Goal: Transaction & Acquisition: Obtain resource

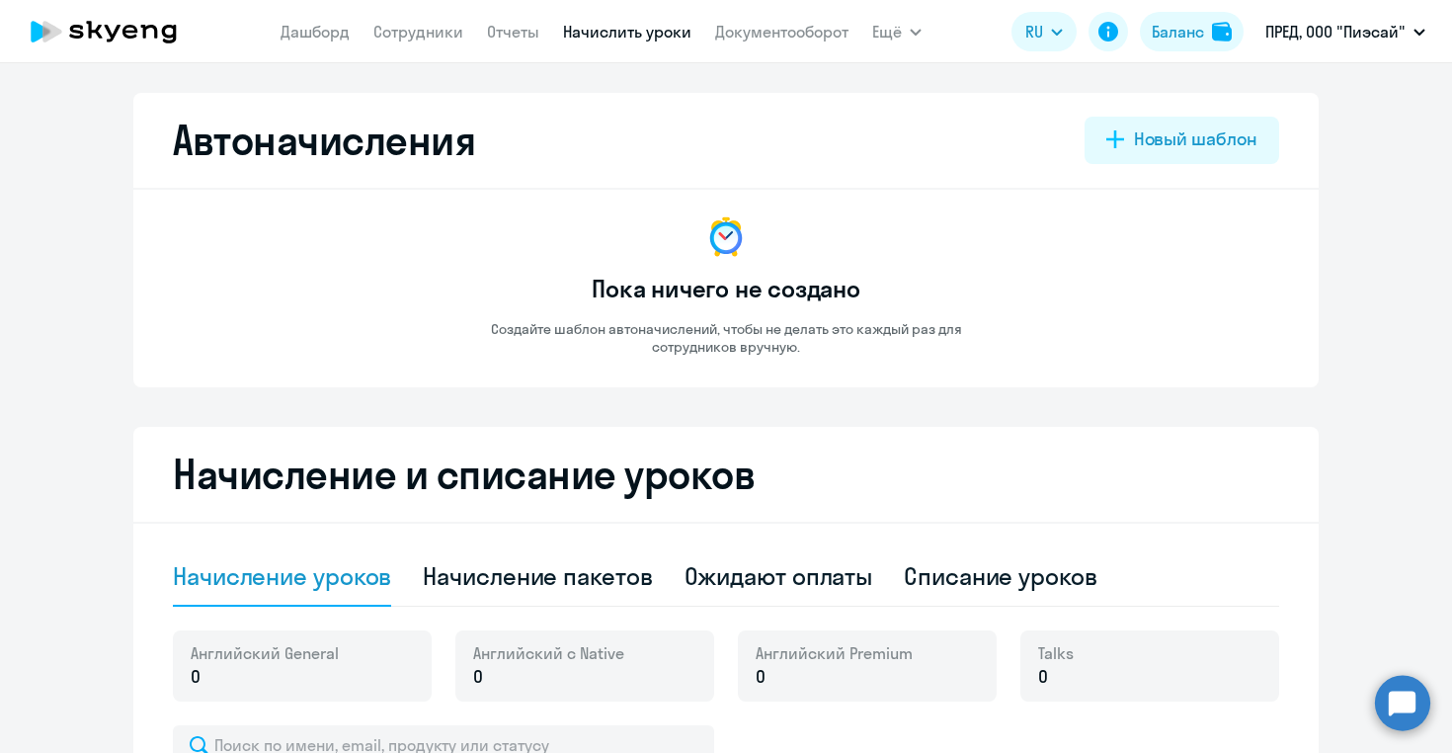
select select "10"
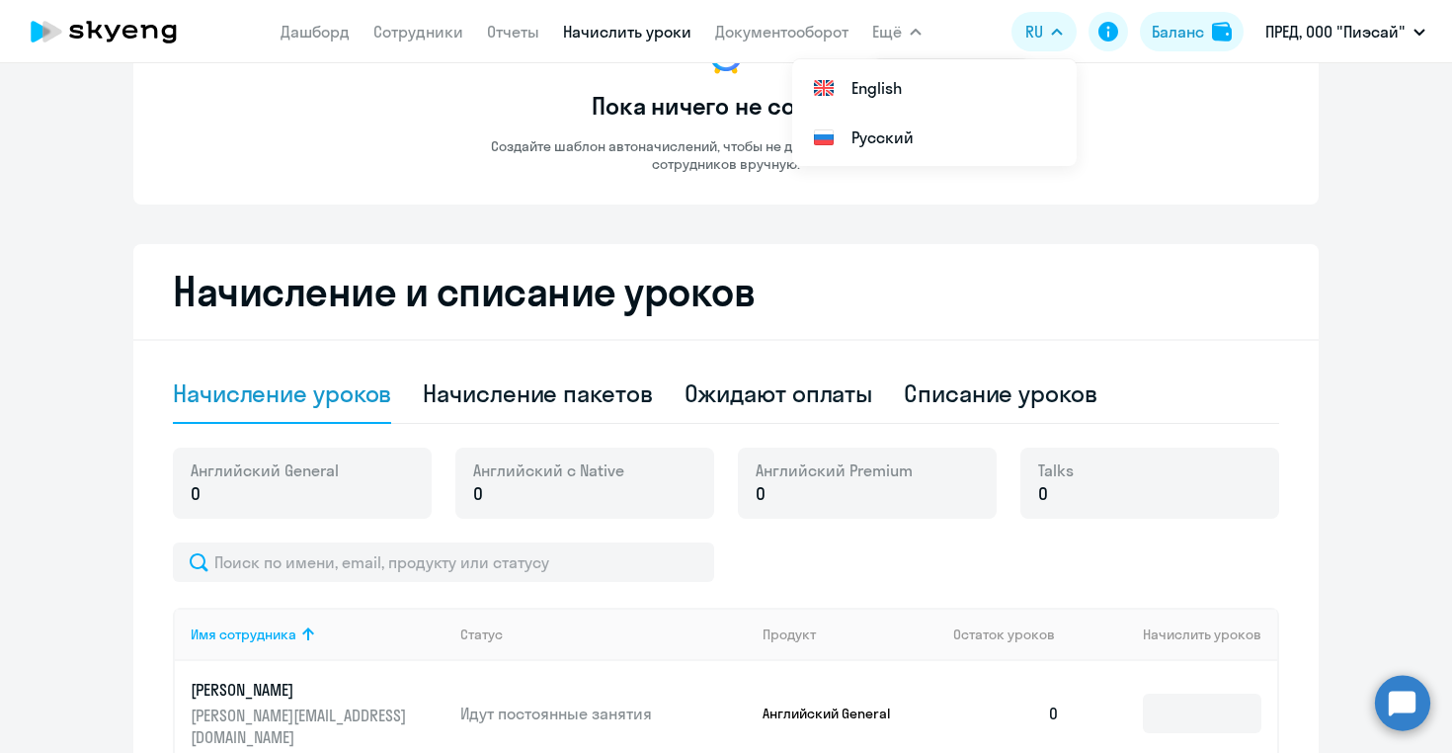
scroll to position [210, 0]
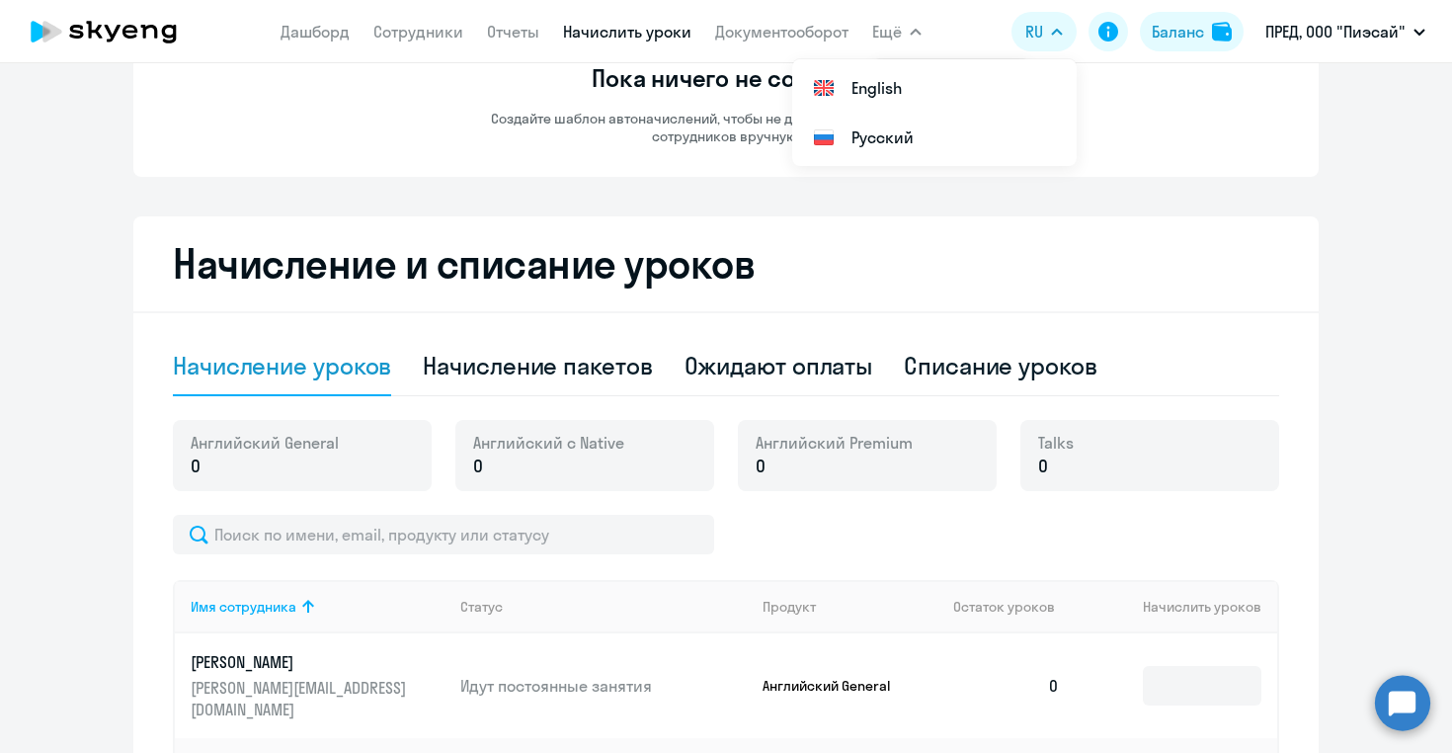
click at [340, 459] on div "Английский General 0" at bounding box center [302, 455] width 259 height 71
click at [232, 462] on p "0" at bounding box center [265, 466] width 148 height 26
click at [941, 366] on div "Списание уроков" at bounding box center [1001, 366] width 194 height 32
select select "10"
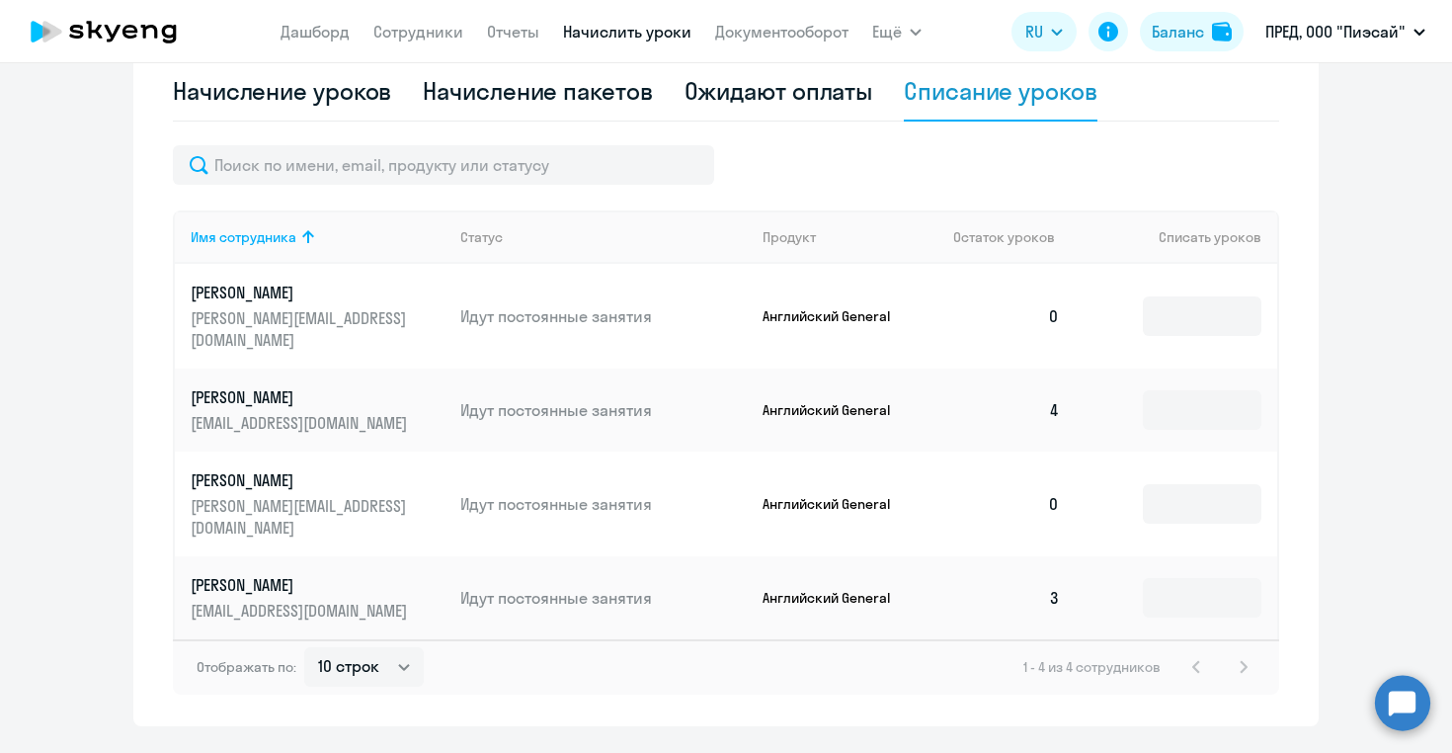
scroll to position [487, 0]
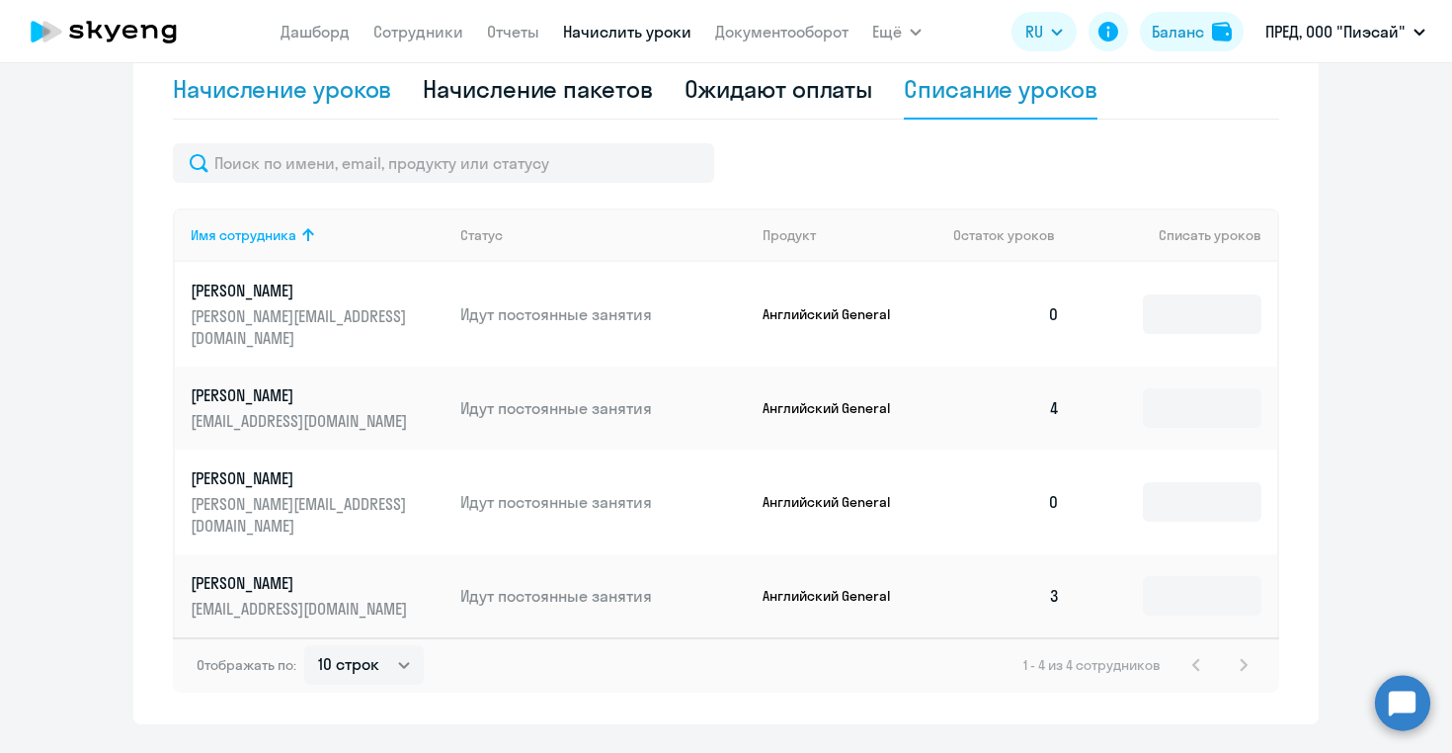
click at [303, 93] on div "Начисление уроков" at bounding box center [282, 89] width 218 height 32
select select "10"
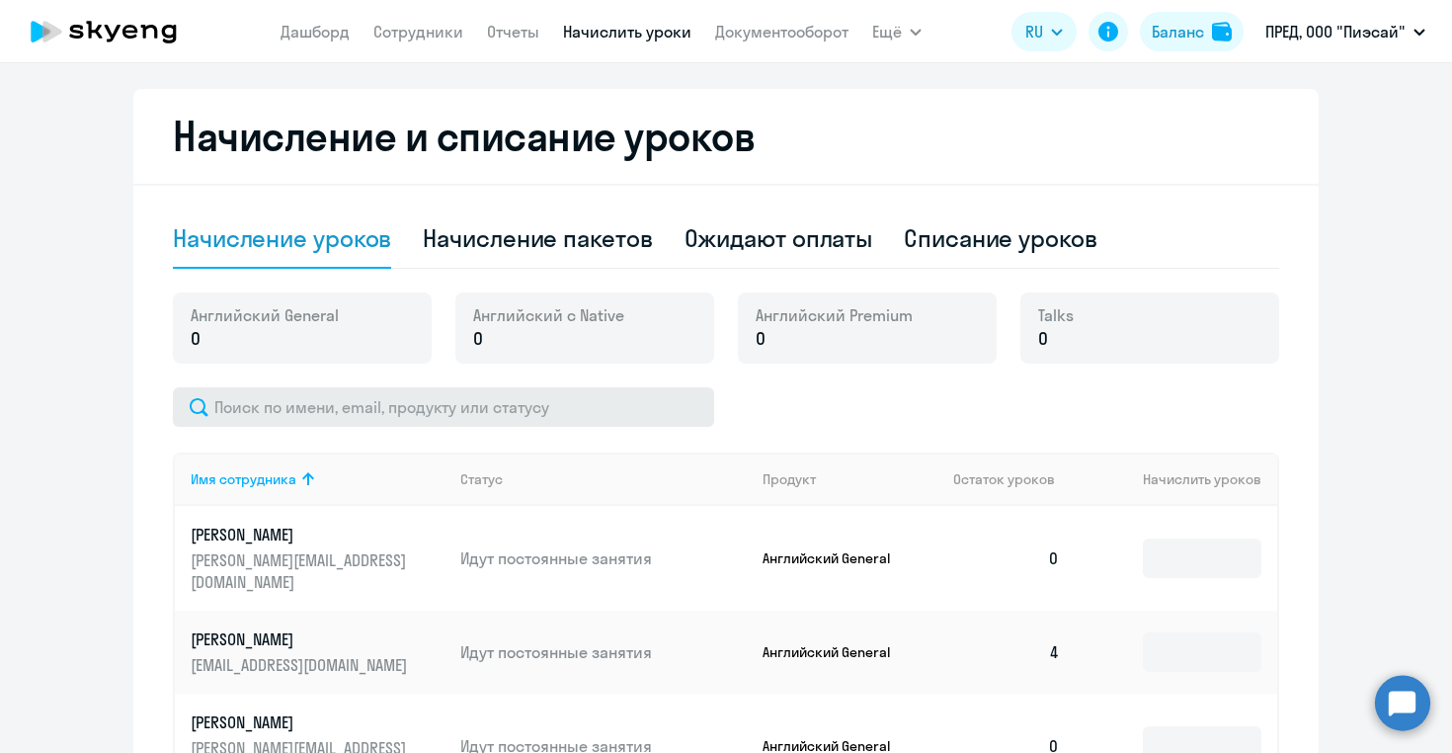
scroll to position [330, 0]
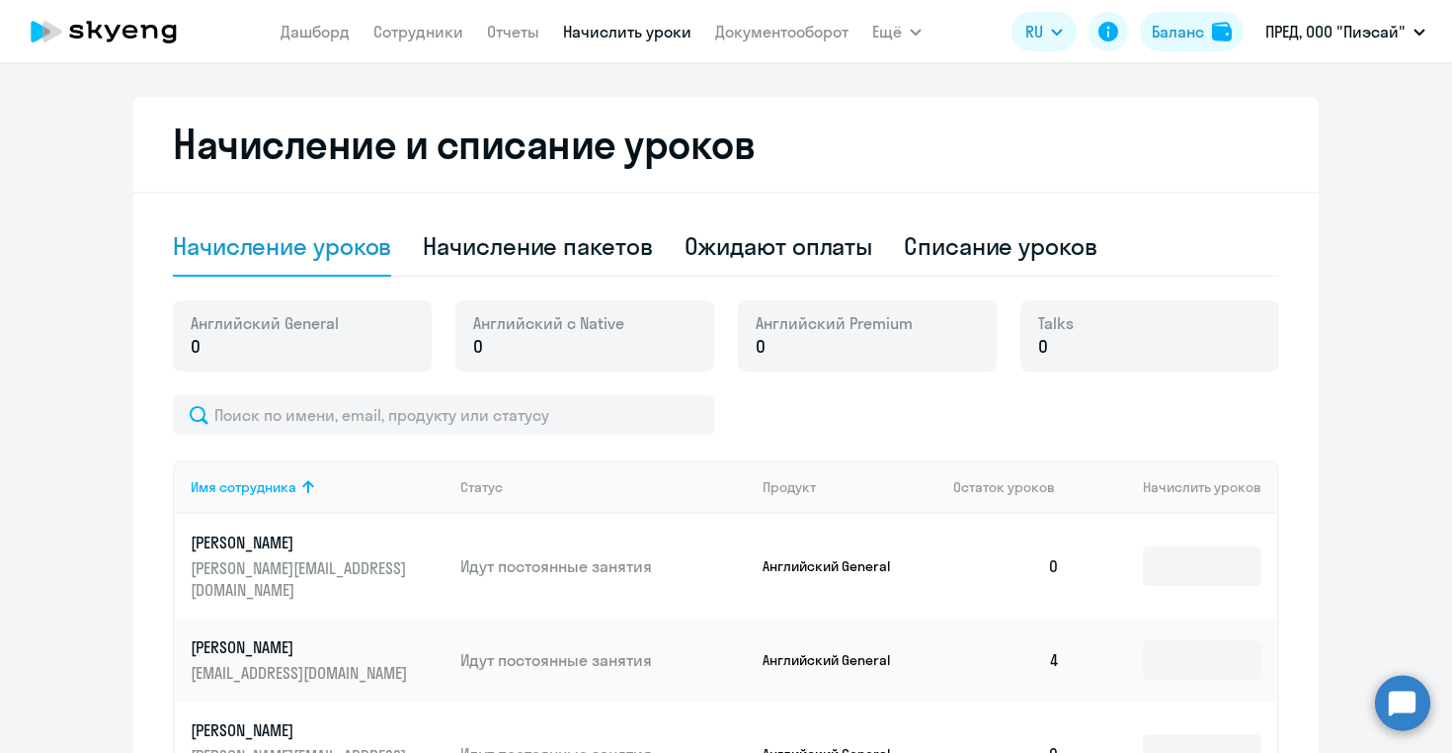
click at [261, 338] on p "0" at bounding box center [265, 347] width 148 height 26
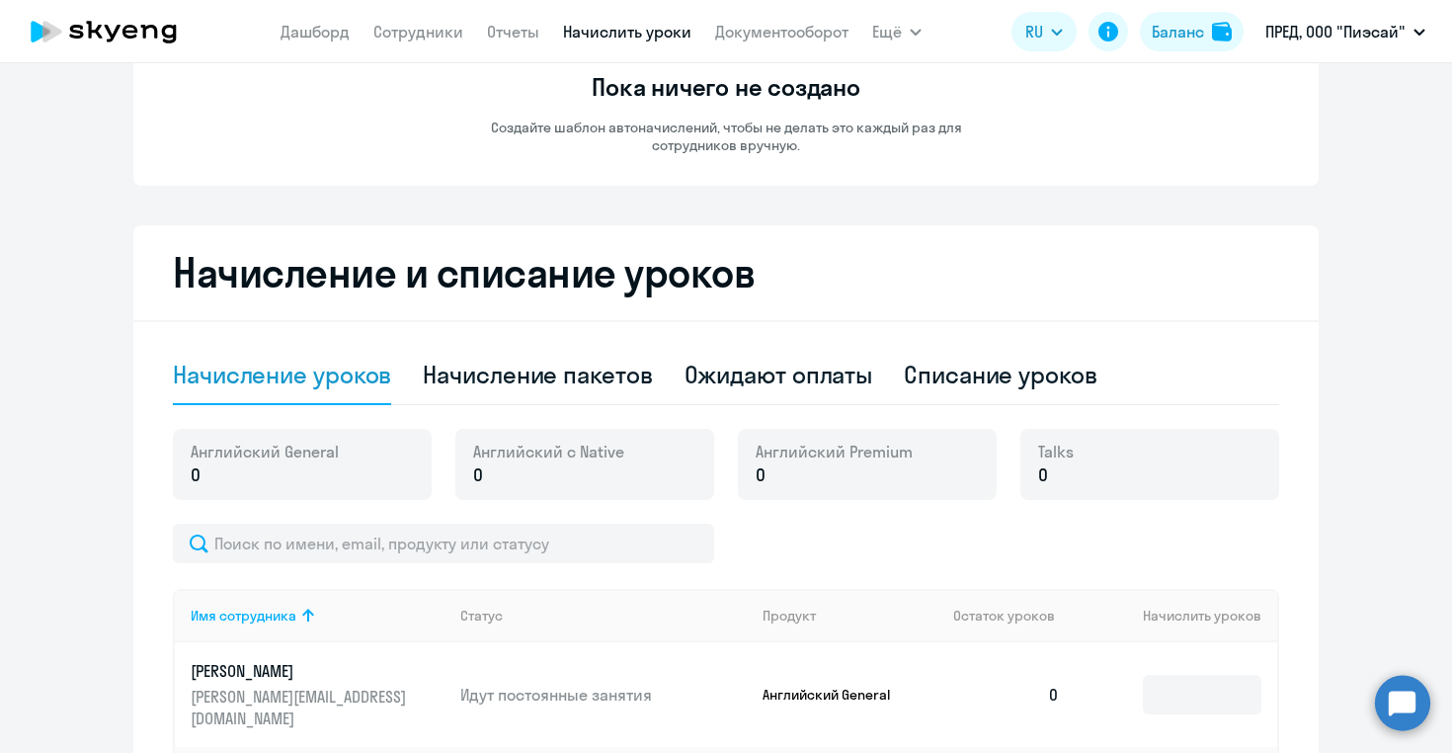
scroll to position [0, 0]
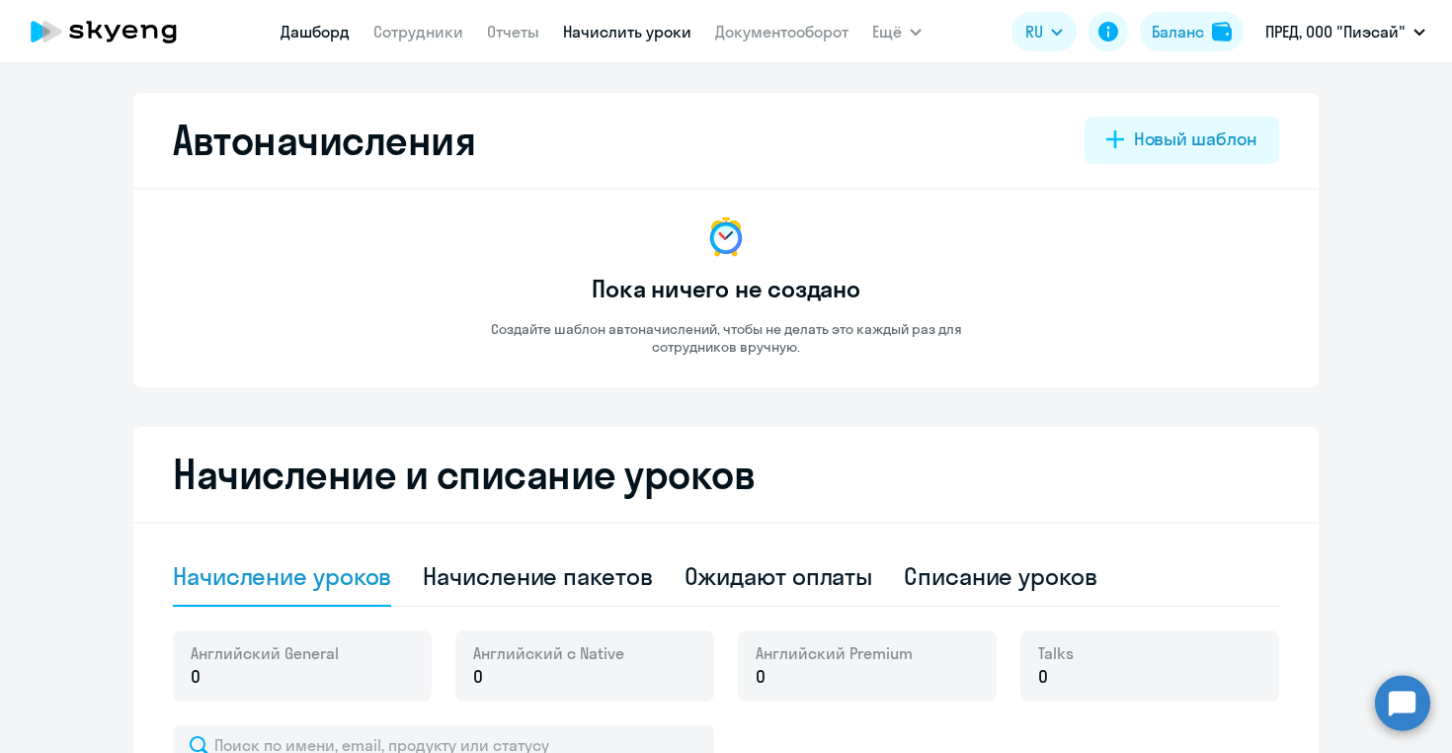
click at [306, 36] on link "Дашборд" at bounding box center [315, 32] width 69 height 20
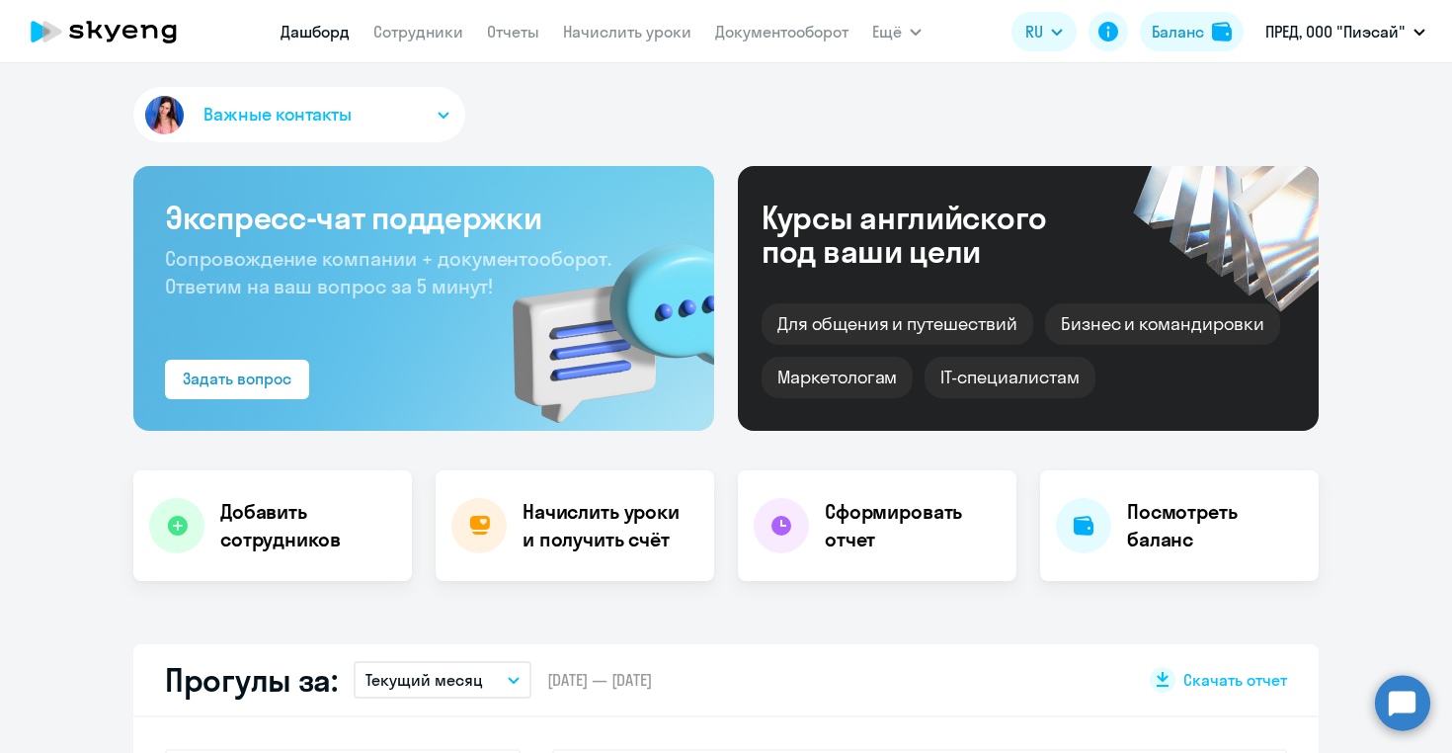
select select "30"
click at [628, 35] on link "Начислить уроки" at bounding box center [627, 32] width 128 height 20
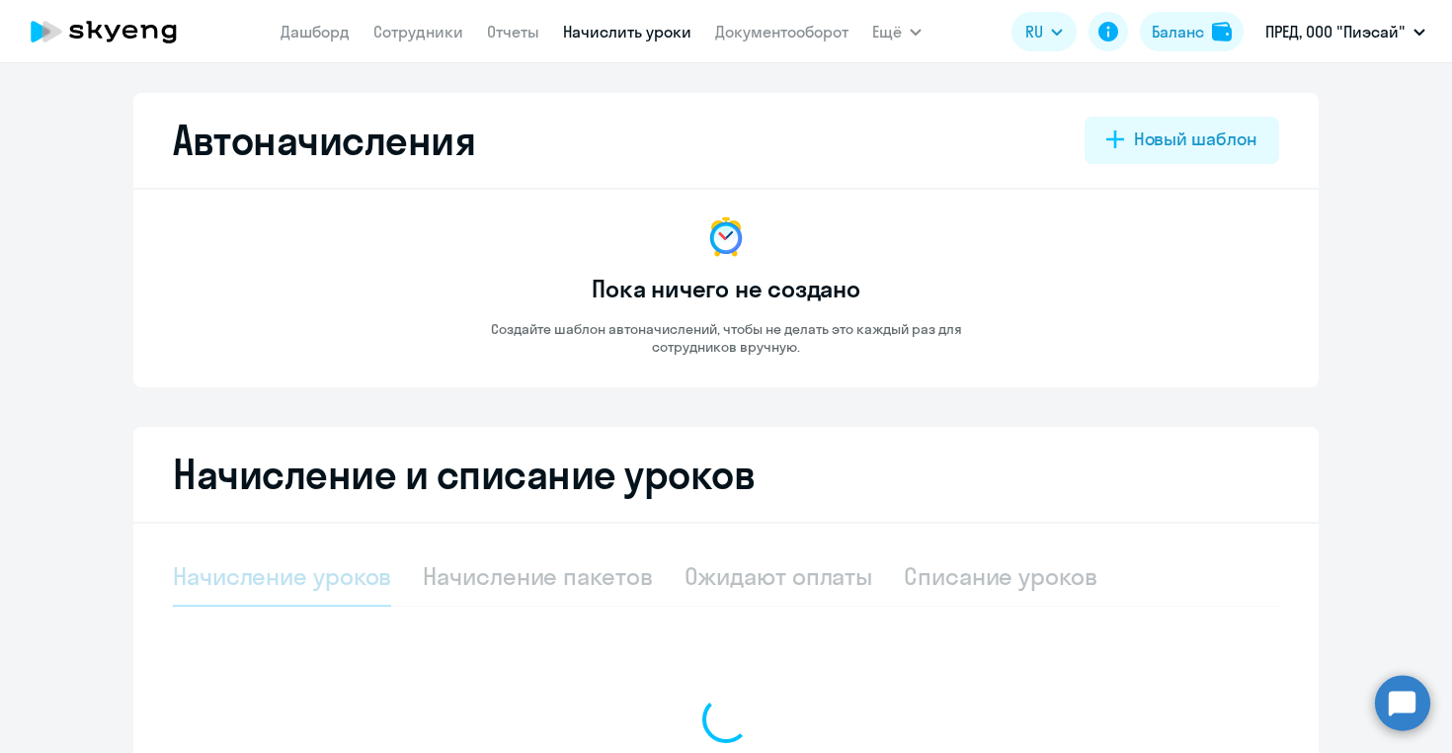
select select "10"
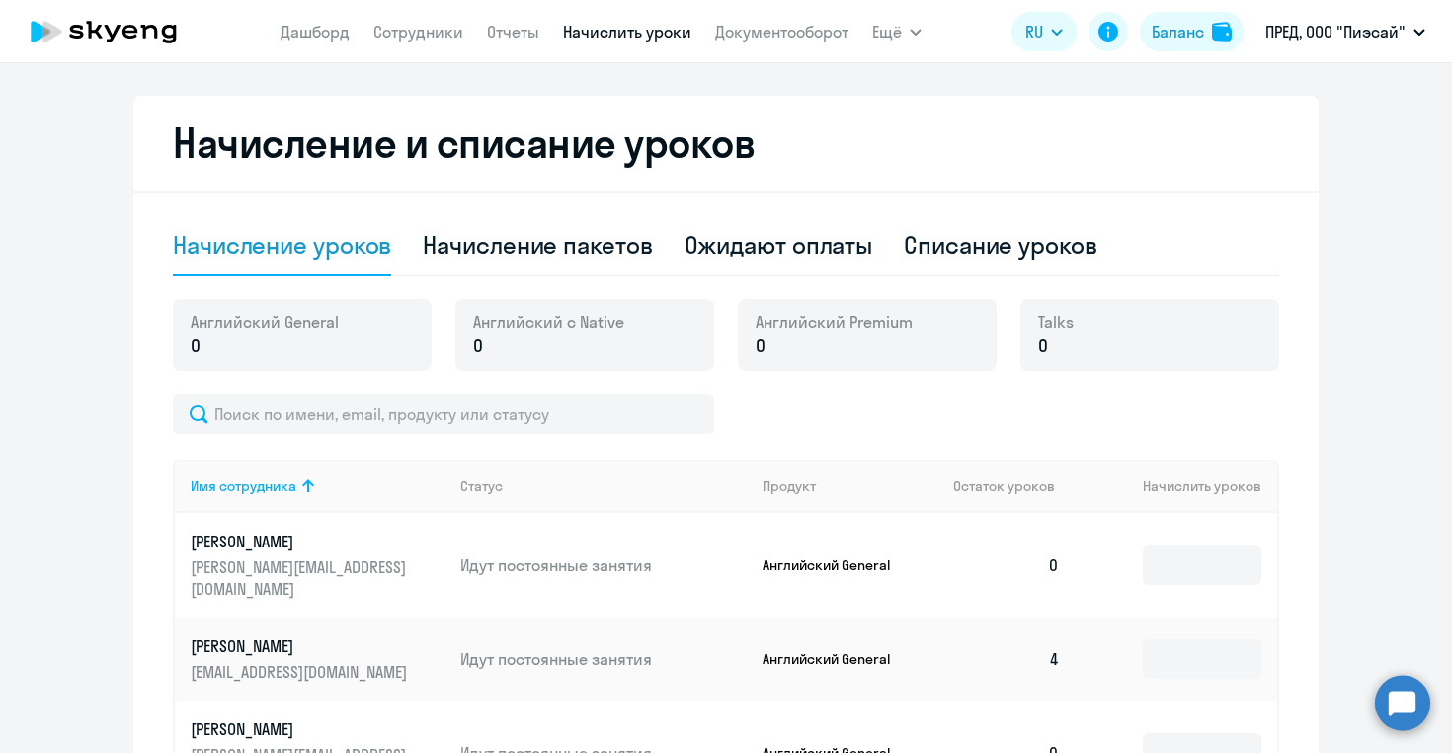
scroll to position [340, 0]
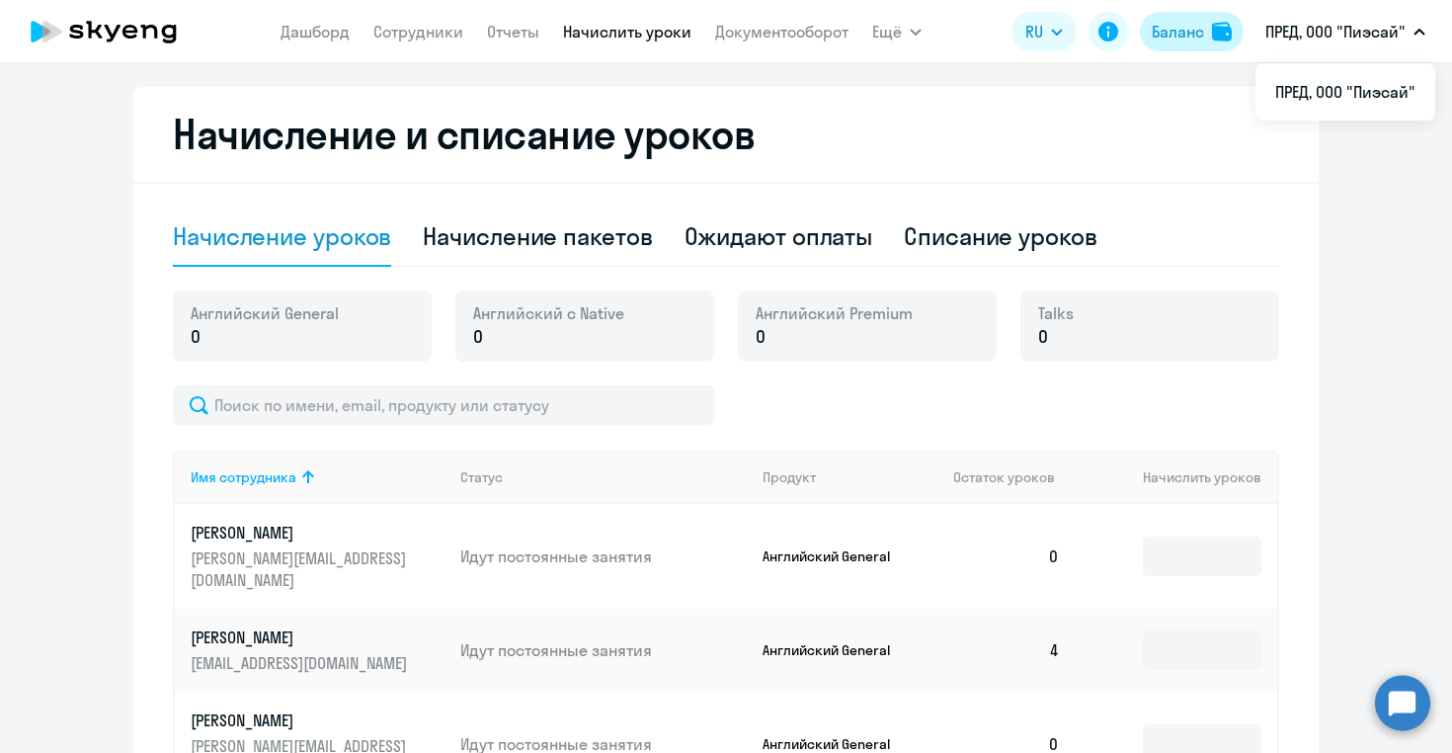
click at [1188, 29] on div "Баланс" at bounding box center [1178, 32] width 52 height 24
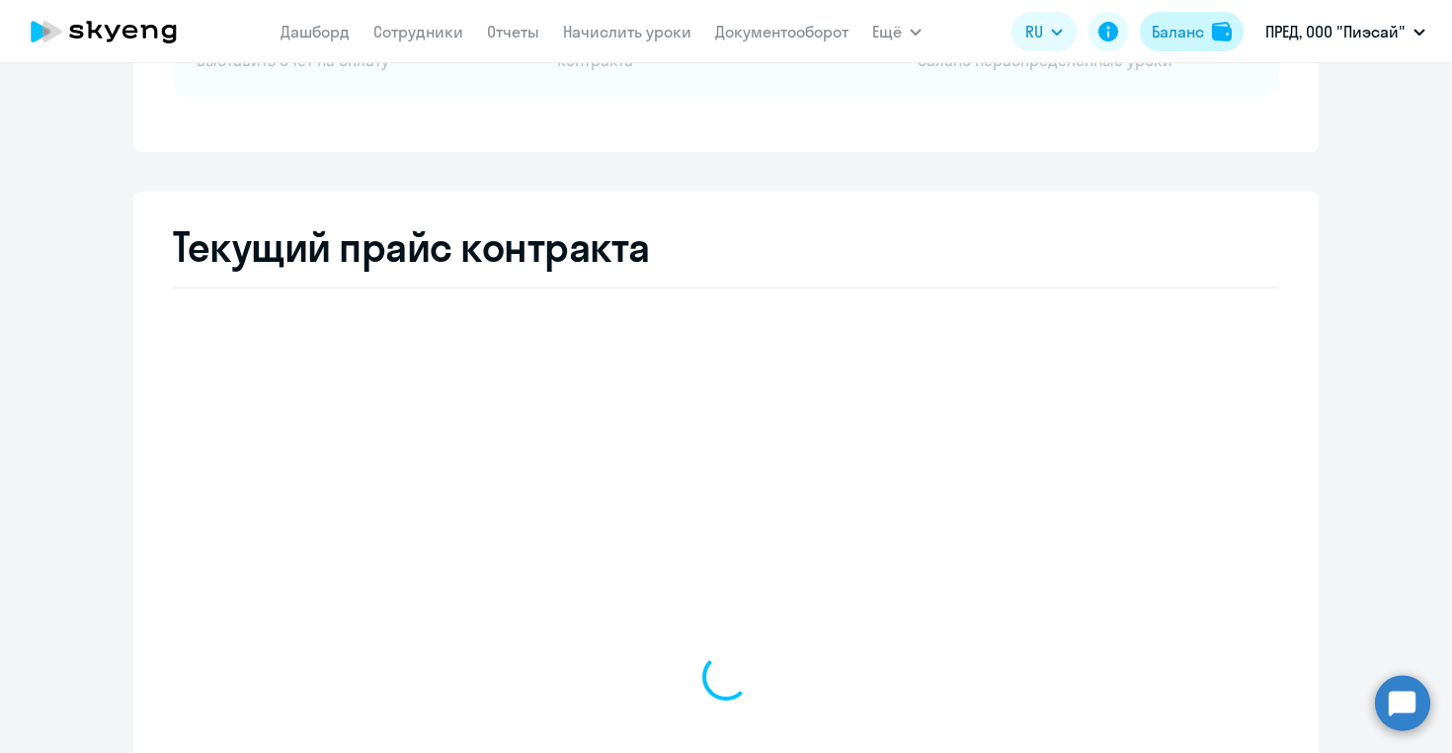
select select "english_adult_not_native_speaker"
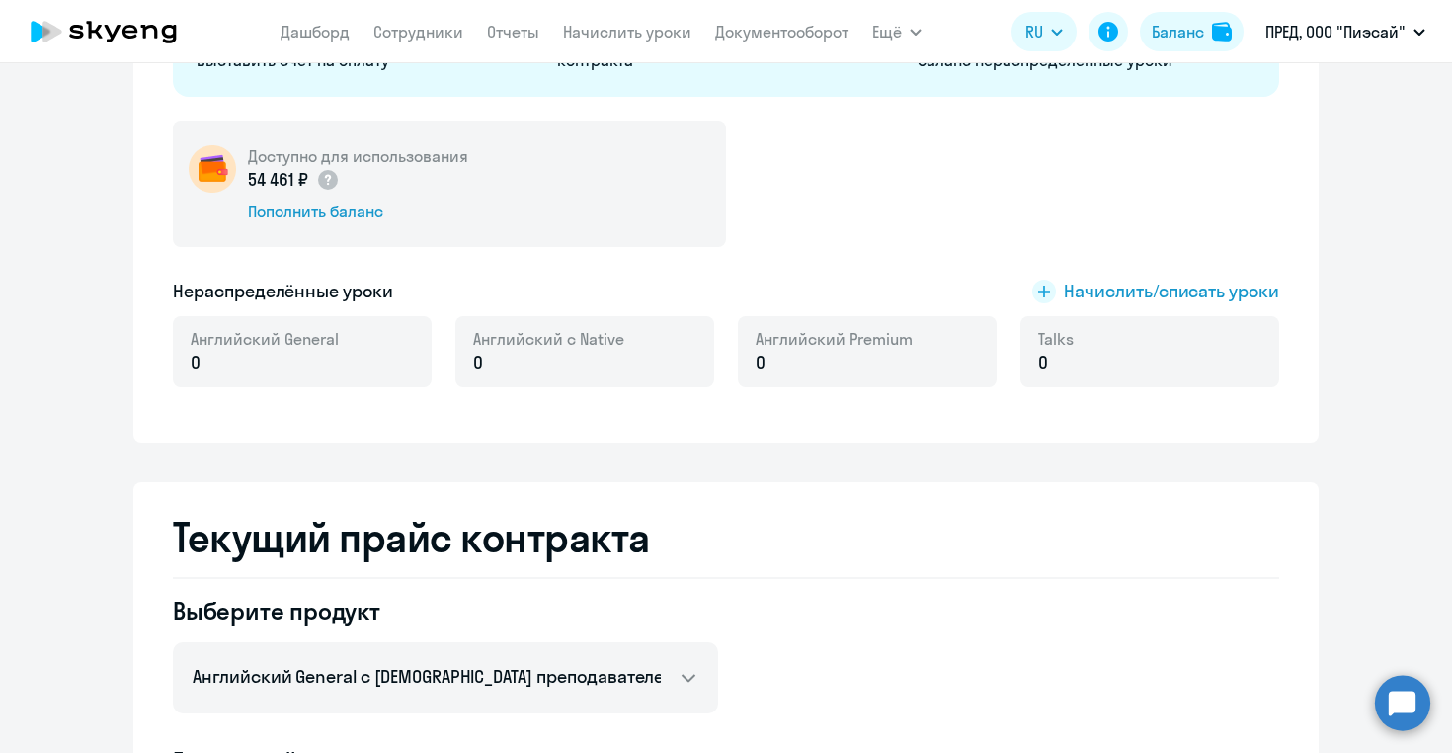
click at [326, 362] on p "0" at bounding box center [265, 363] width 148 height 26
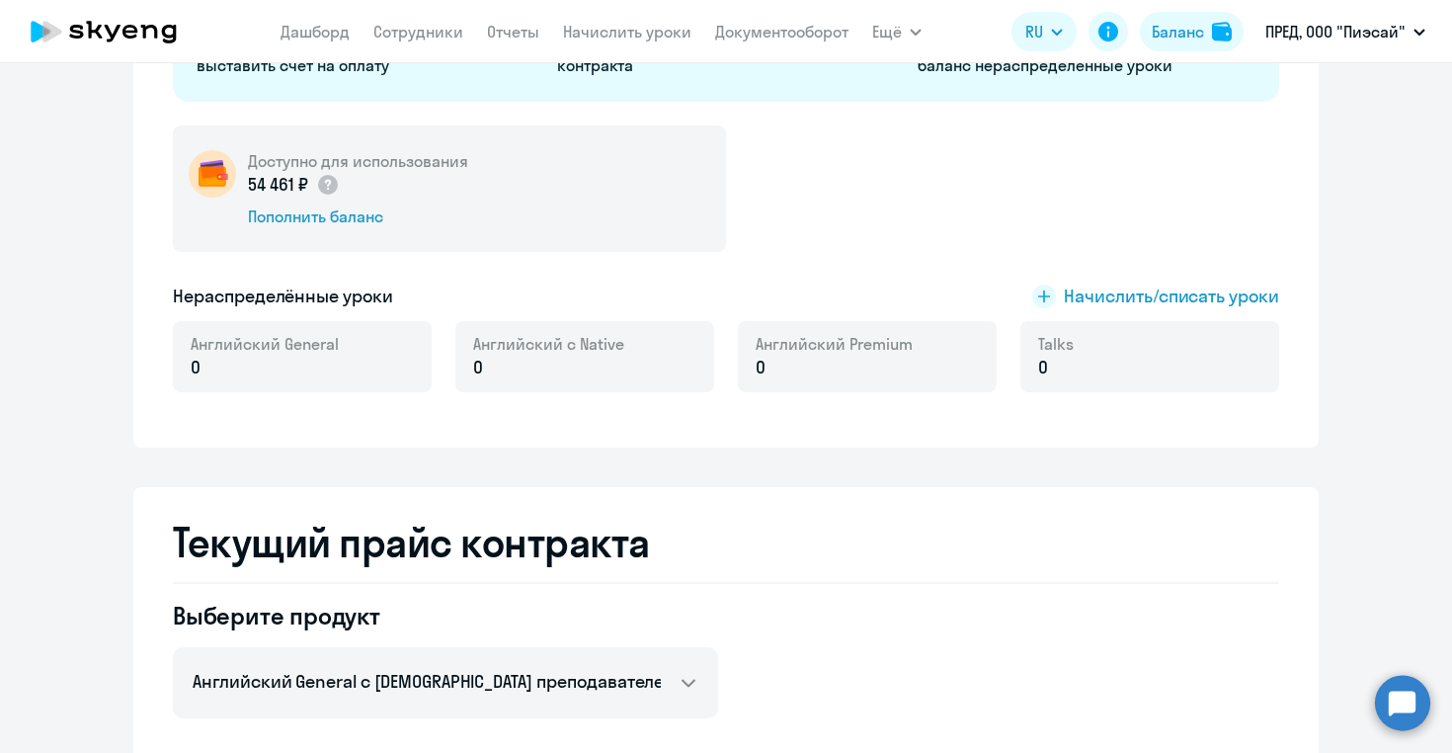
click at [330, 364] on p "0" at bounding box center [265, 368] width 148 height 26
click at [204, 376] on p "0" at bounding box center [265, 368] width 148 height 26
click at [303, 216] on div "Пополнить баланс" at bounding box center [358, 217] width 220 height 22
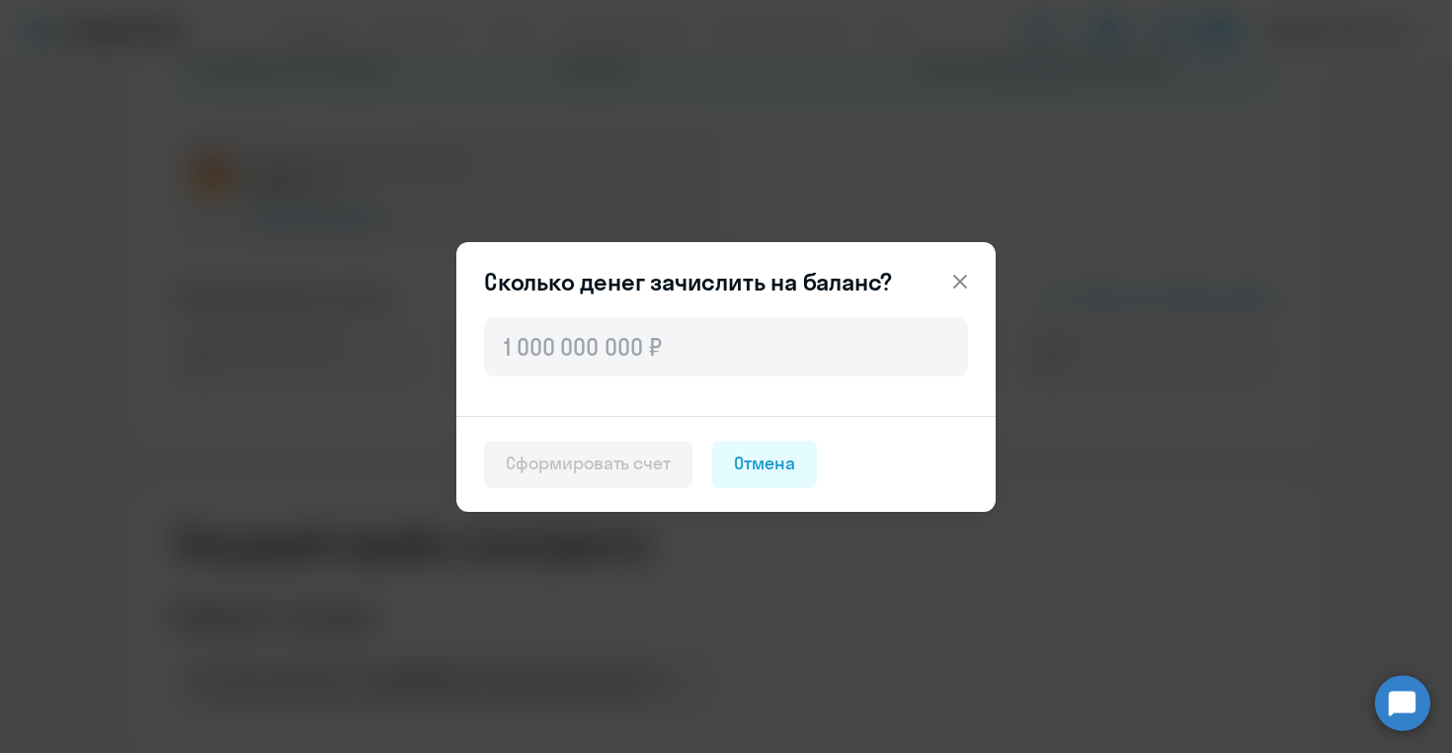
click at [964, 279] on icon at bounding box center [960, 282] width 24 height 24
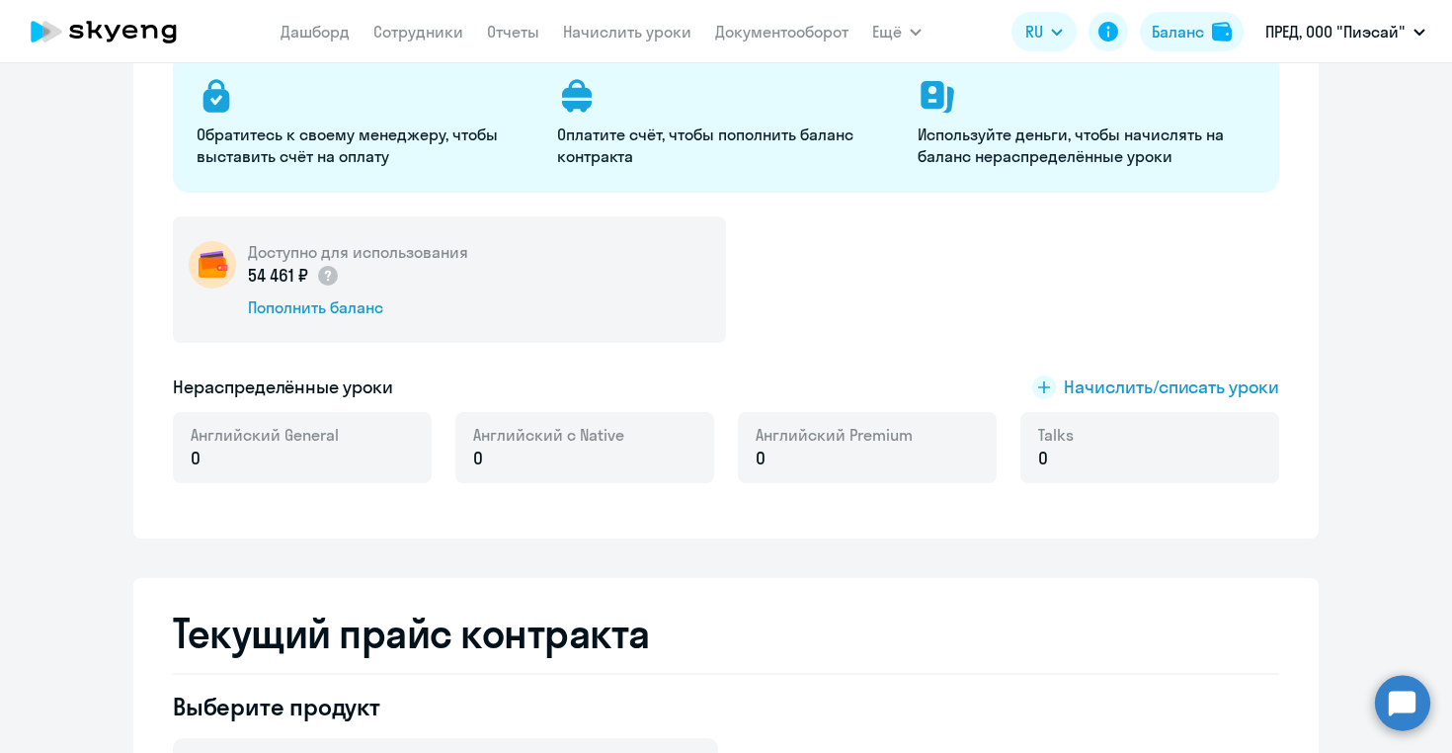
scroll to position [0, 0]
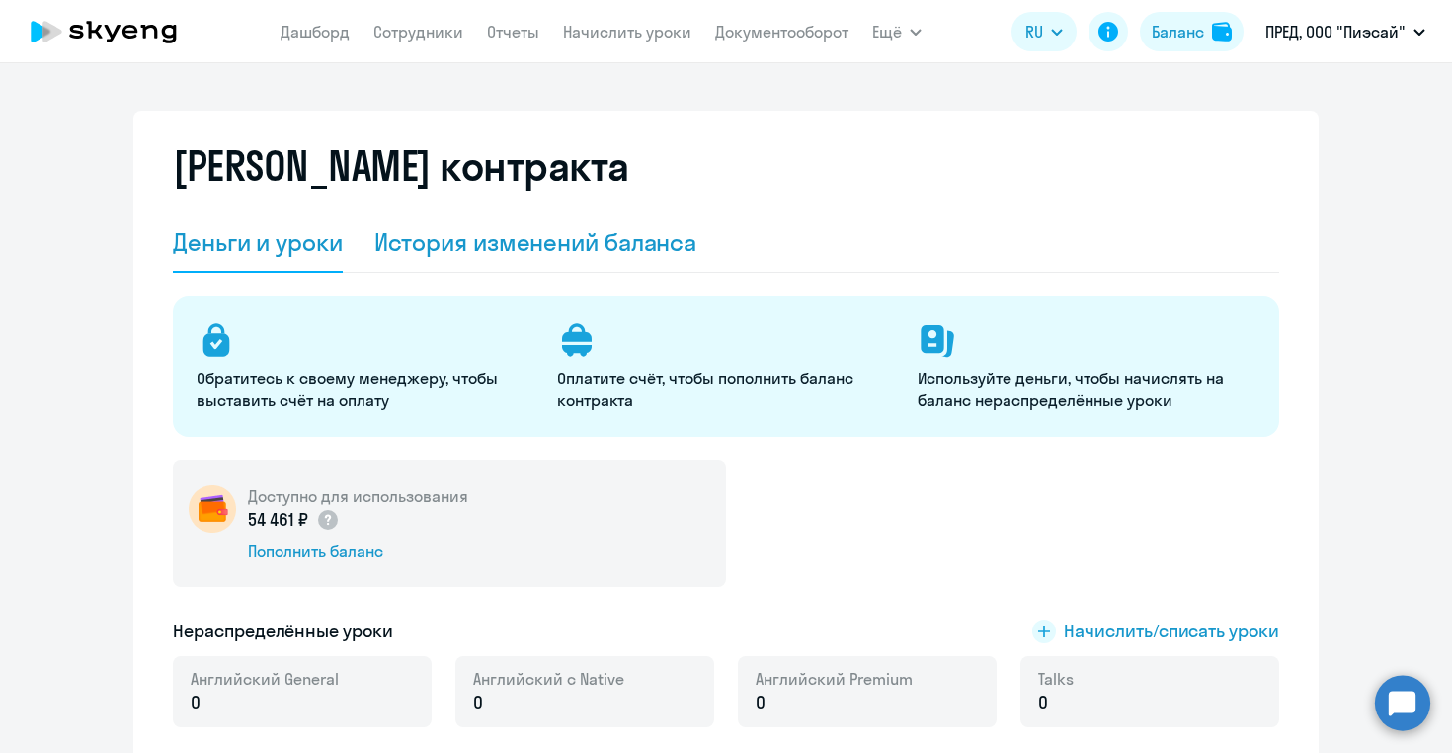
click at [429, 239] on div "История изменений баланса" at bounding box center [535, 242] width 323 height 32
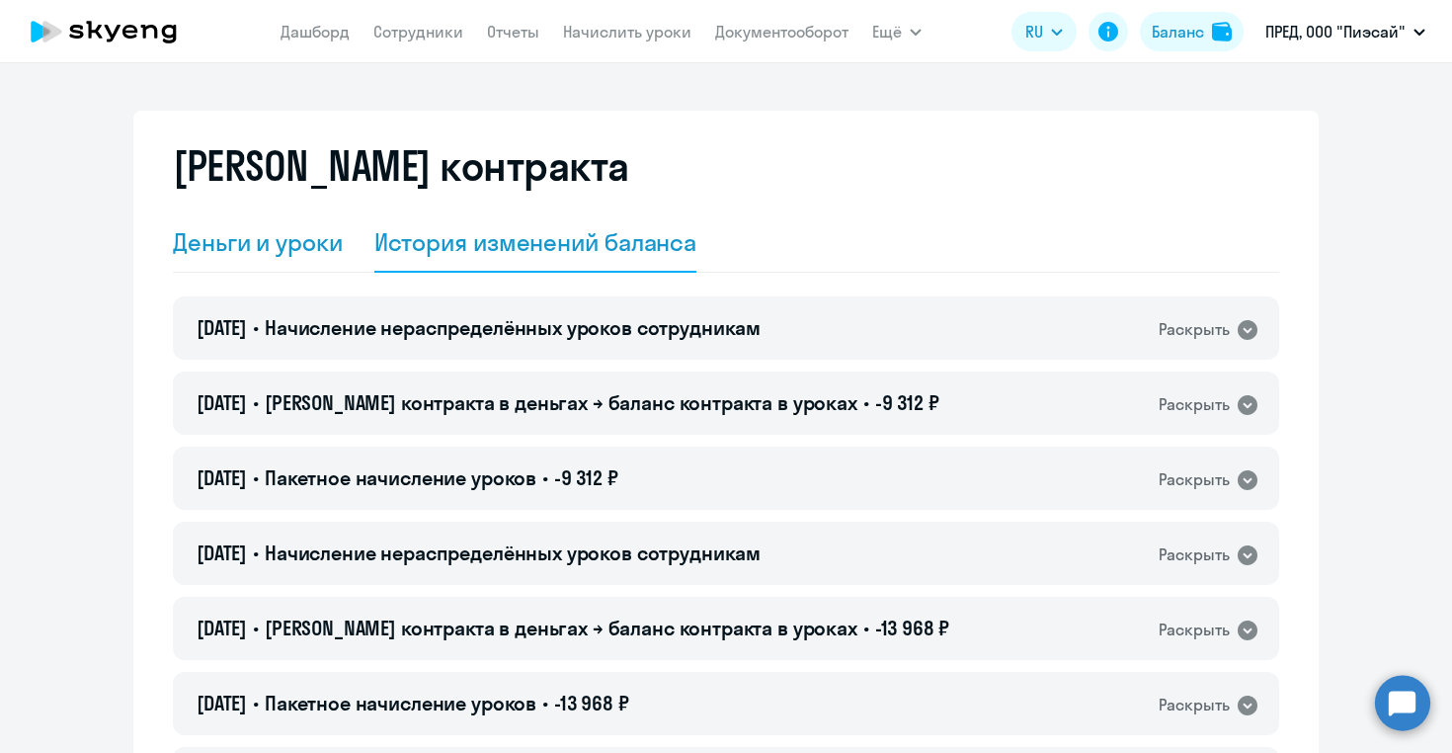
click at [265, 249] on div "Деньги и уроки" at bounding box center [258, 242] width 170 height 32
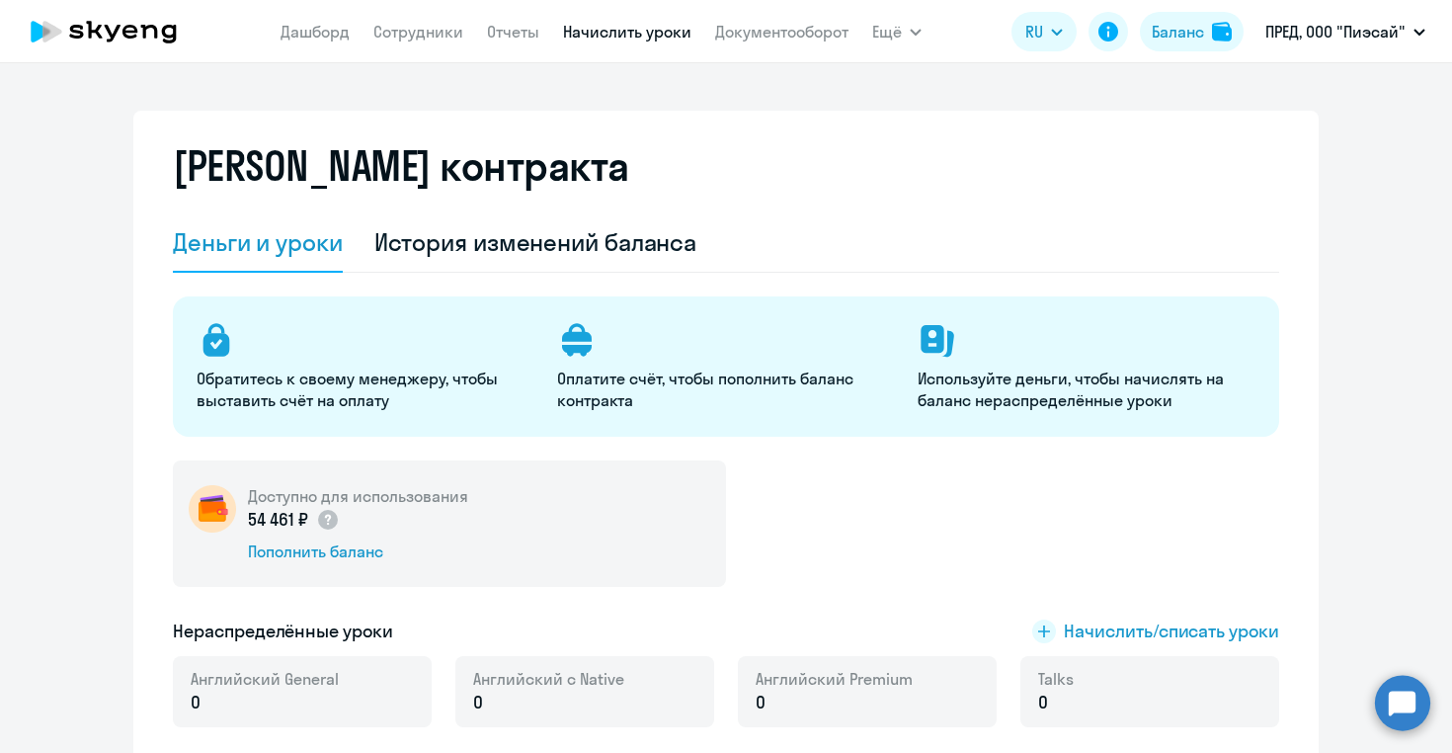
click at [609, 29] on link "Начислить уроки" at bounding box center [627, 32] width 128 height 20
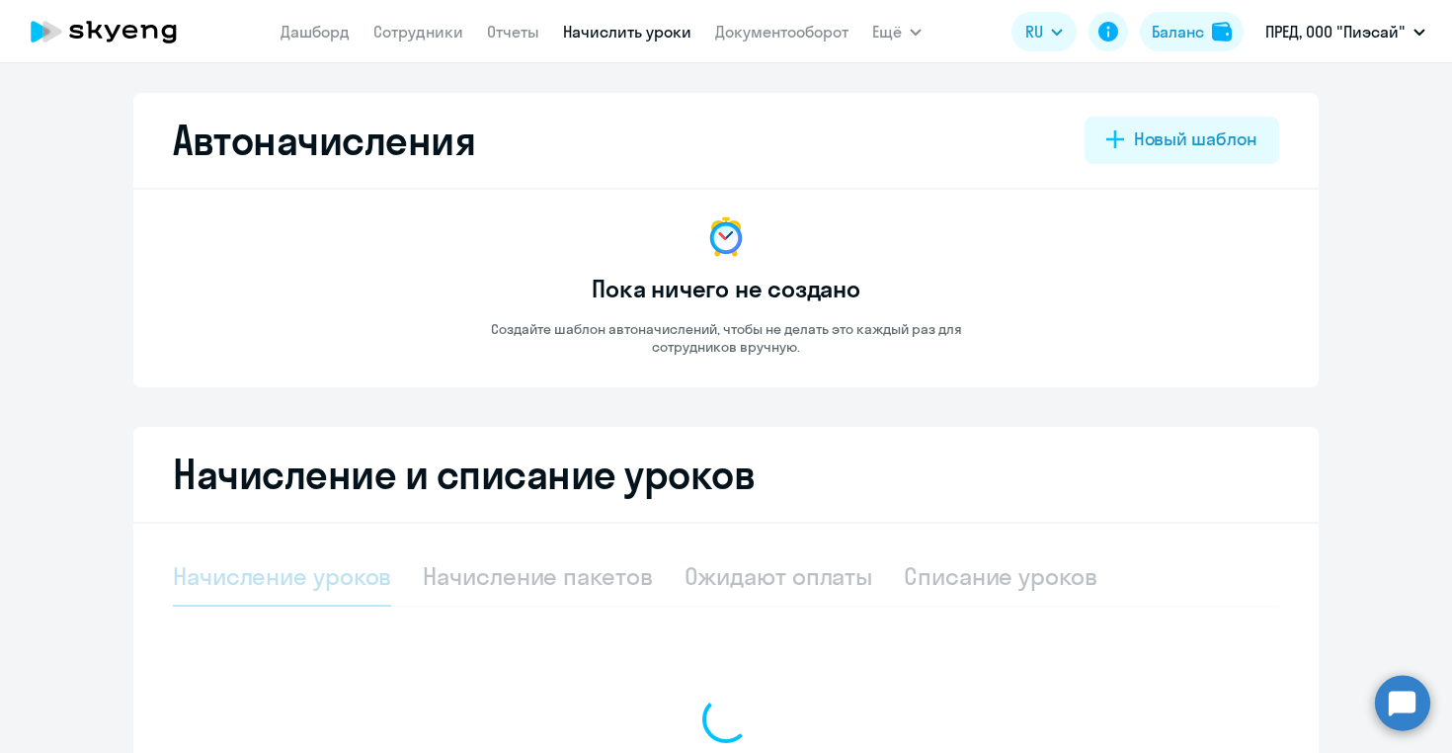
select select "10"
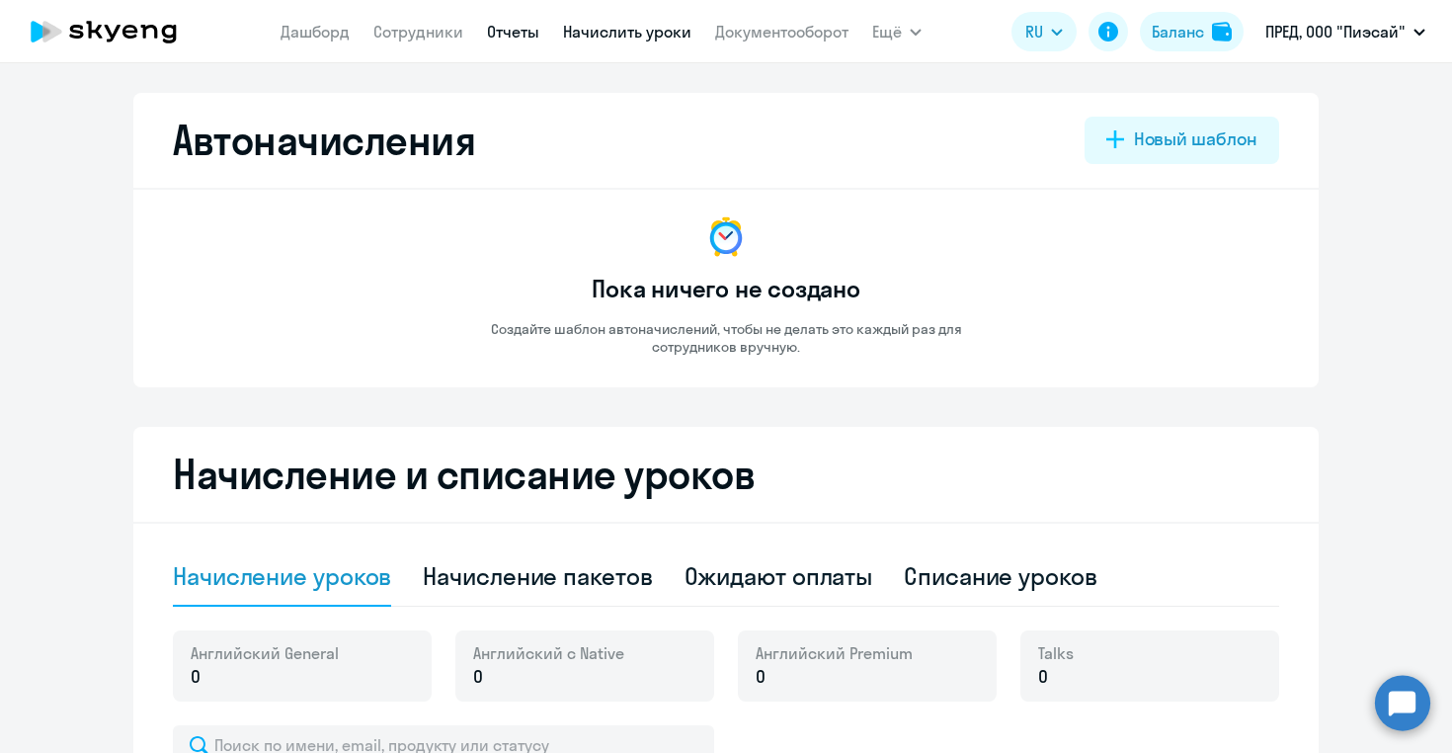
click at [510, 40] on link "Отчеты" at bounding box center [513, 32] width 52 height 20
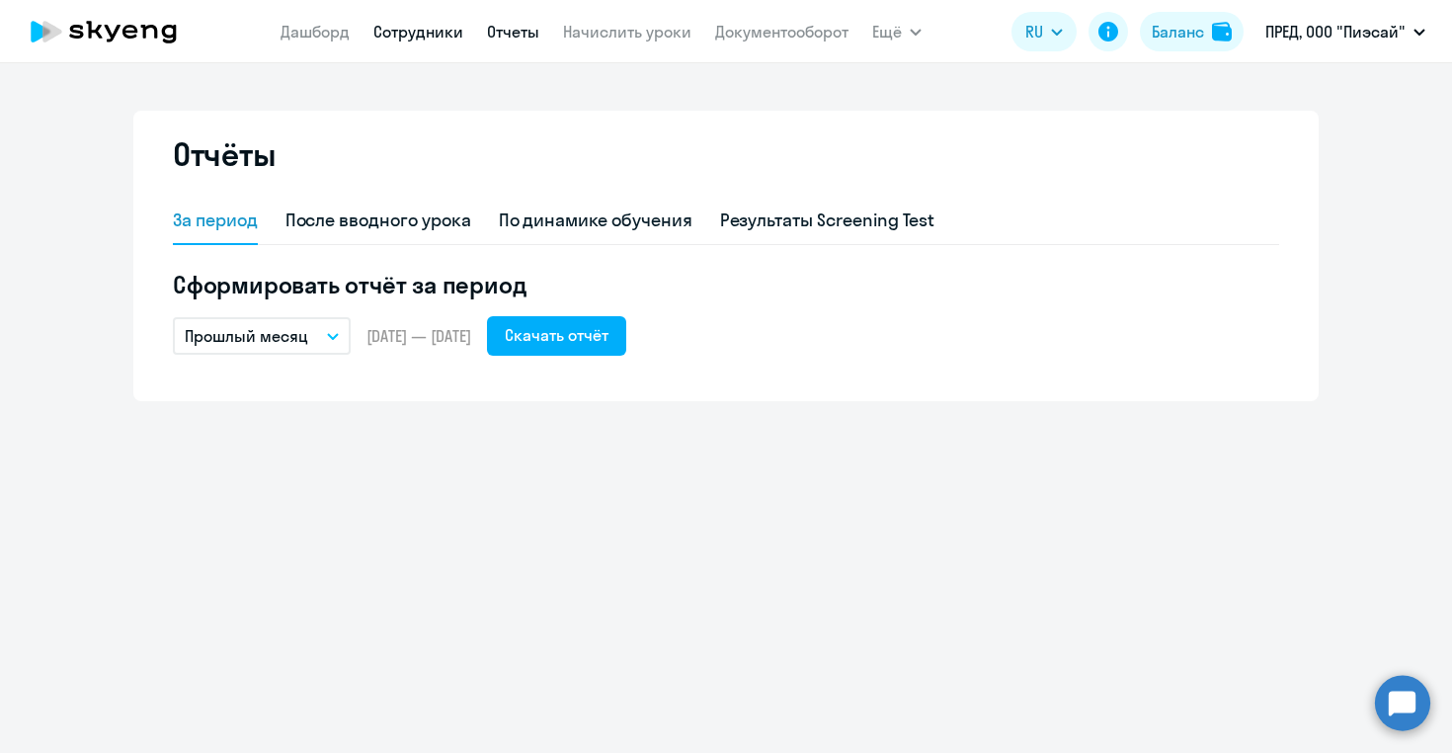
click at [433, 37] on link "Сотрудники" at bounding box center [418, 32] width 90 height 20
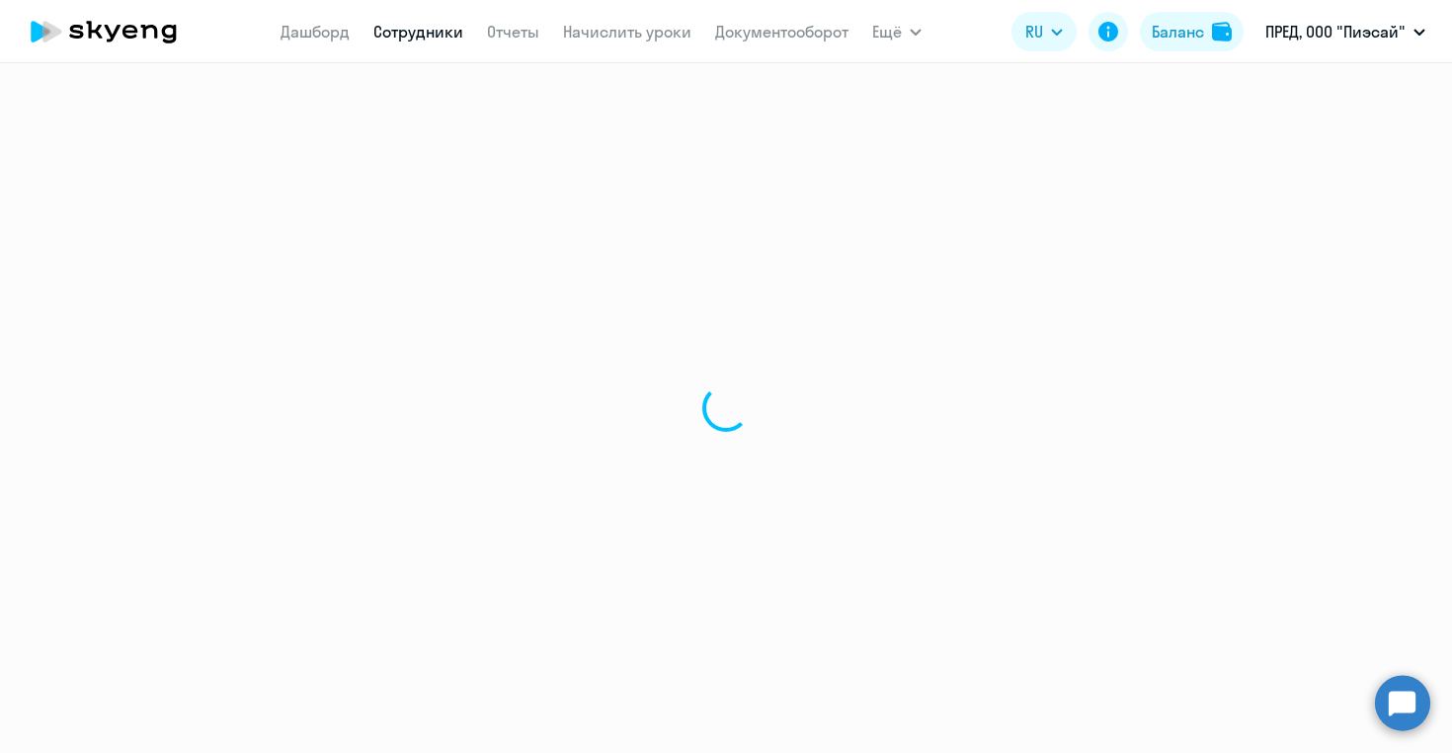
select select "30"
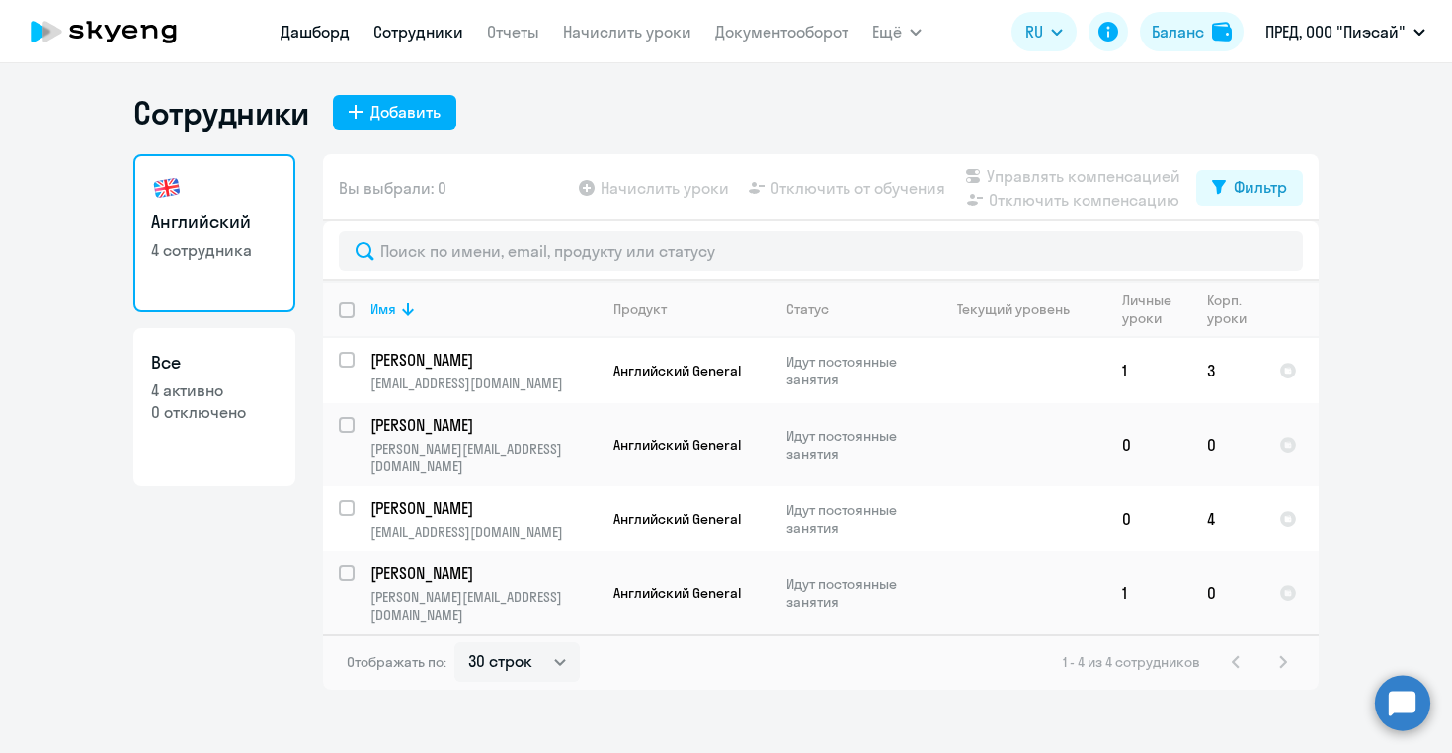
click at [302, 32] on link "Дашборд" at bounding box center [315, 32] width 69 height 20
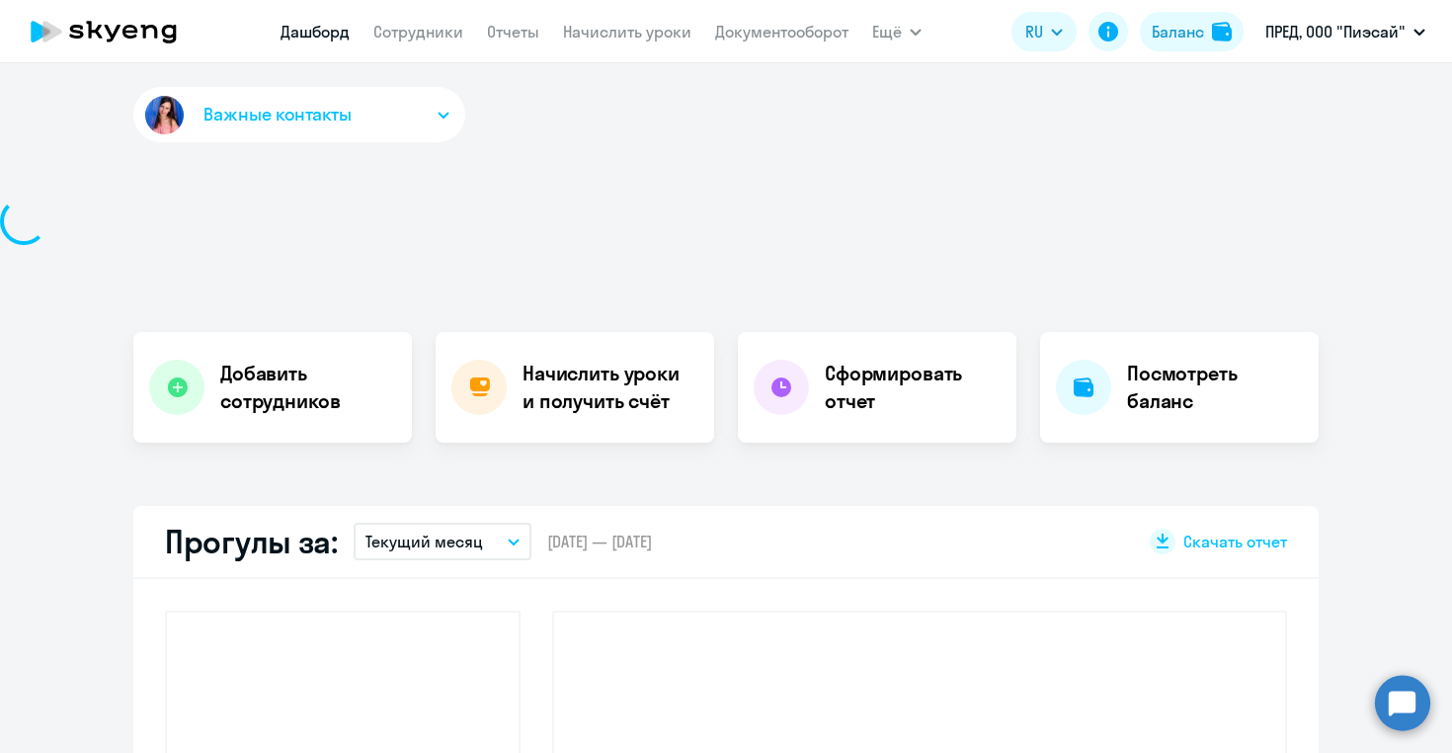
select select "30"
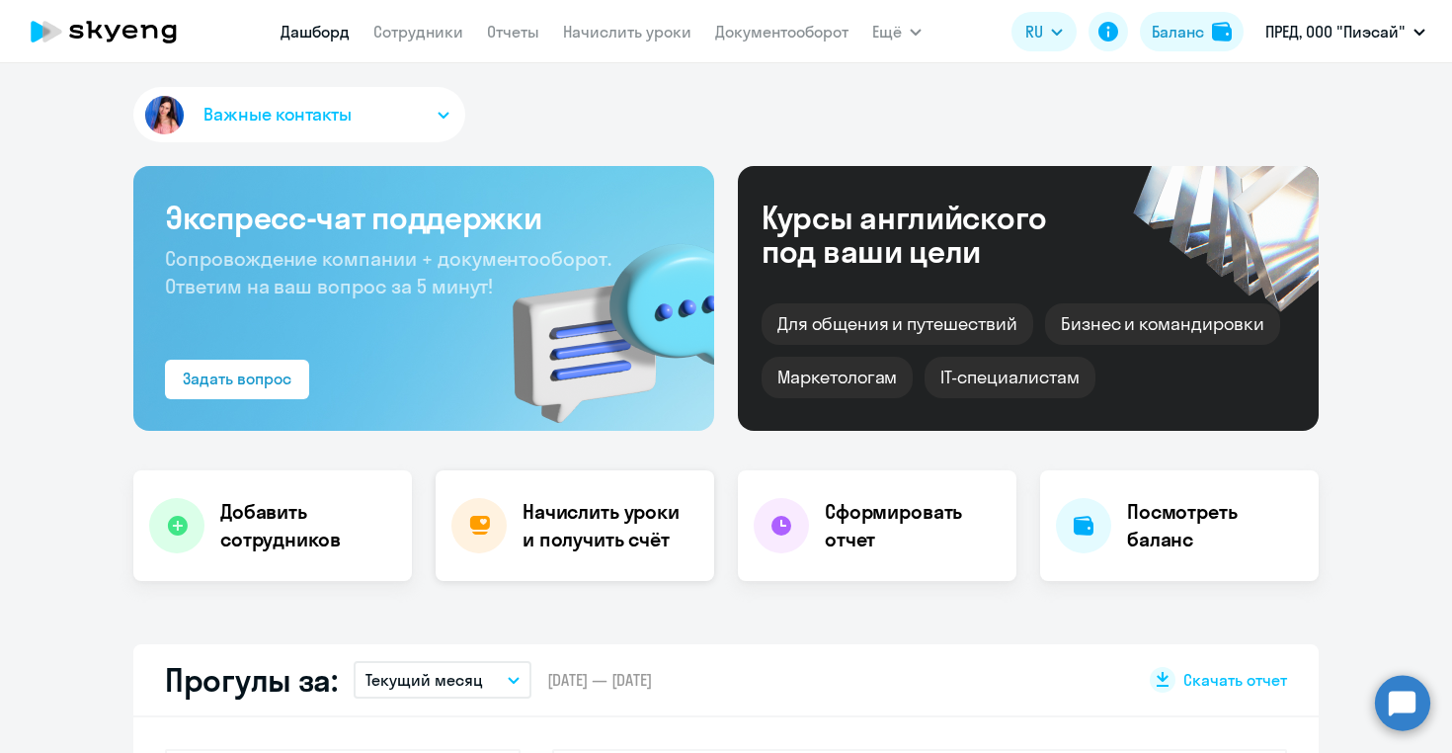
click at [568, 536] on h4 "Начислить уроки и получить счёт" at bounding box center [609, 525] width 172 height 55
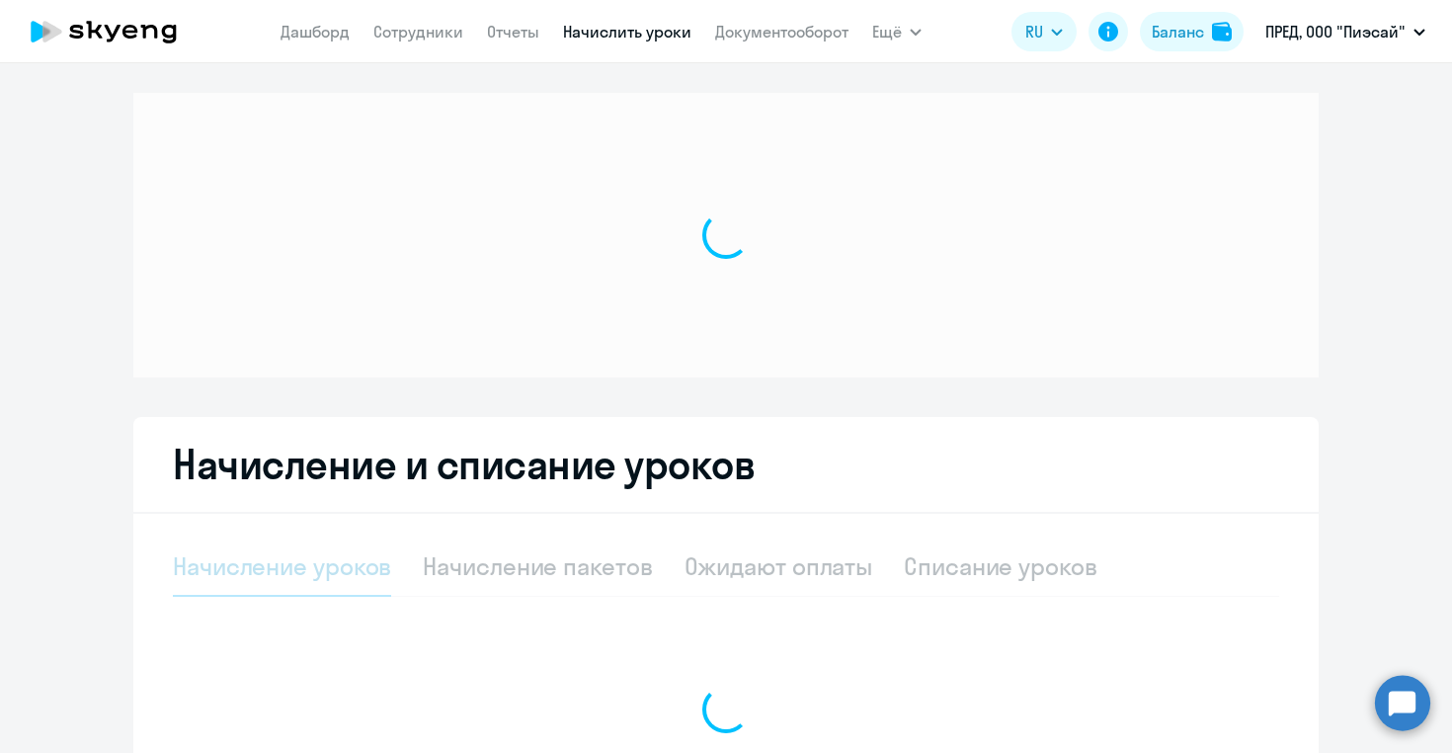
select select "10"
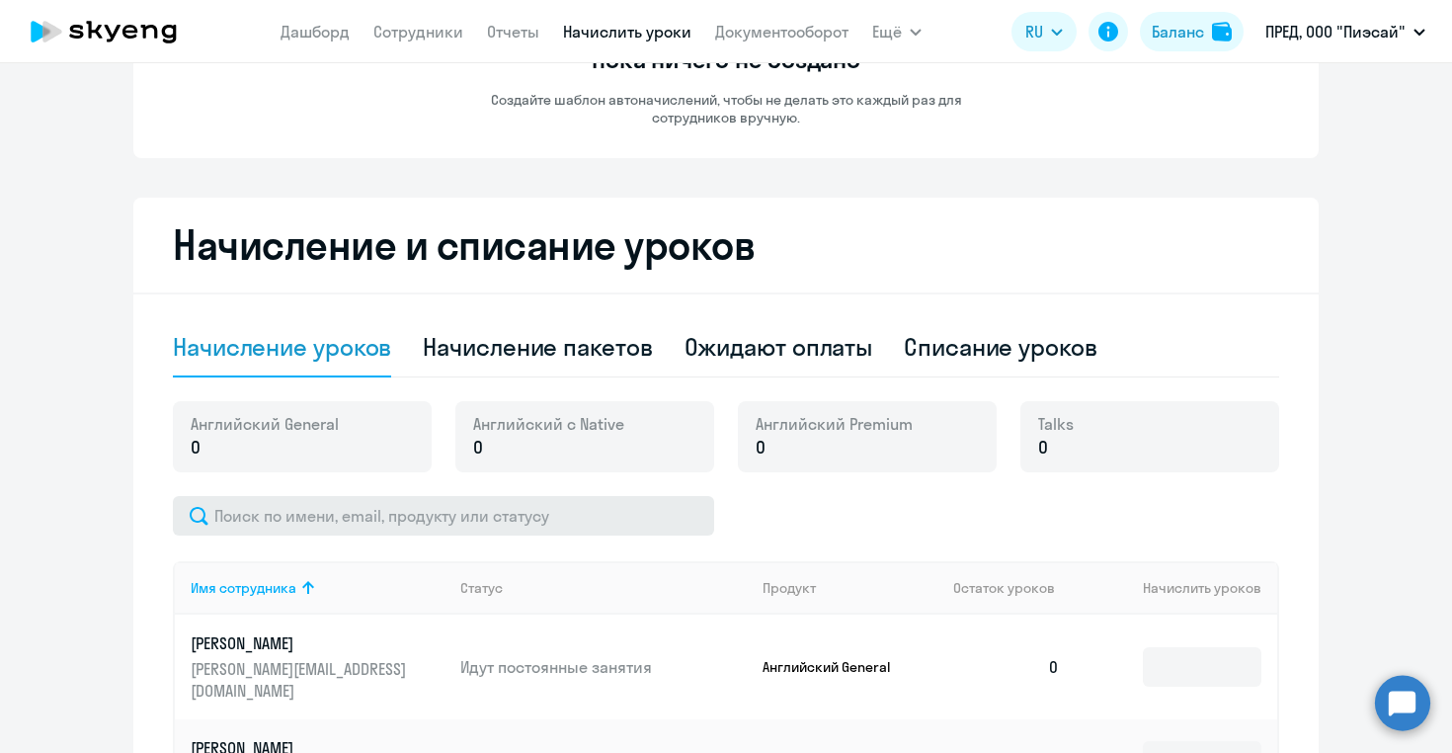
scroll to position [248, 0]
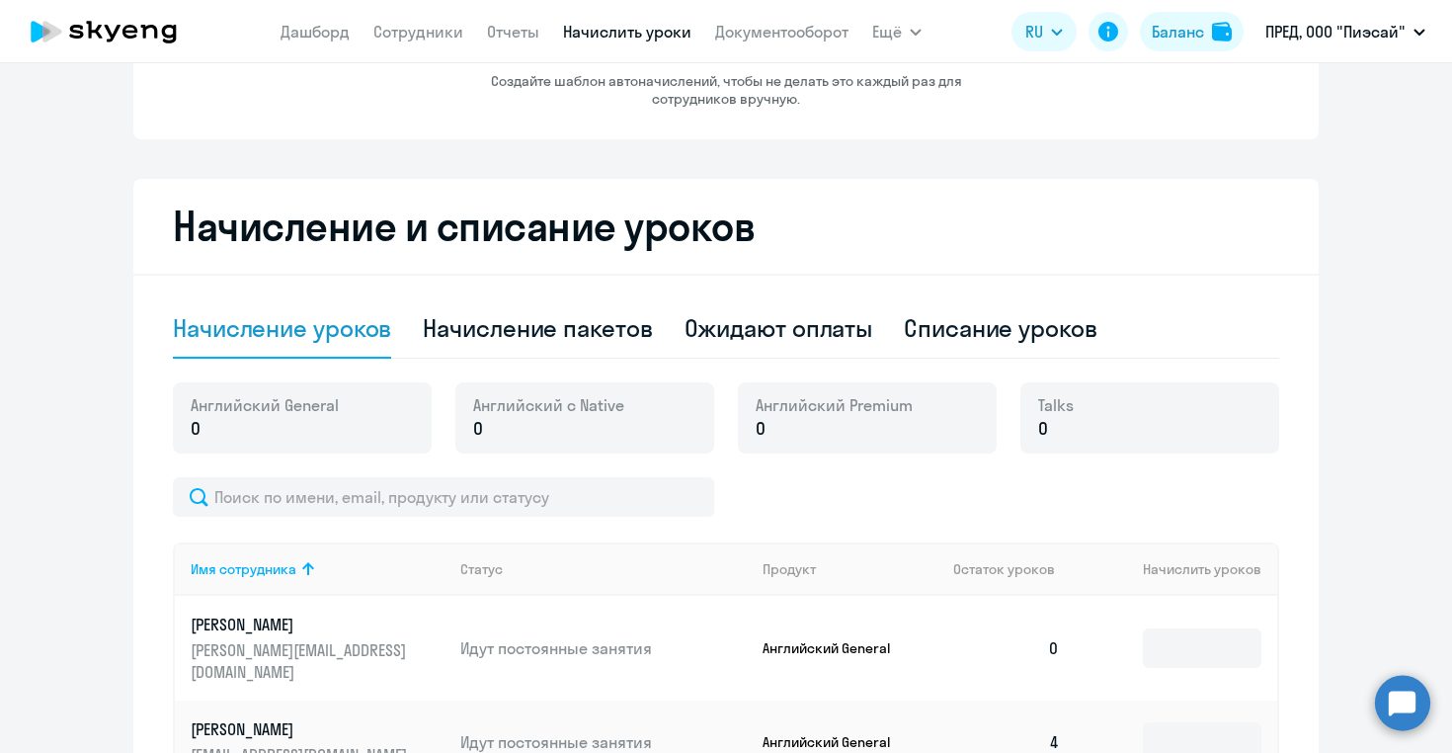
click at [204, 431] on p "0" at bounding box center [265, 429] width 148 height 26
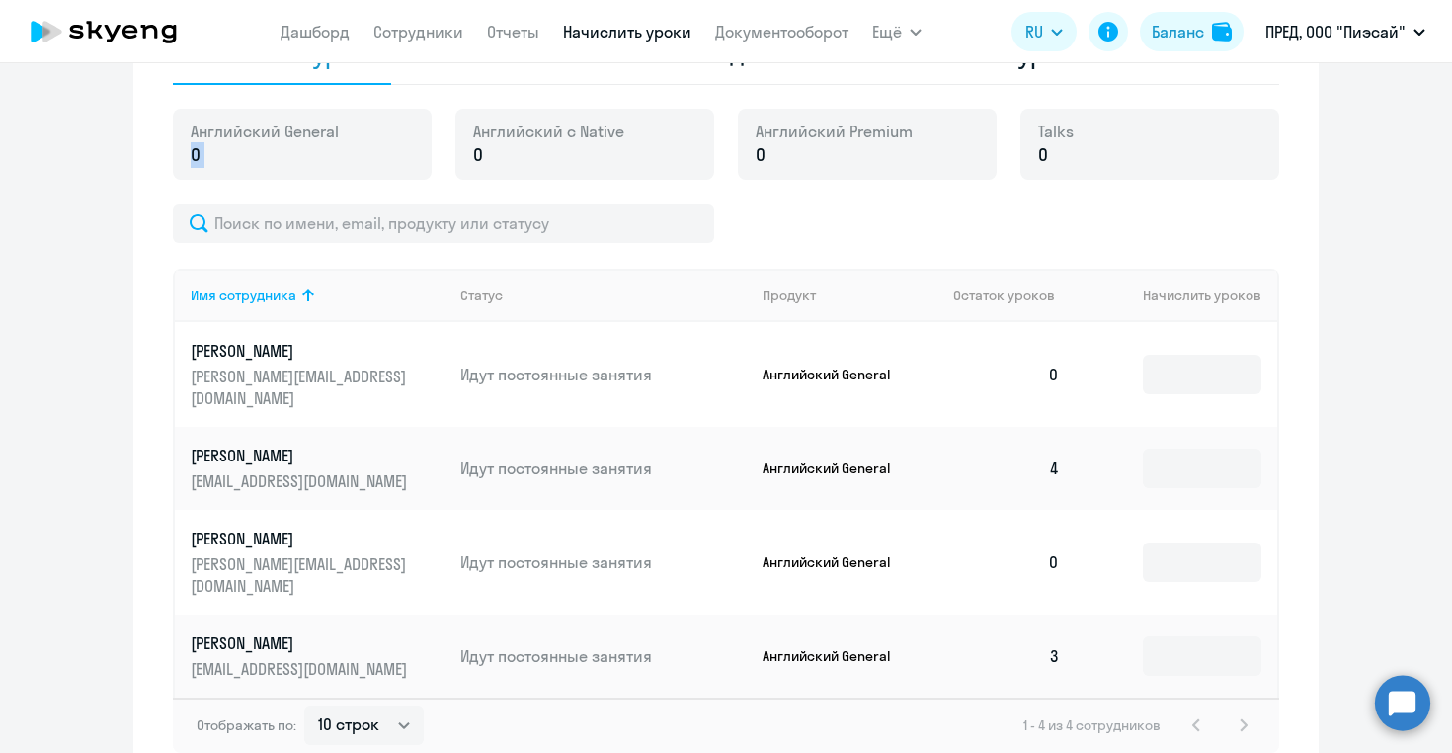
scroll to position [574, 0]
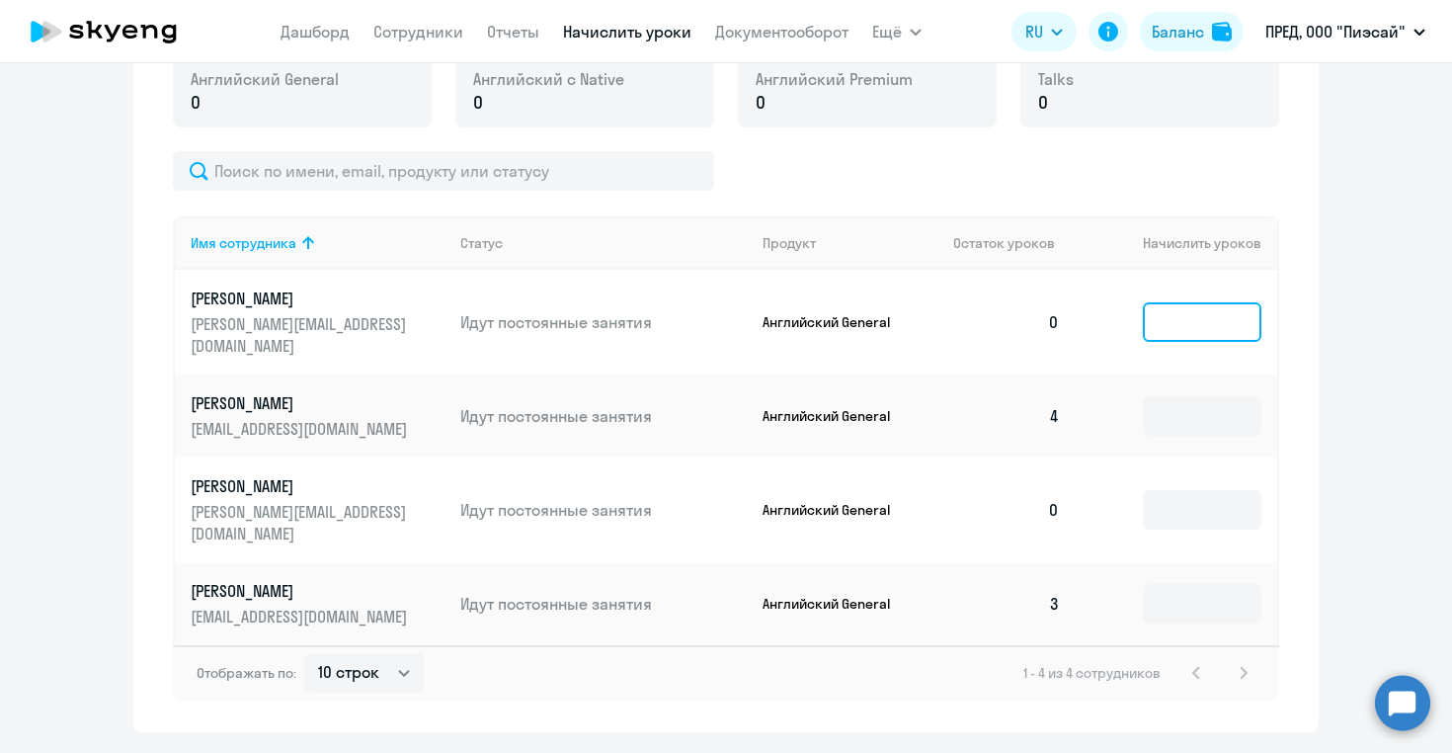
click at [1170, 312] on input at bounding box center [1202, 322] width 119 height 40
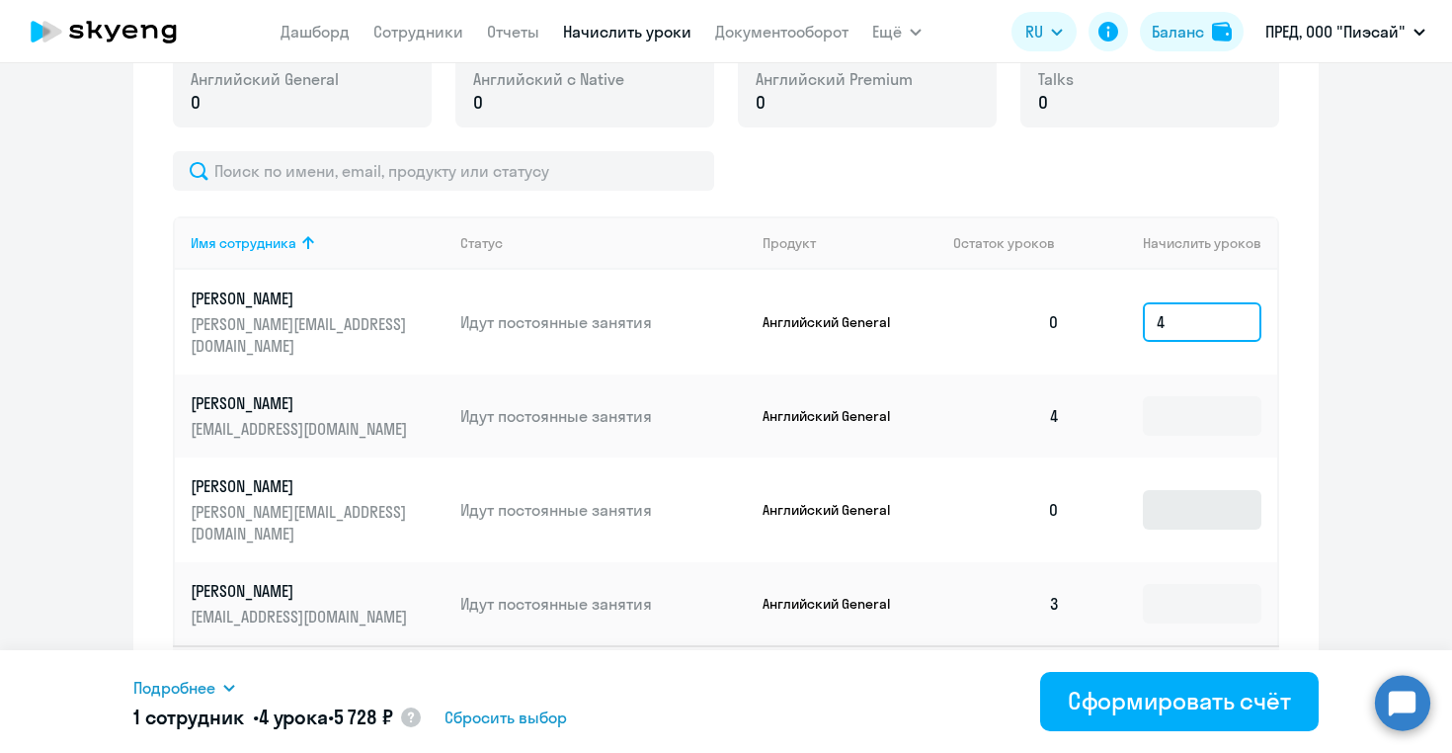
type input "4"
click at [1178, 490] on input at bounding box center [1202, 510] width 119 height 40
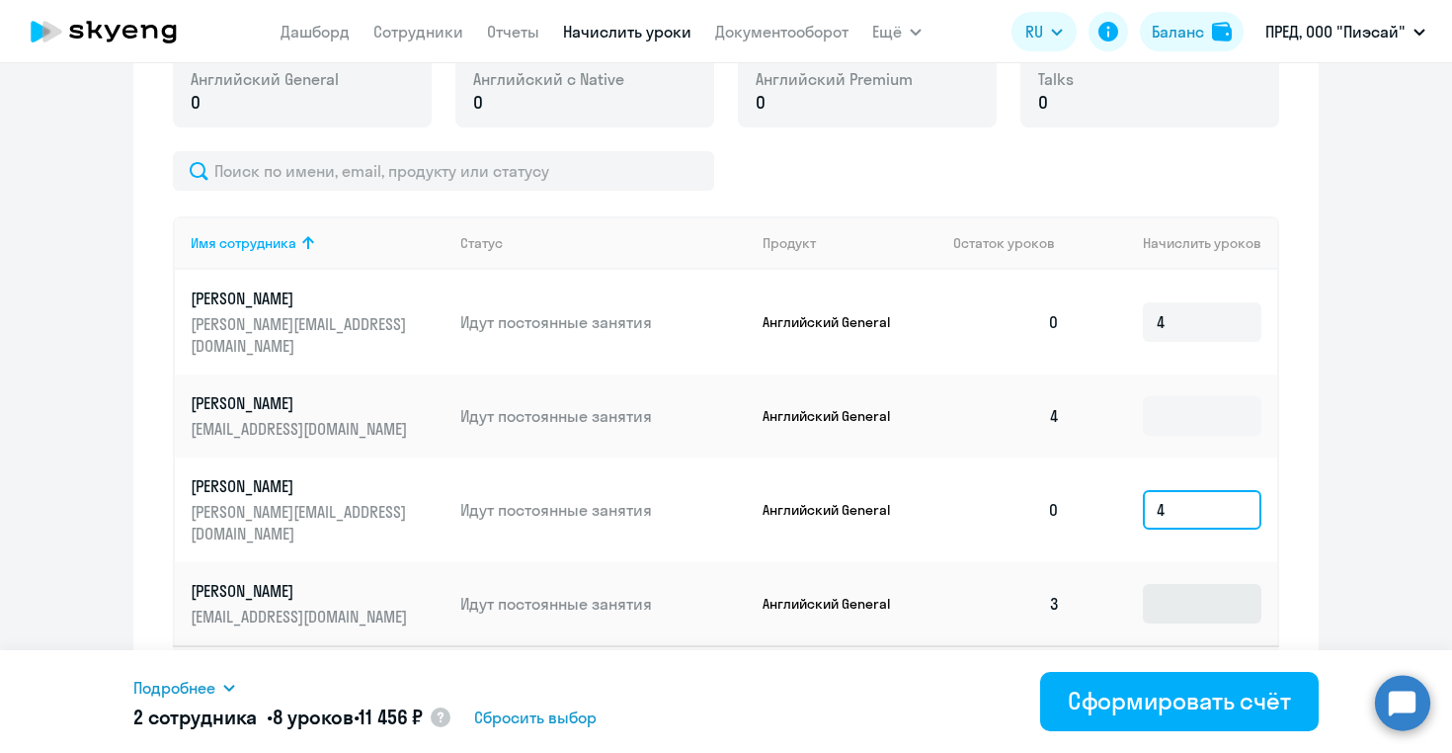
type input "4"
click at [1169, 593] on input at bounding box center [1202, 604] width 119 height 40
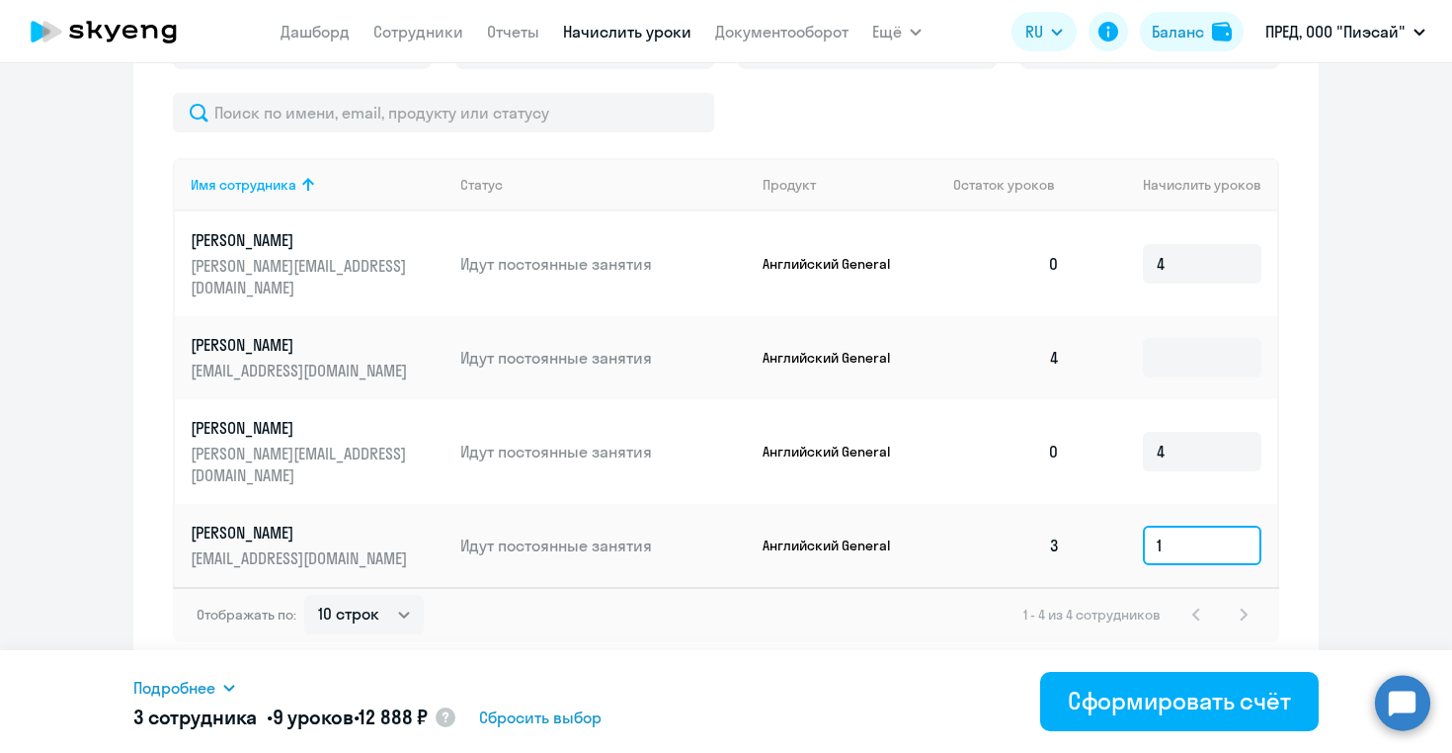
type input "1"
click at [559, 721] on span "Сбросить выбор" at bounding box center [540, 717] width 123 height 24
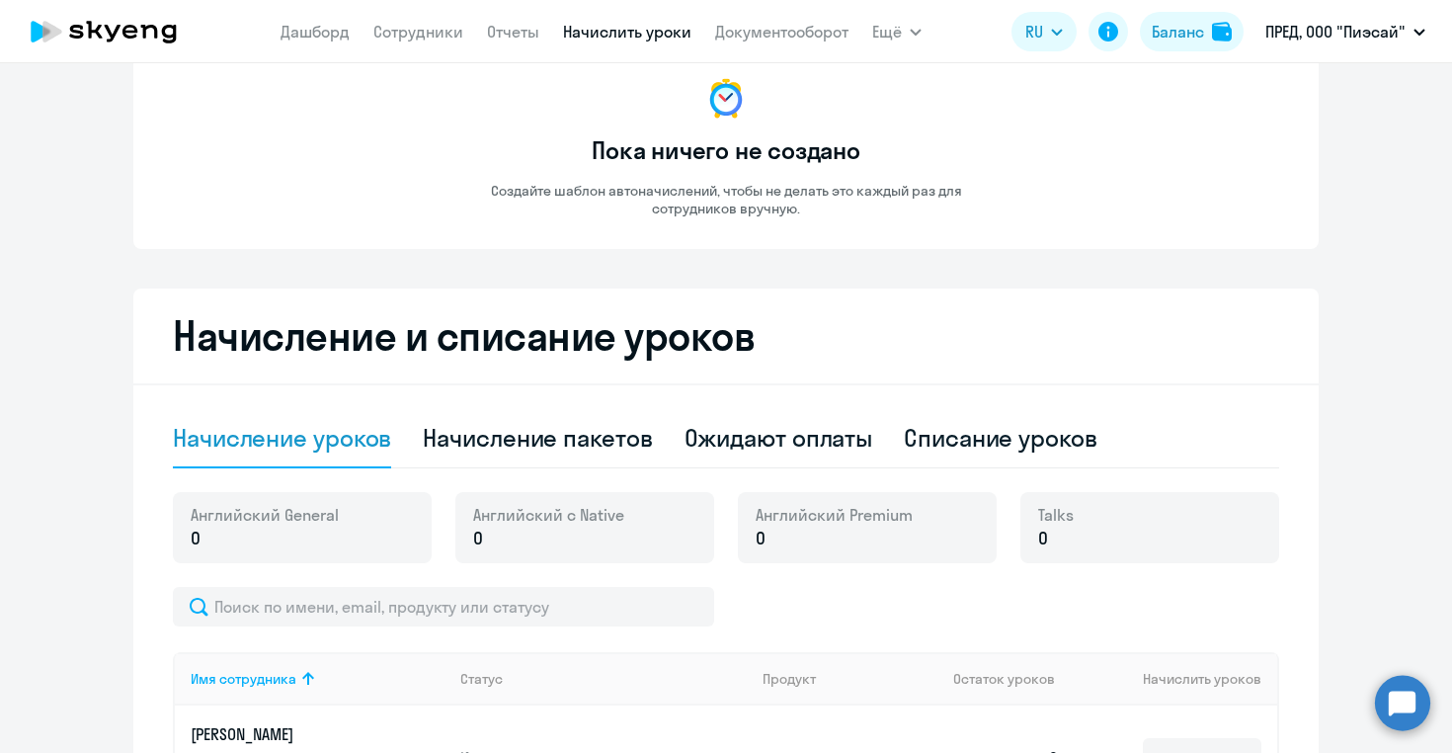
scroll to position [0, 0]
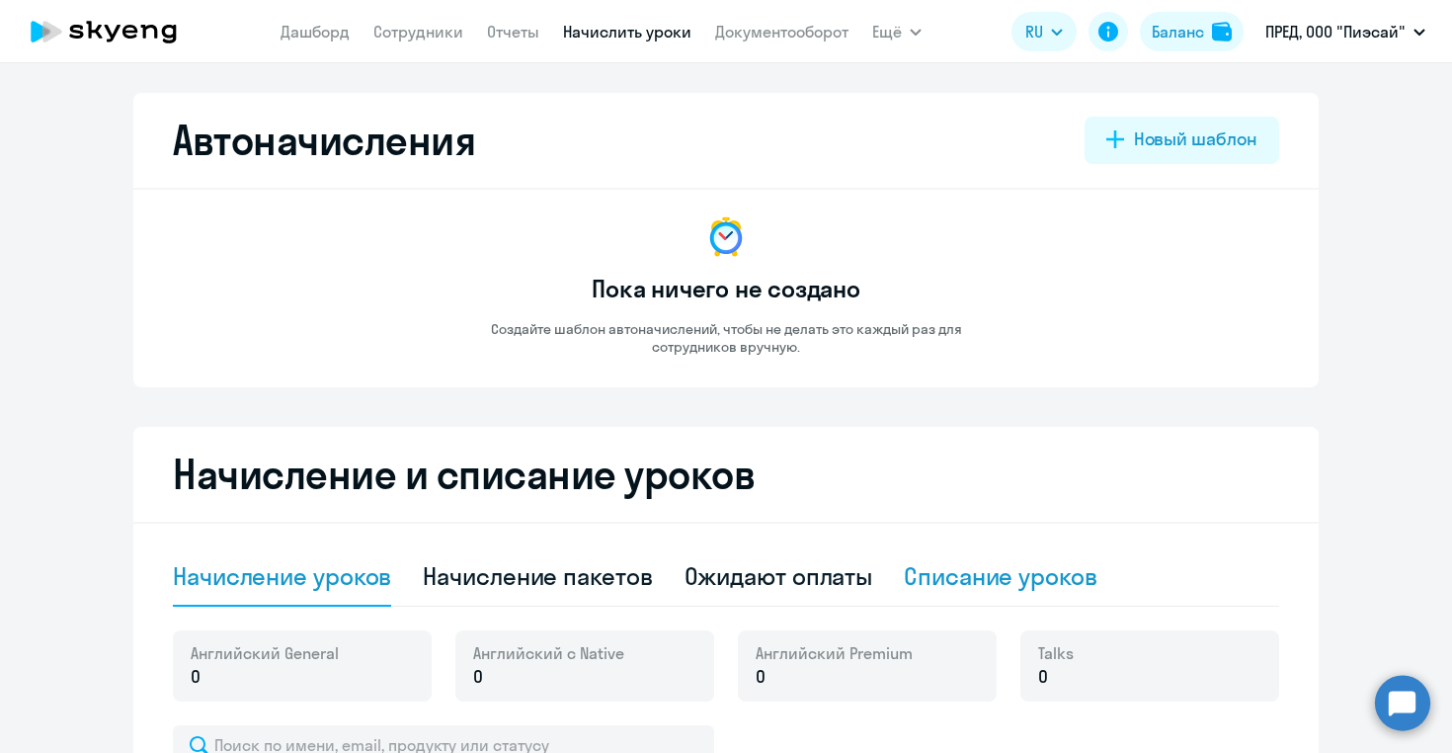
click at [947, 574] on div "Списание уроков" at bounding box center [1001, 576] width 194 height 32
select select "10"
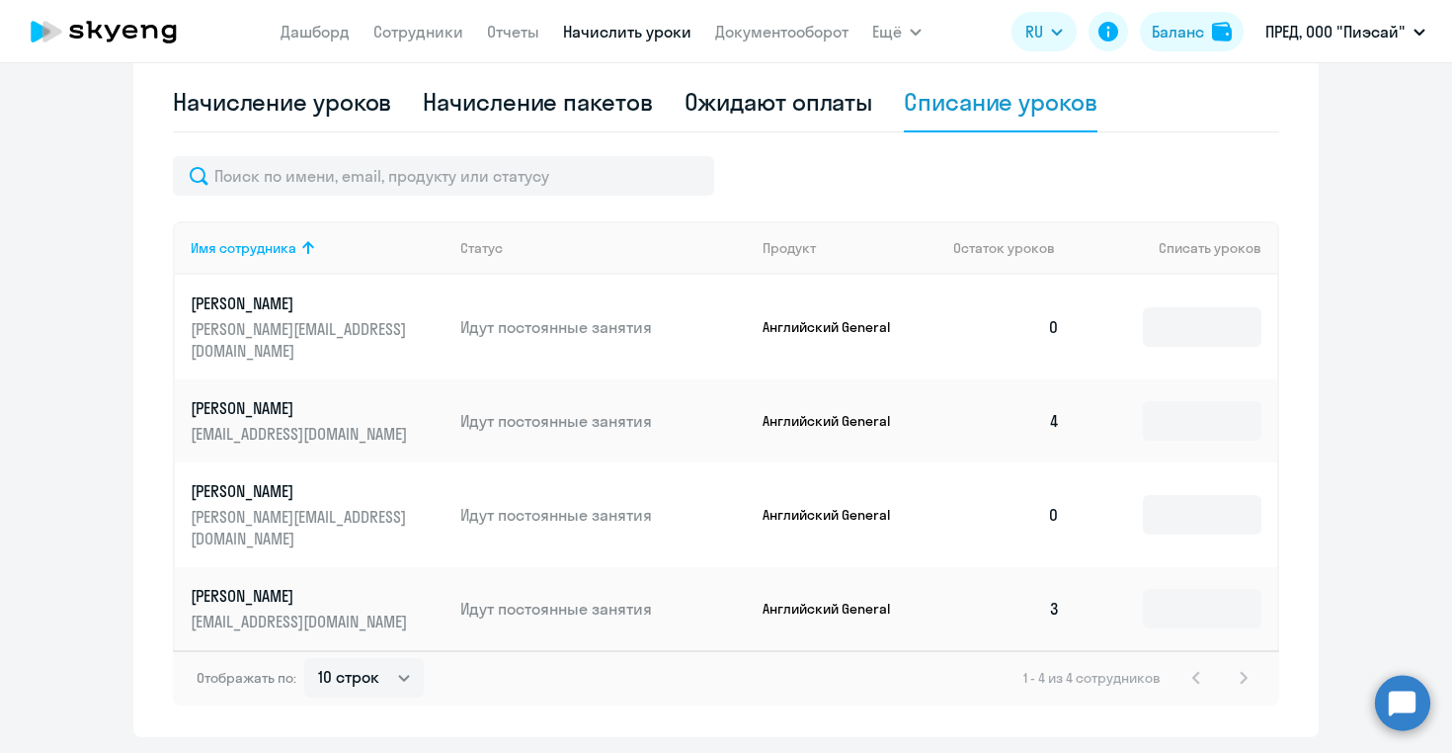
scroll to position [481, 0]
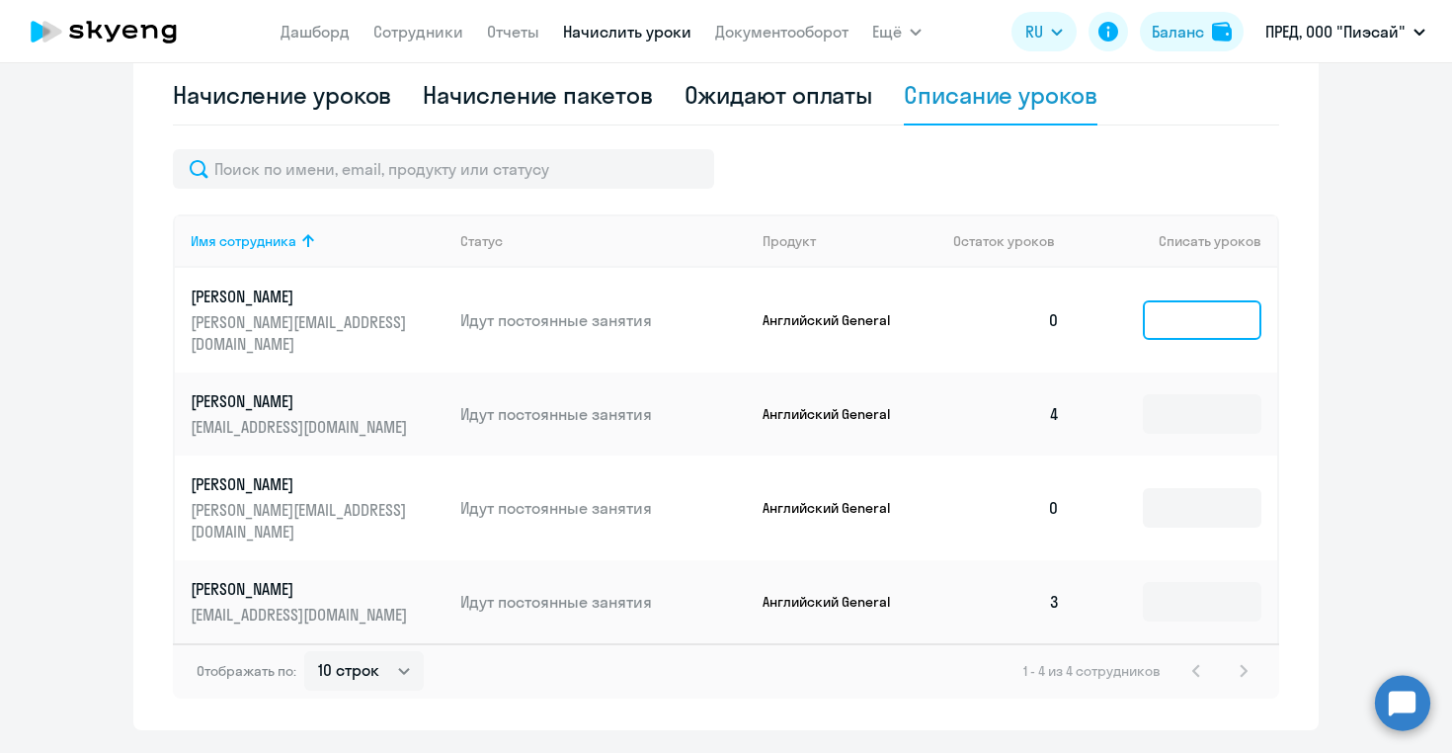
click at [1206, 300] on input at bounding box center [1202, 320] width 119 height 40
type input "1"
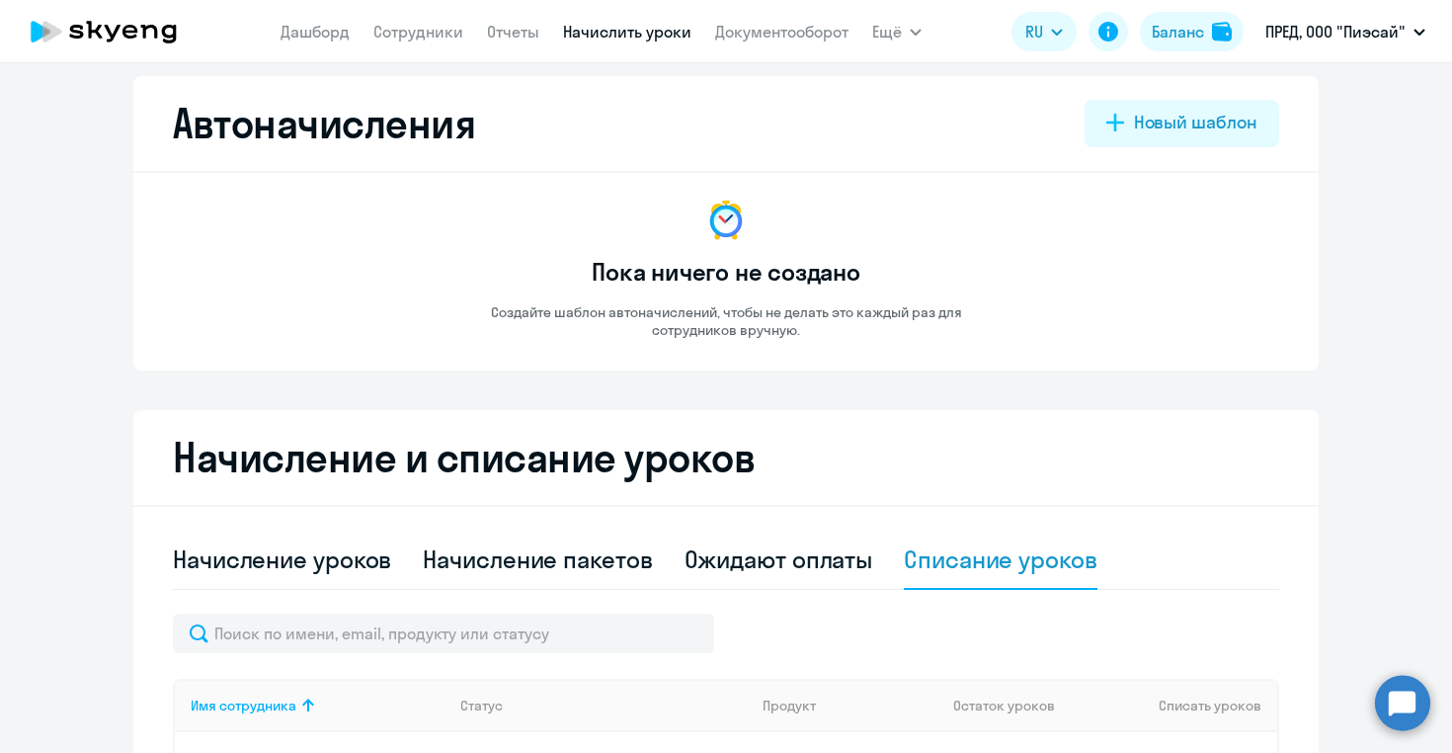
scroll to position [0, 0]
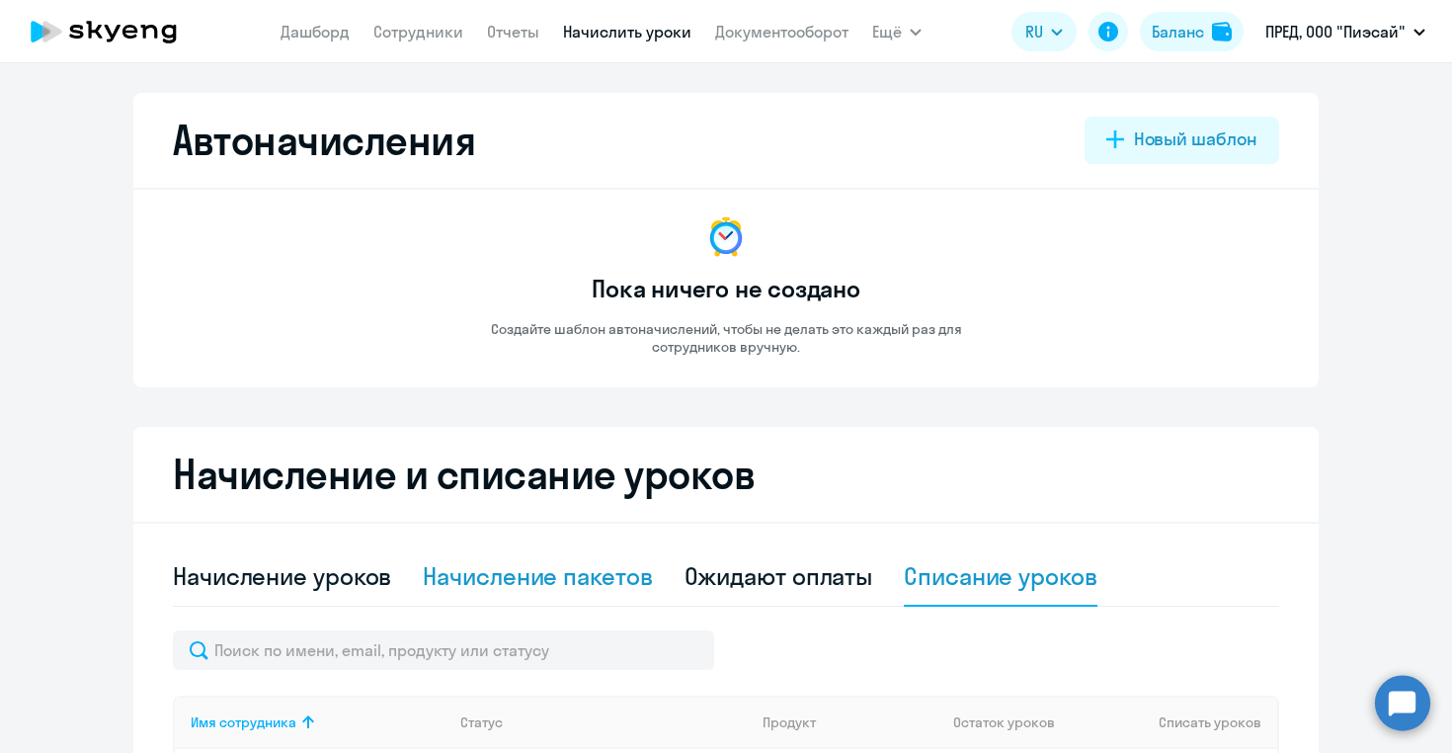
click at [531, 570] on div "Начисление пакетов" at bounding box center [537, 576] width 229 height 32
select select "10"
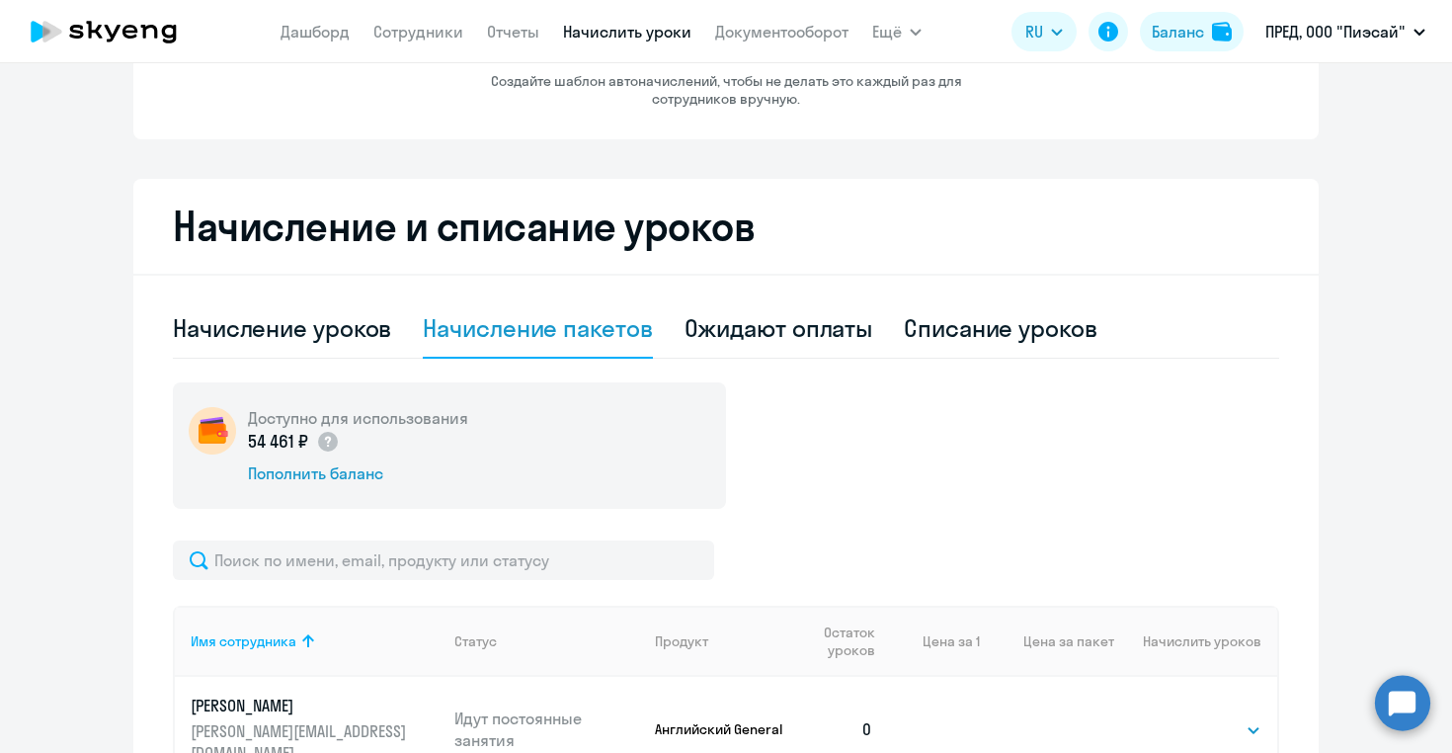
scroll to position [242, 0]
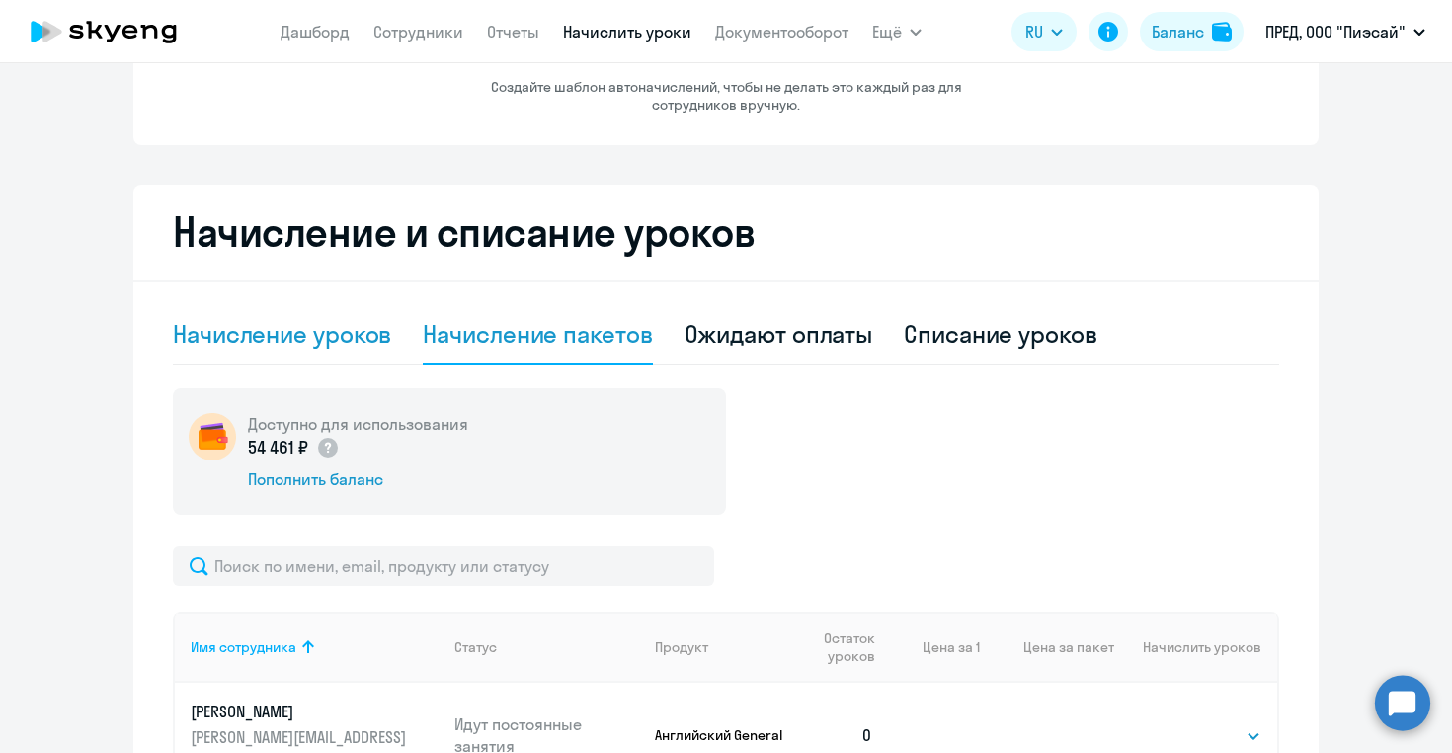
click at [287, 336] on div "Начисление уроков" at bounding box center [282, 334] width 218 height 32
select select "10"
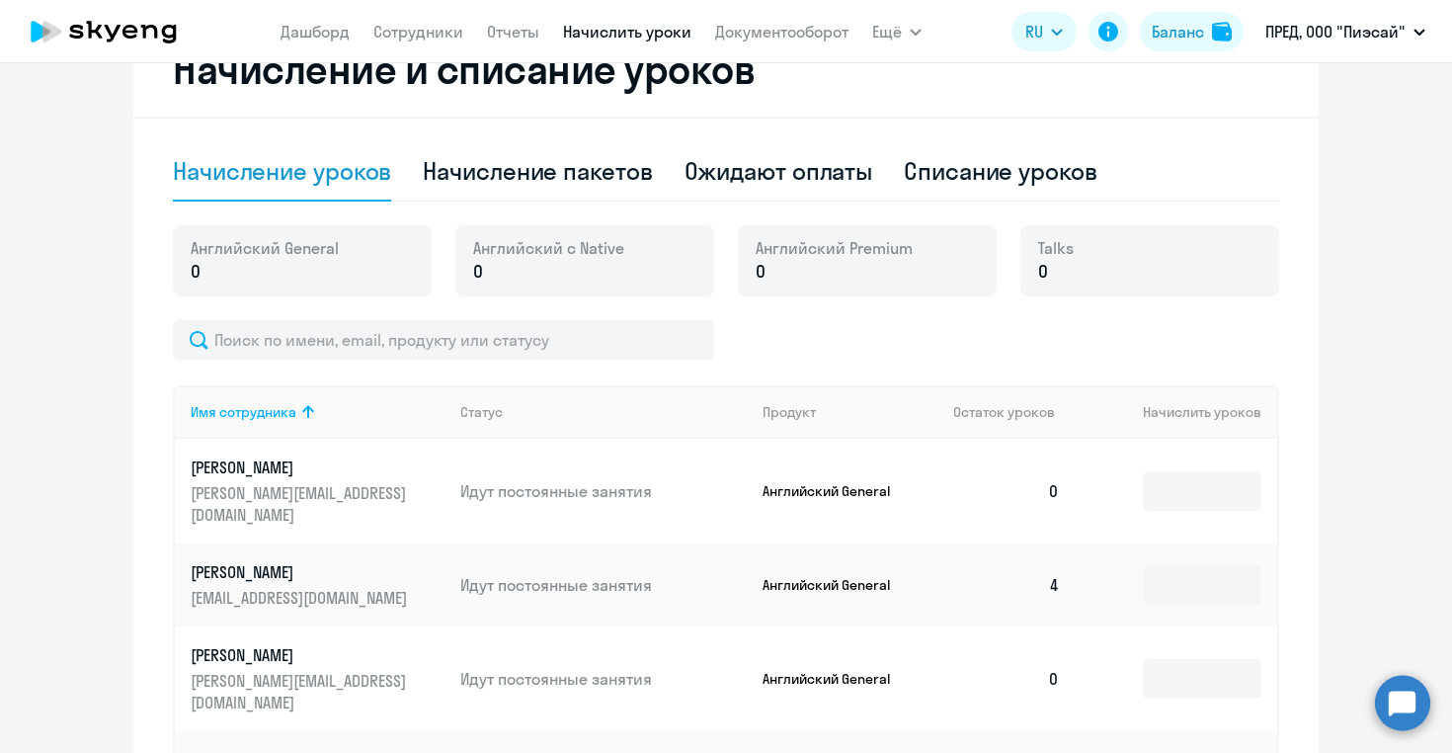
scroll to position [0, 0]
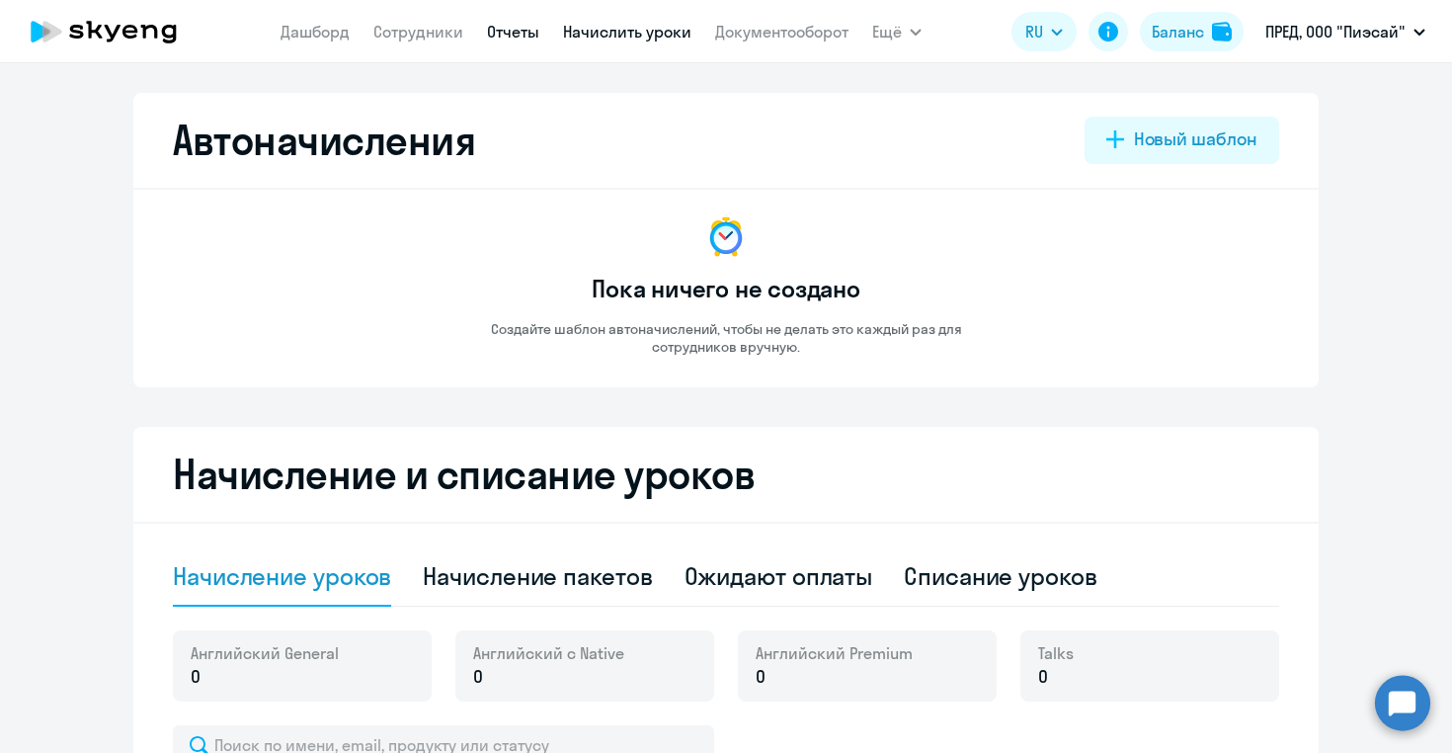
click at [510, 31] on link "Отчеты" at bounding box center [513, 32] width 52 height 20
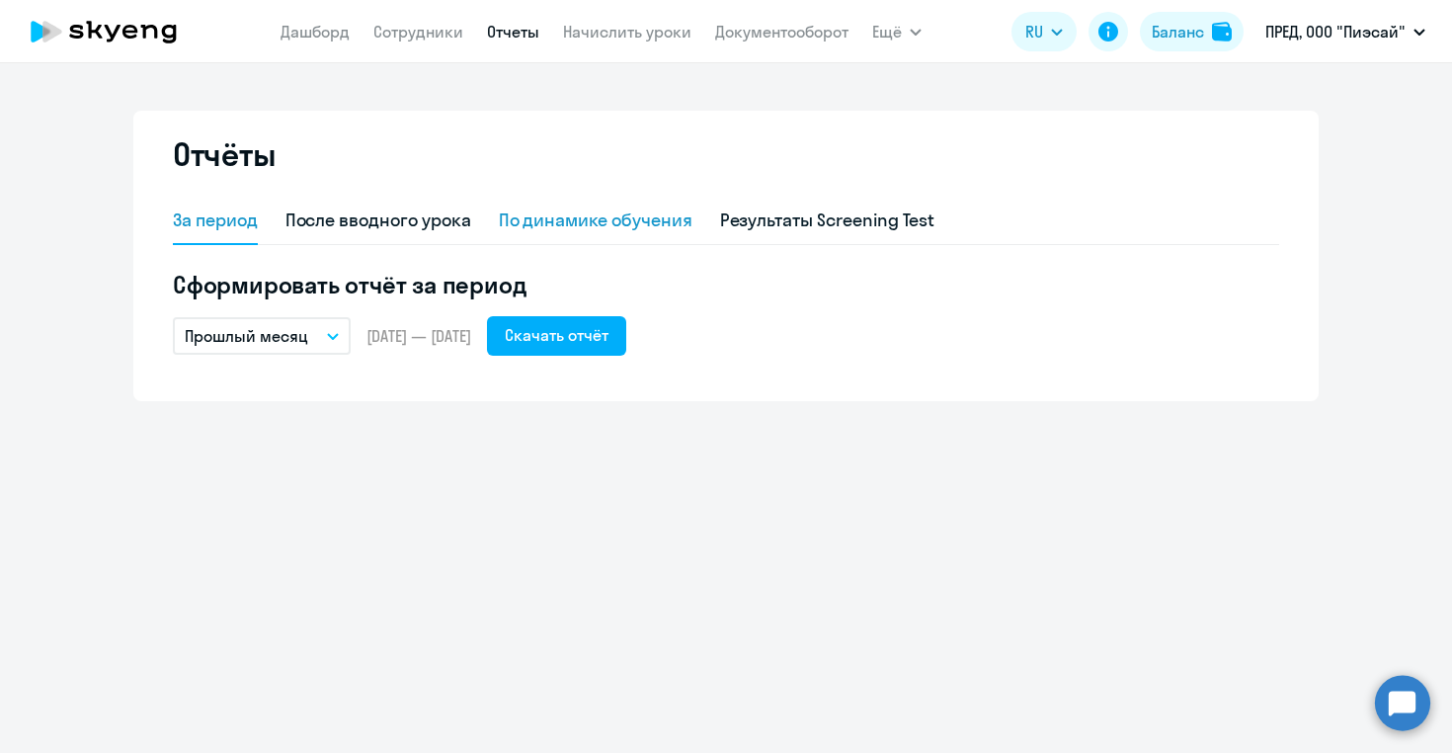
click at [522, 222] on div "По динамике обучения" at bounding box center [596, 220] width 194 height 26
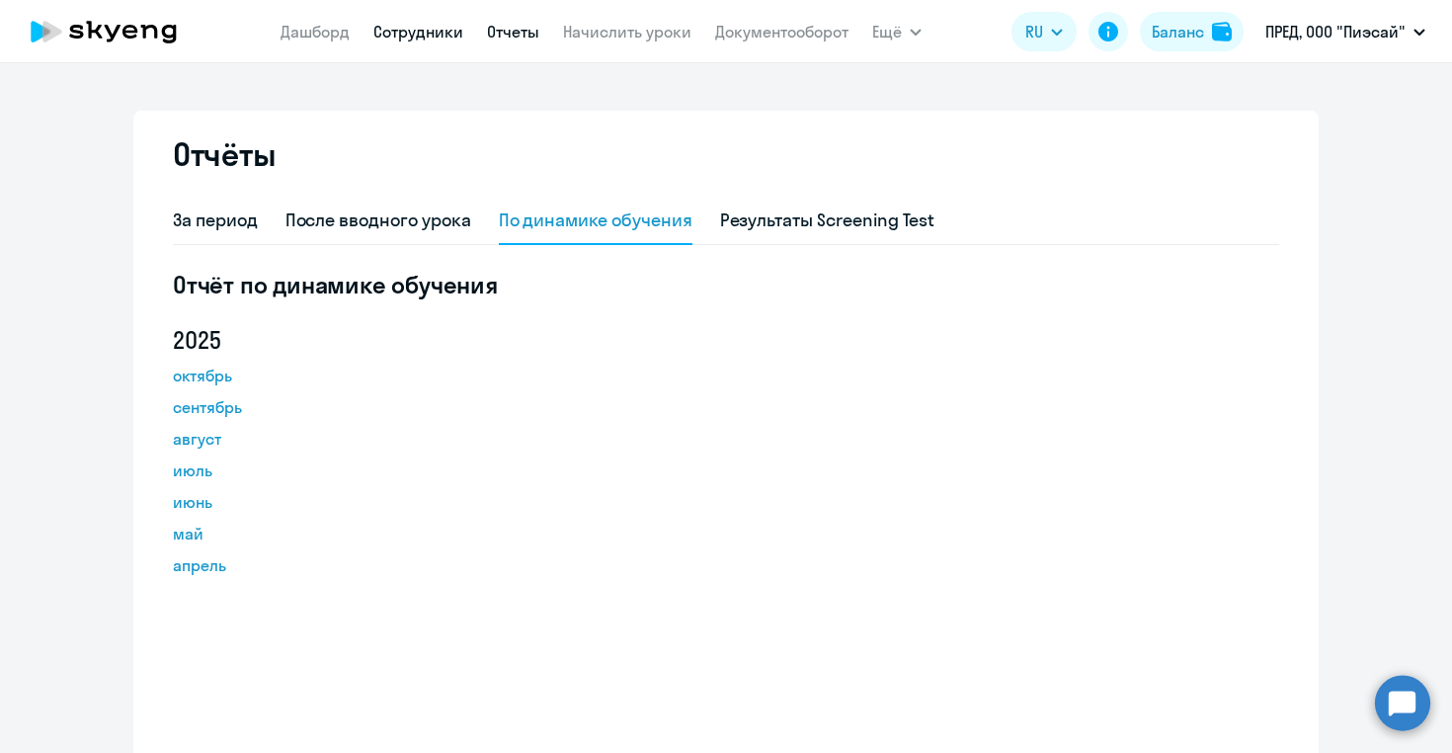
click at [428, 33] on link "Сотрудники" at bounding box center [418, 32] width 90 height 20
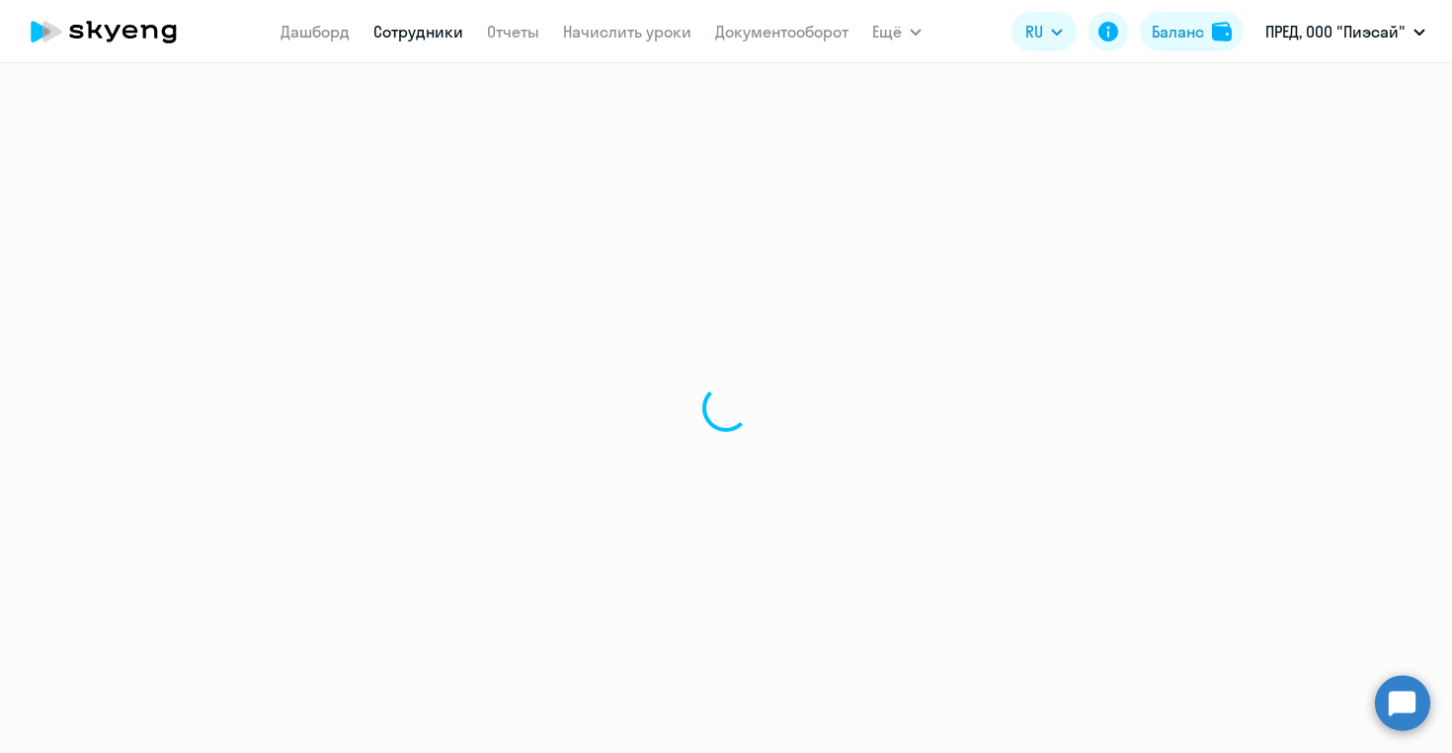
select select "30"
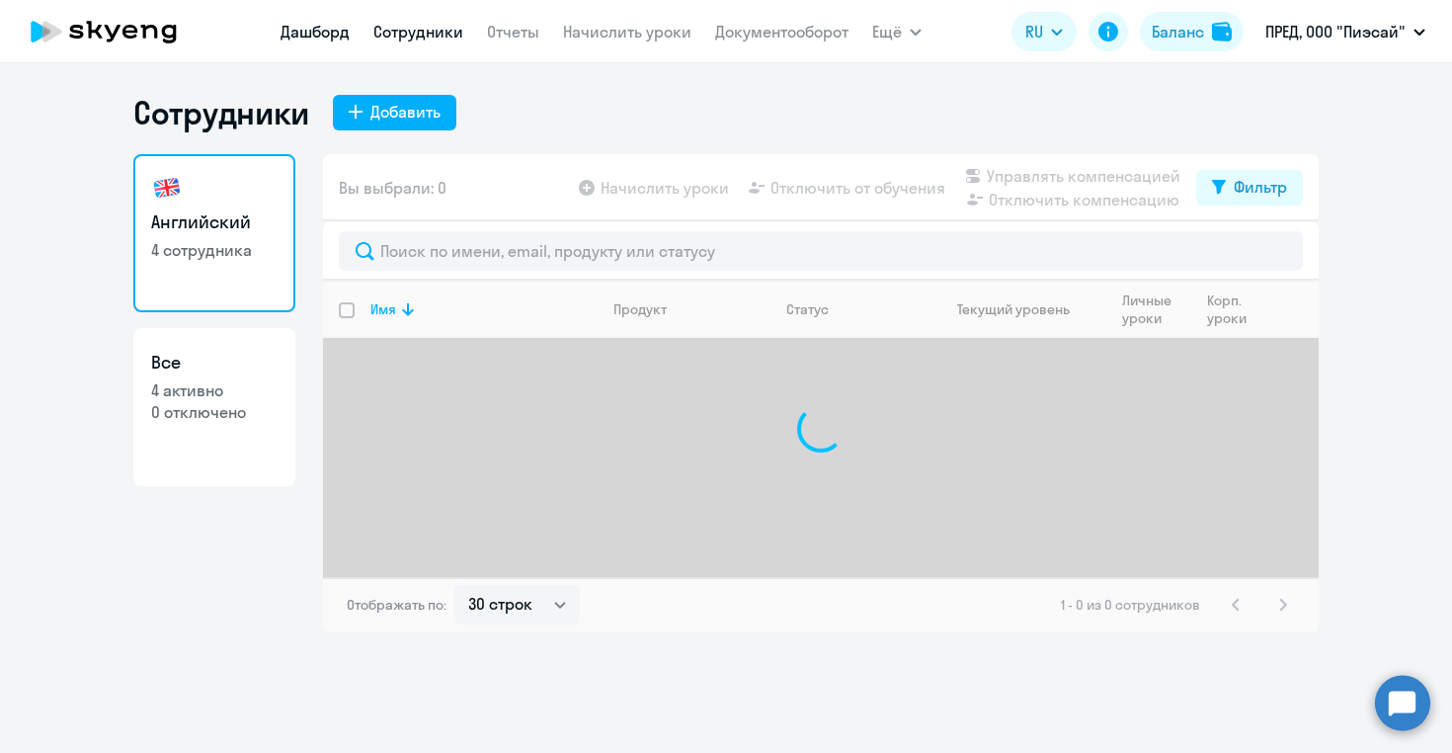
click at [322, 33] on link "Дашборд" at bounding box center [315, 32] width 69 height 20
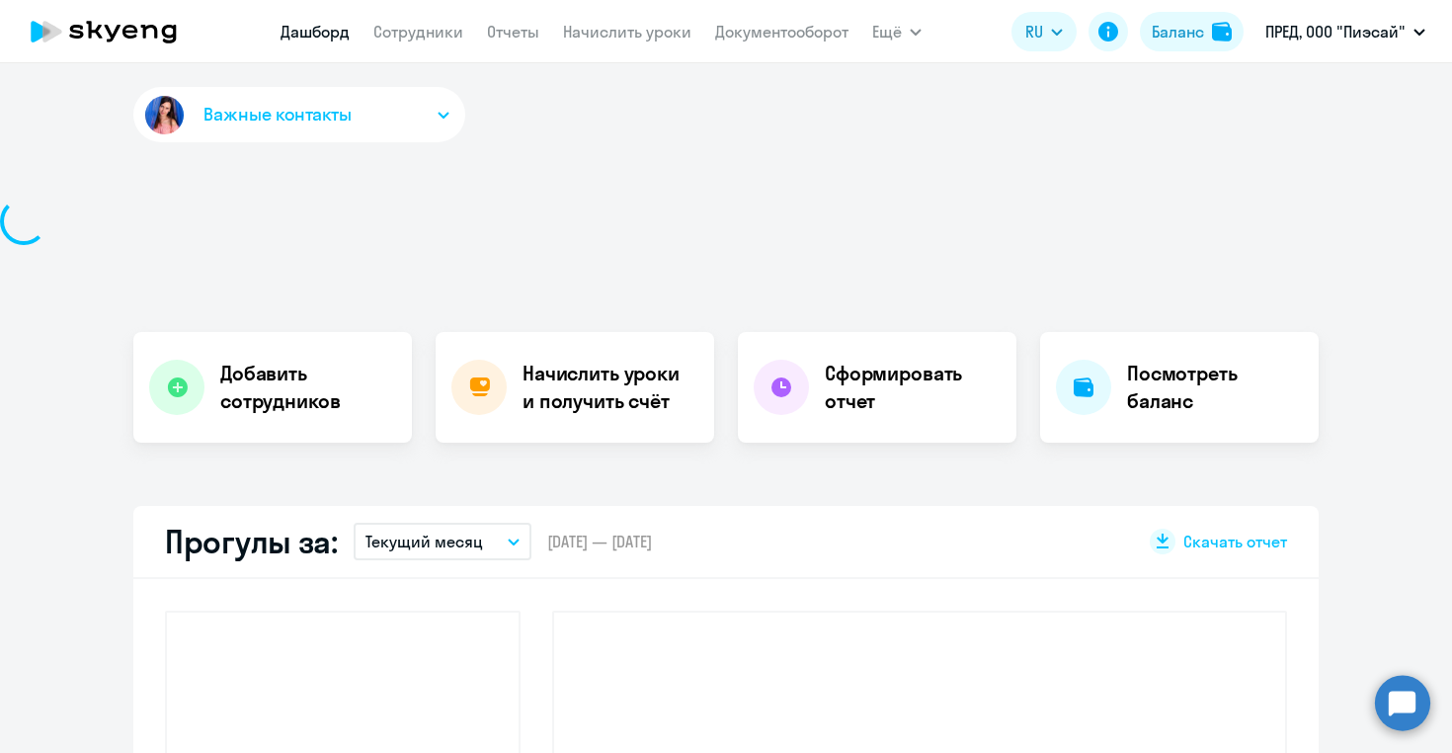
select select "30"
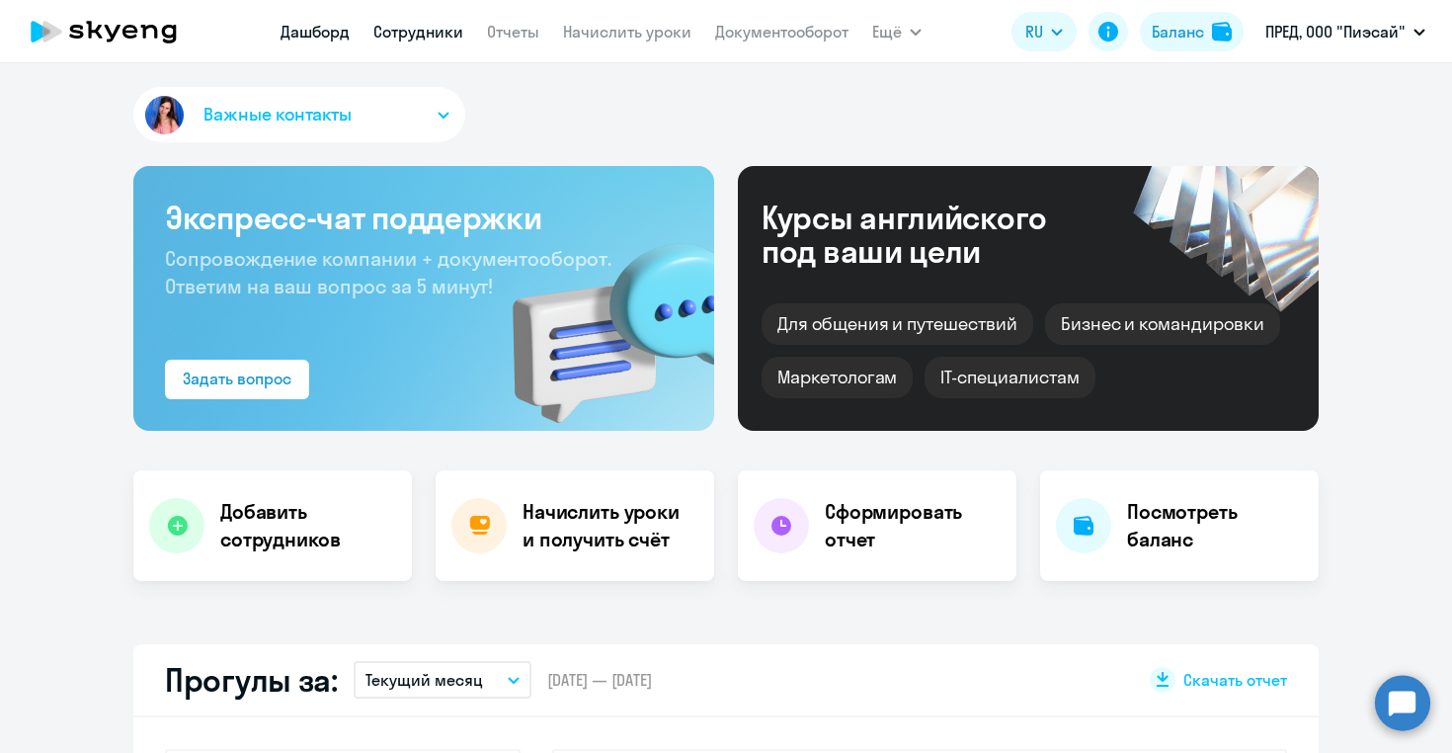
click at [419, 35] on link "Сотрудники" at bounding box center [418, 32] width 90 height 20
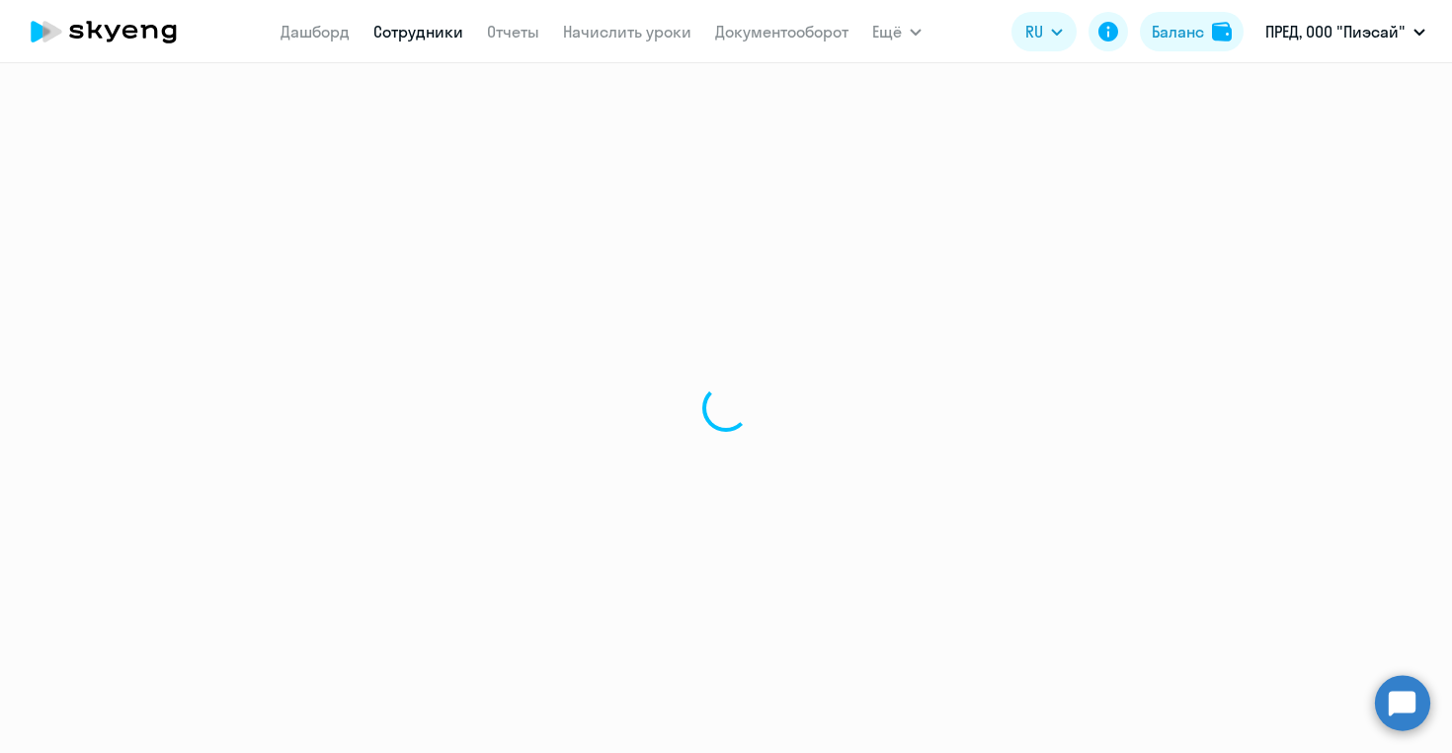
select select "30"
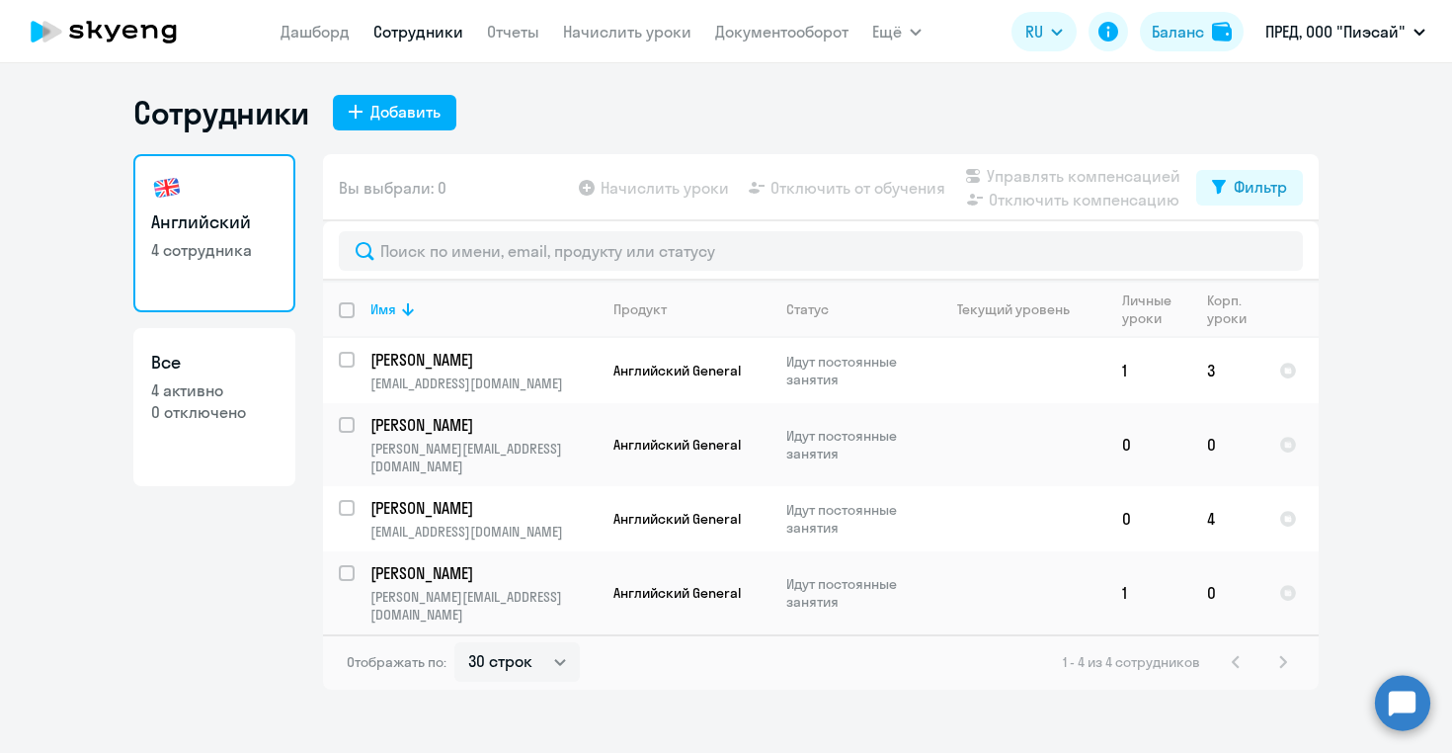
click at [636, 184] on app-table-action-button "Начислить уроки" at bounding box center [652, 188] width 154 height 24
click at [658, 189] on app-table-action-button "Начислить уроки" at bounding box center [652, 188] width 154 height 24
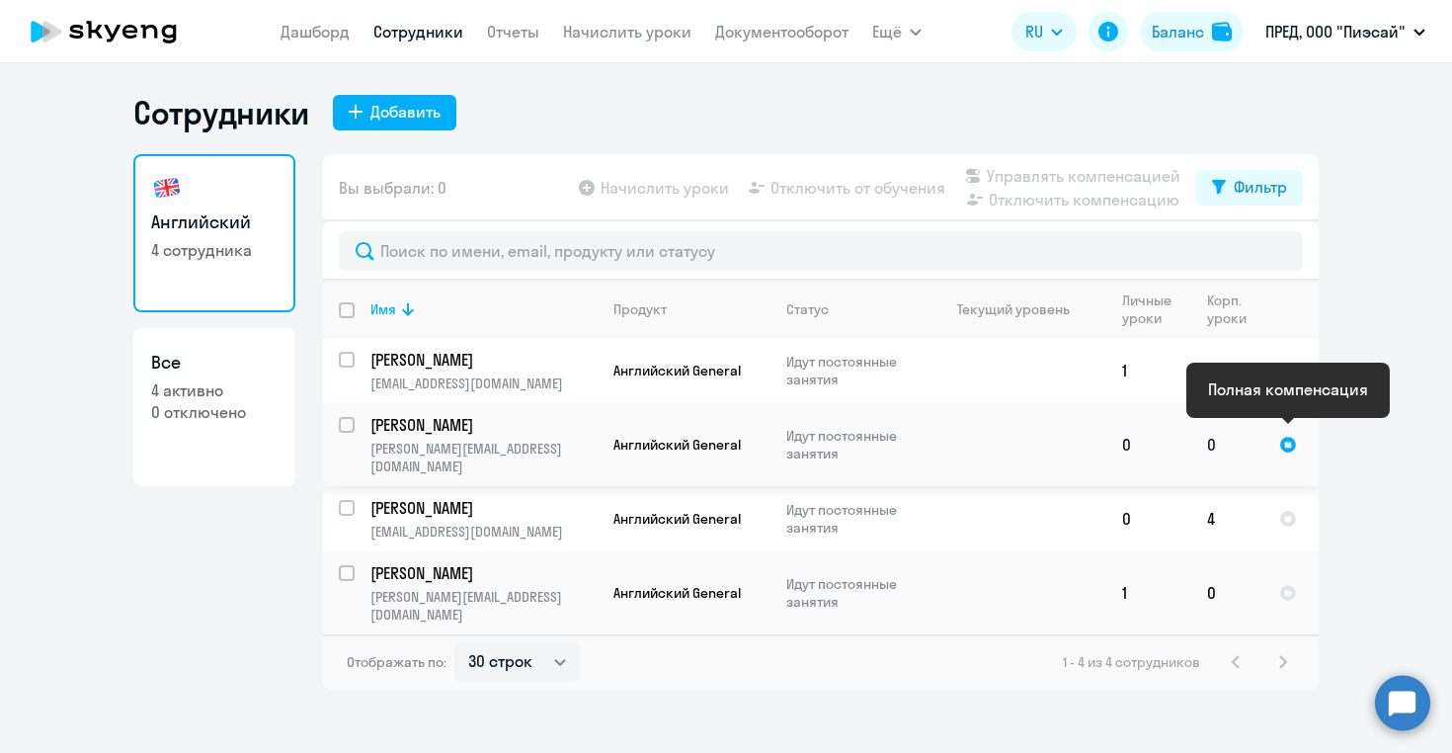
click at [1290, 436] on div at bounding box center [1288, 445] width 18 height 18
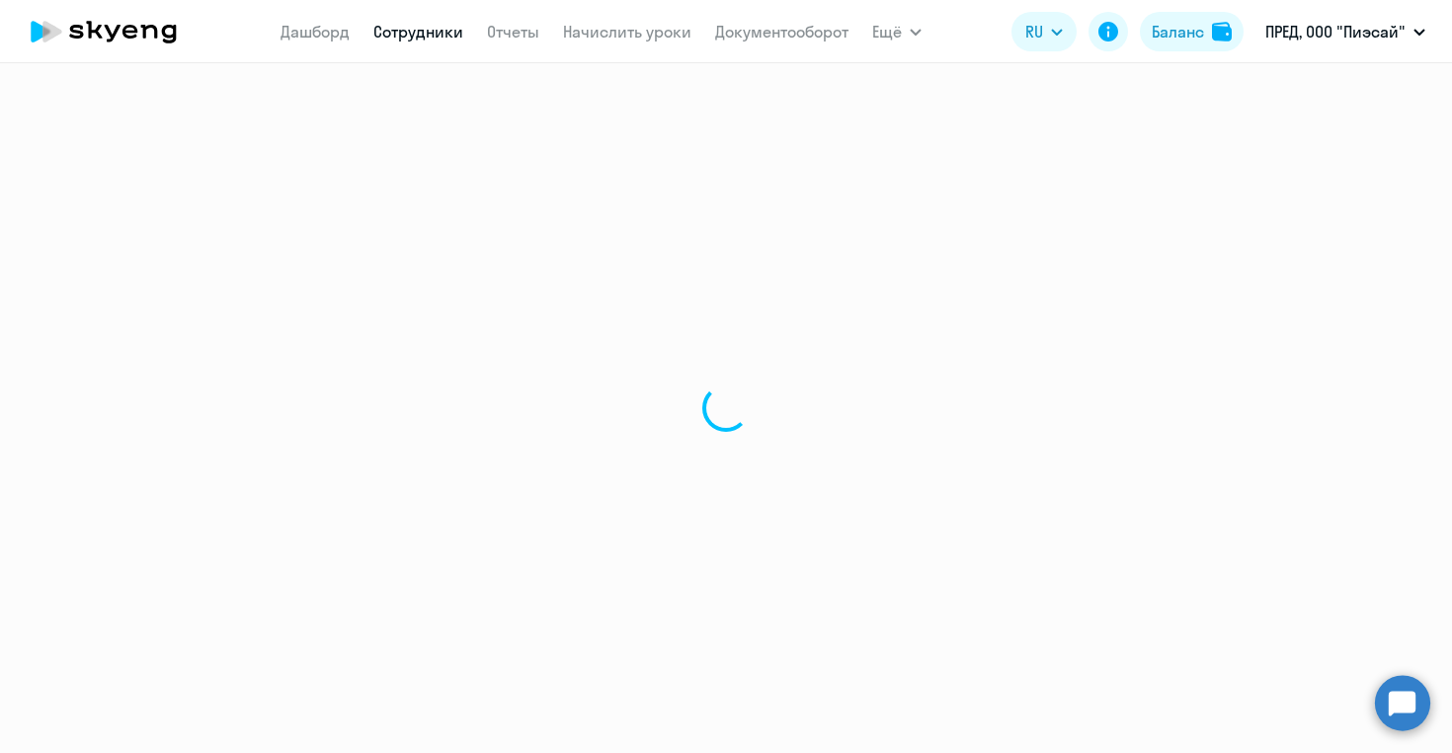
select select "english"
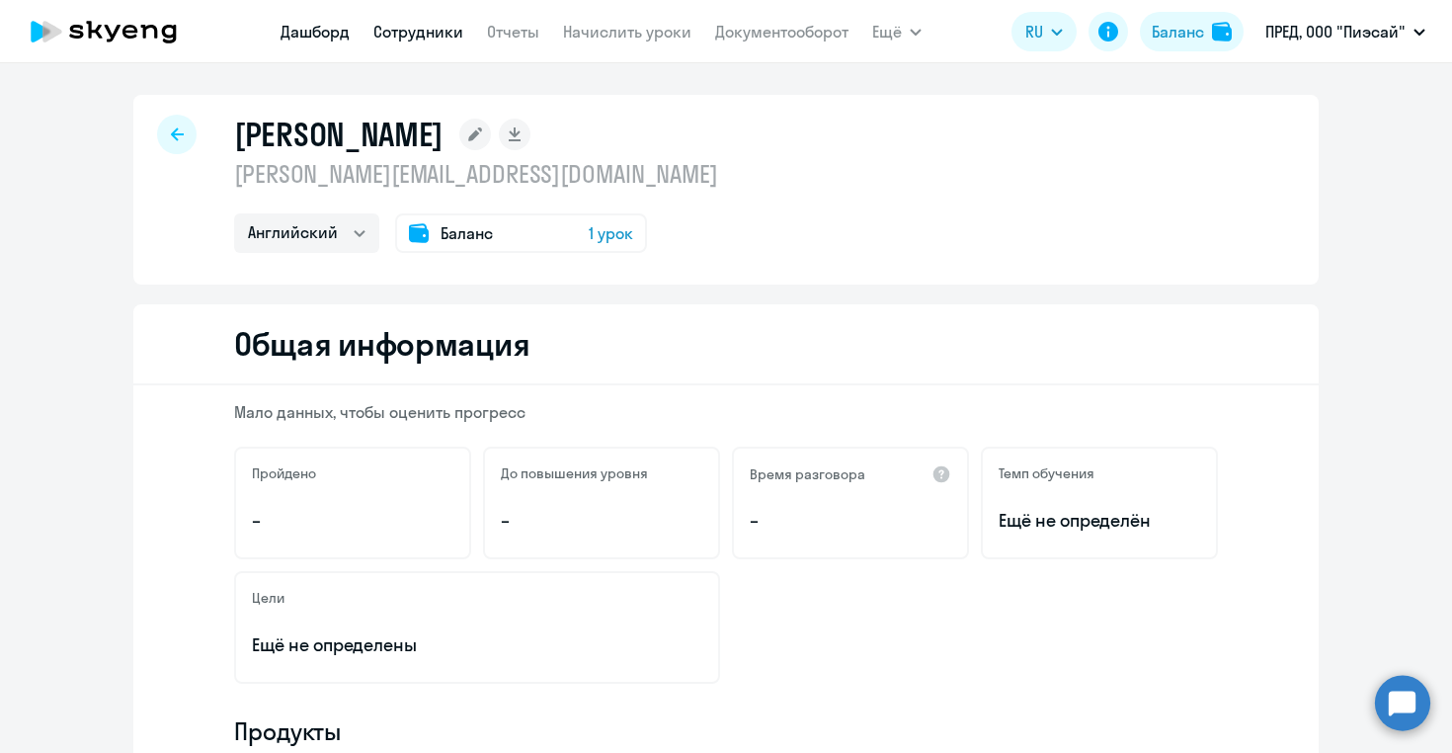
click at [323, 28] on link "Дашборд" at bounding box center [315, 32] width 69 height 20
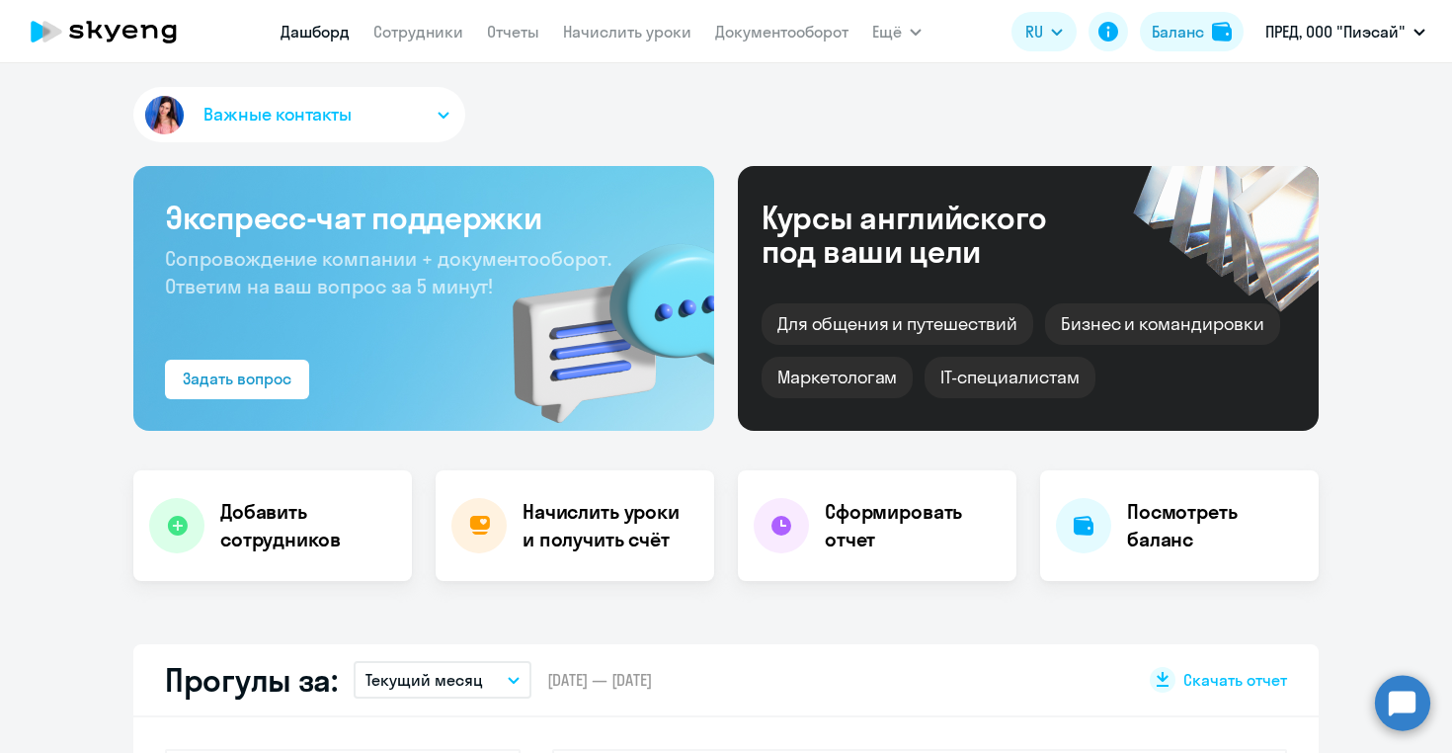
select select "30"
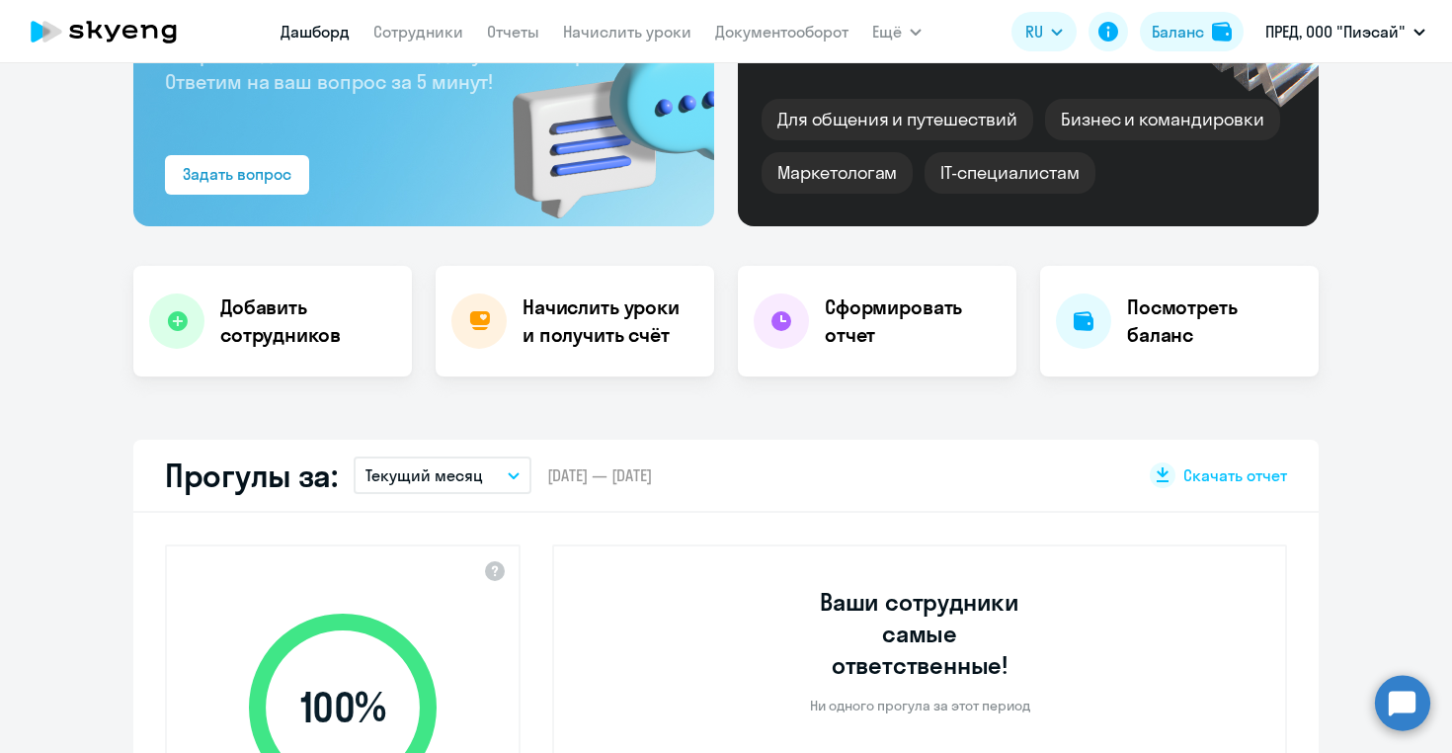
scroll to position [208, 0]
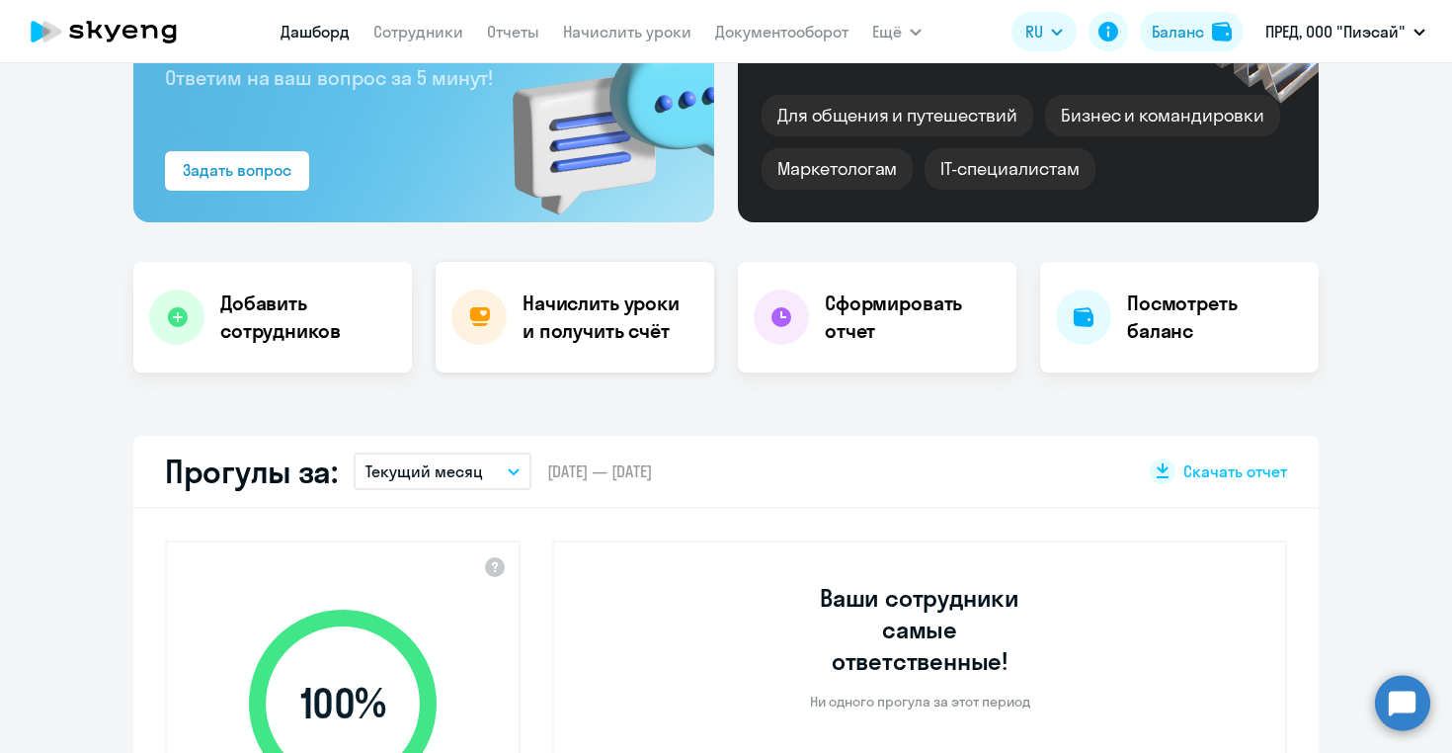
click at [488, 325] on icon at bounding box center [479, 317] width 21 height 20
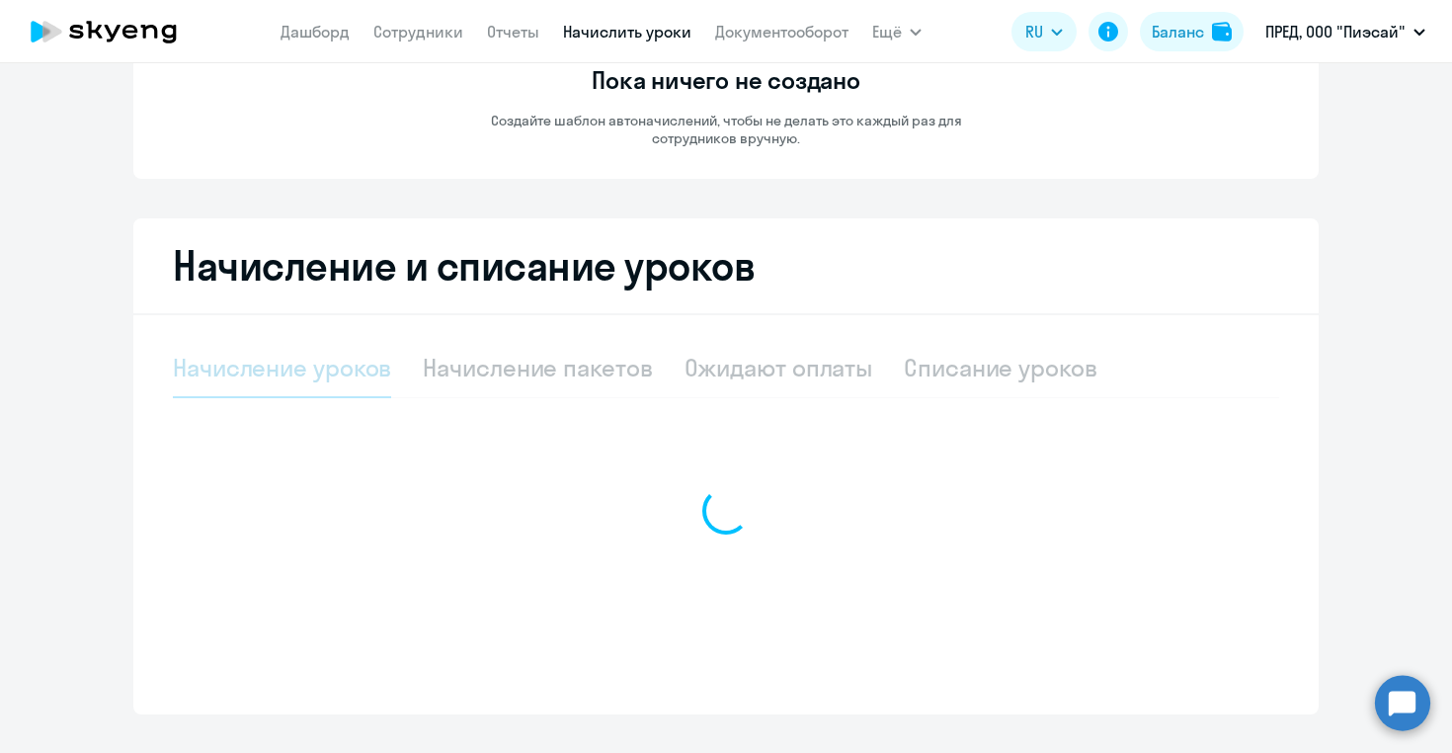
select select "10"
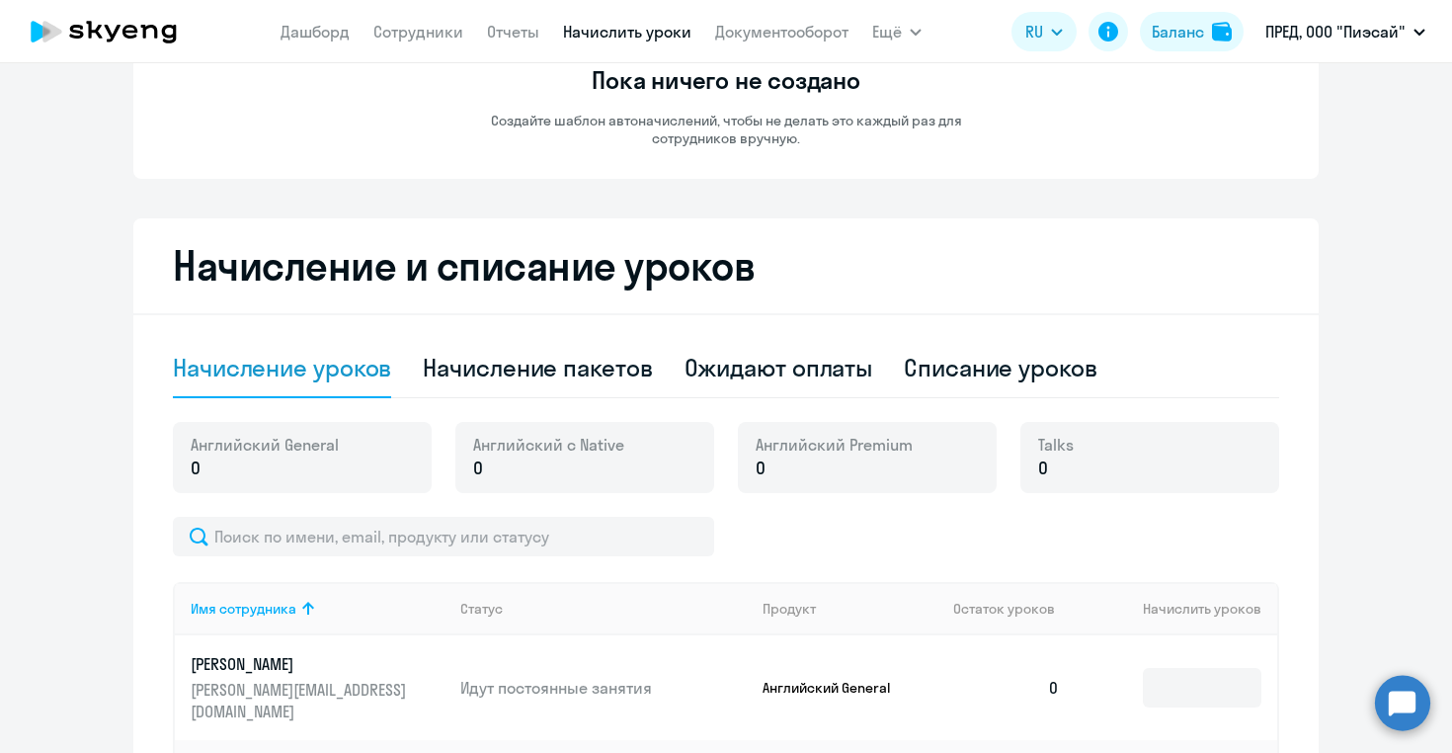
click at [304, 471] on p "0" at bounding box center [265, 468] width 148 height 26
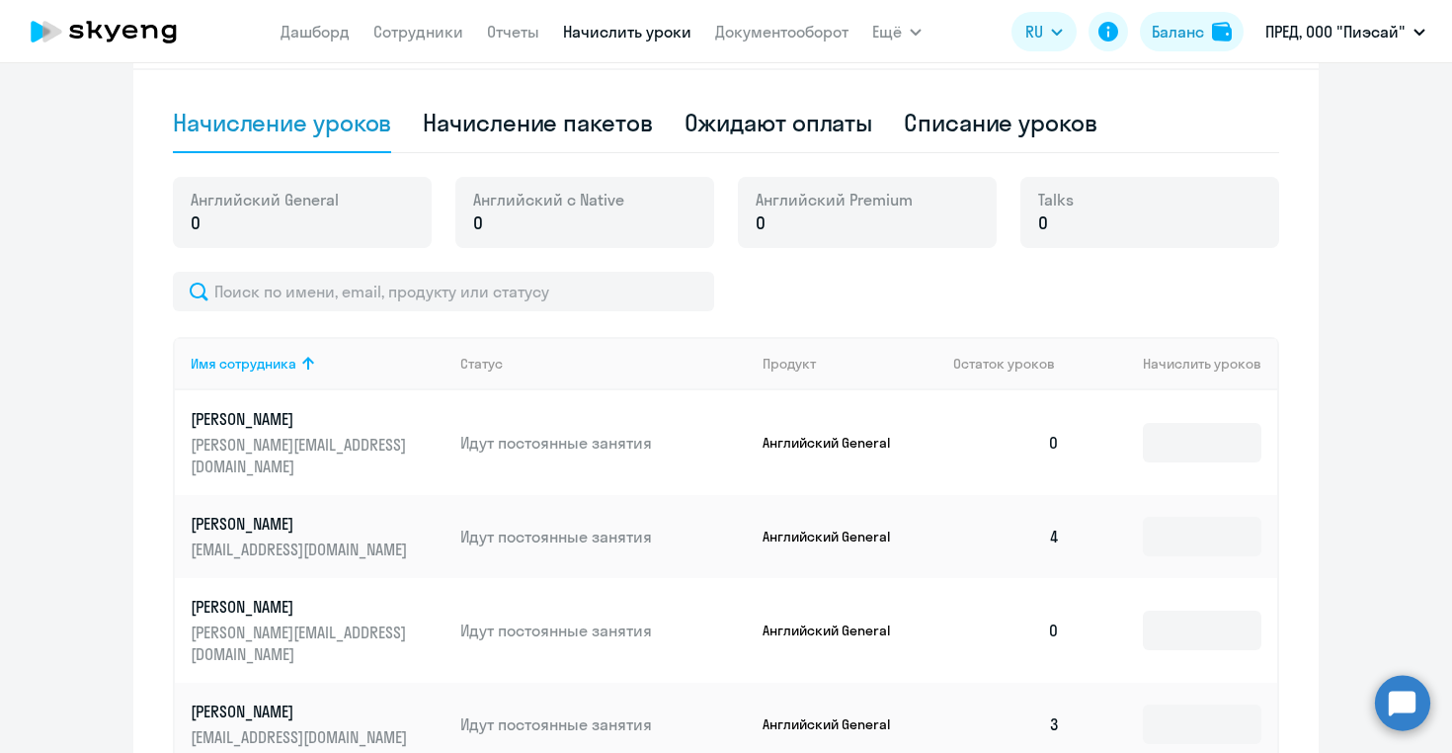
scroll to position [462, 0]
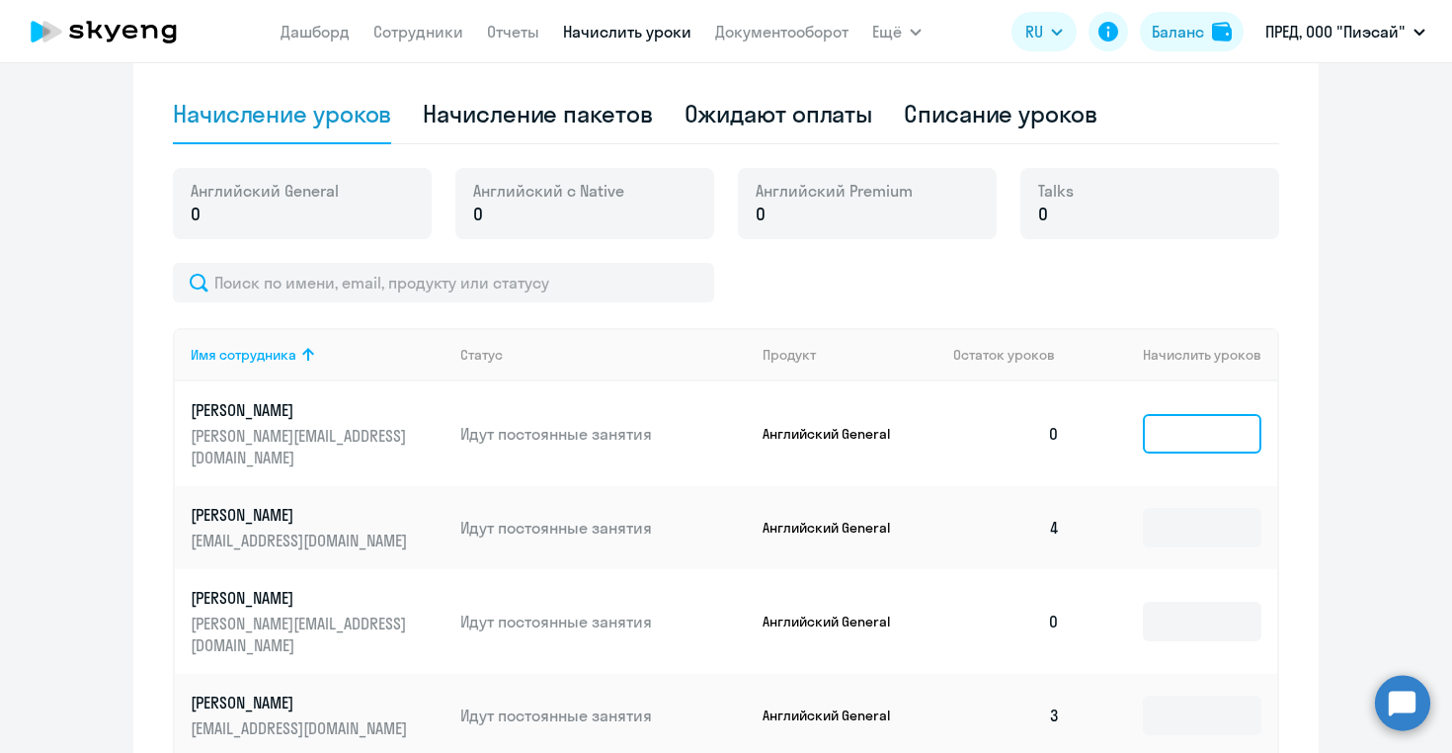
click at [1181, 415] on input at bounding box center [1202, 434] width 119 height 40
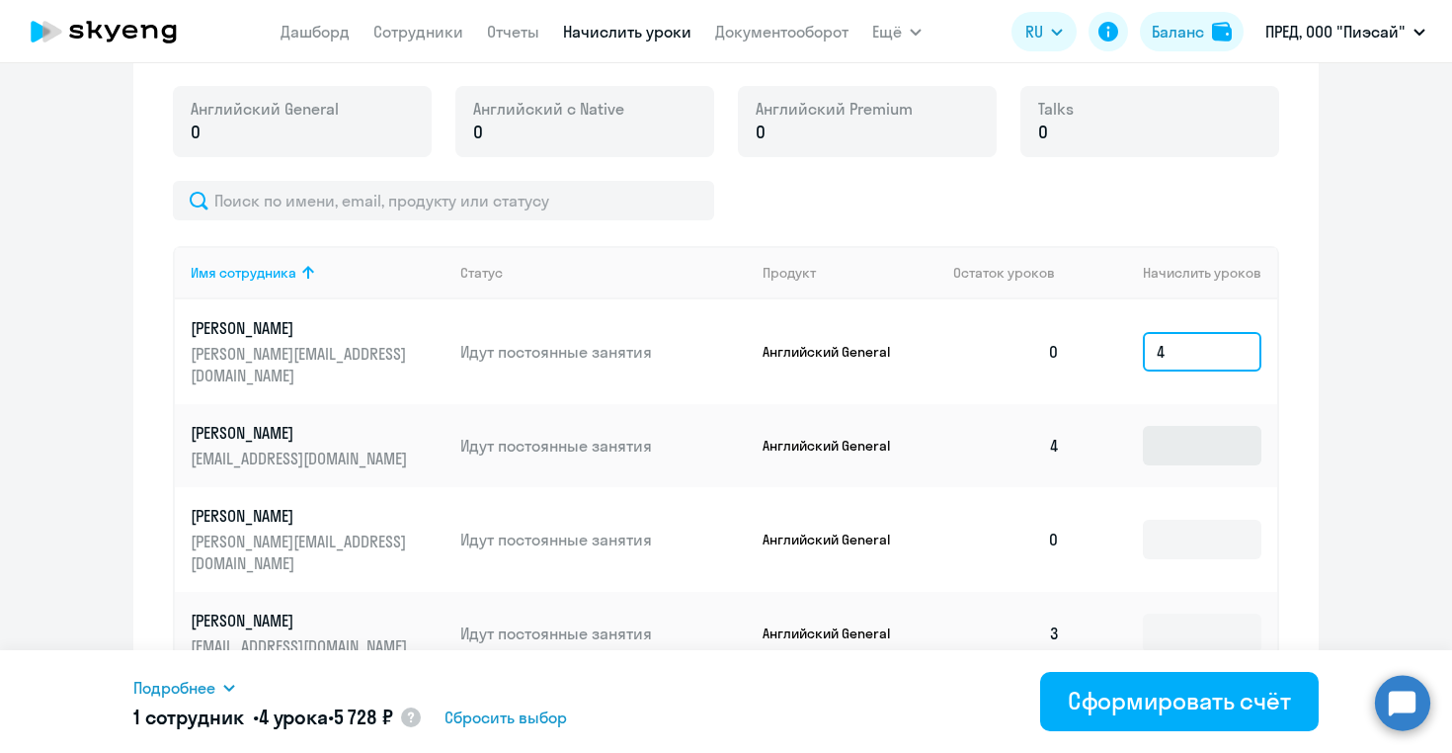
scroll to position [590, 0]
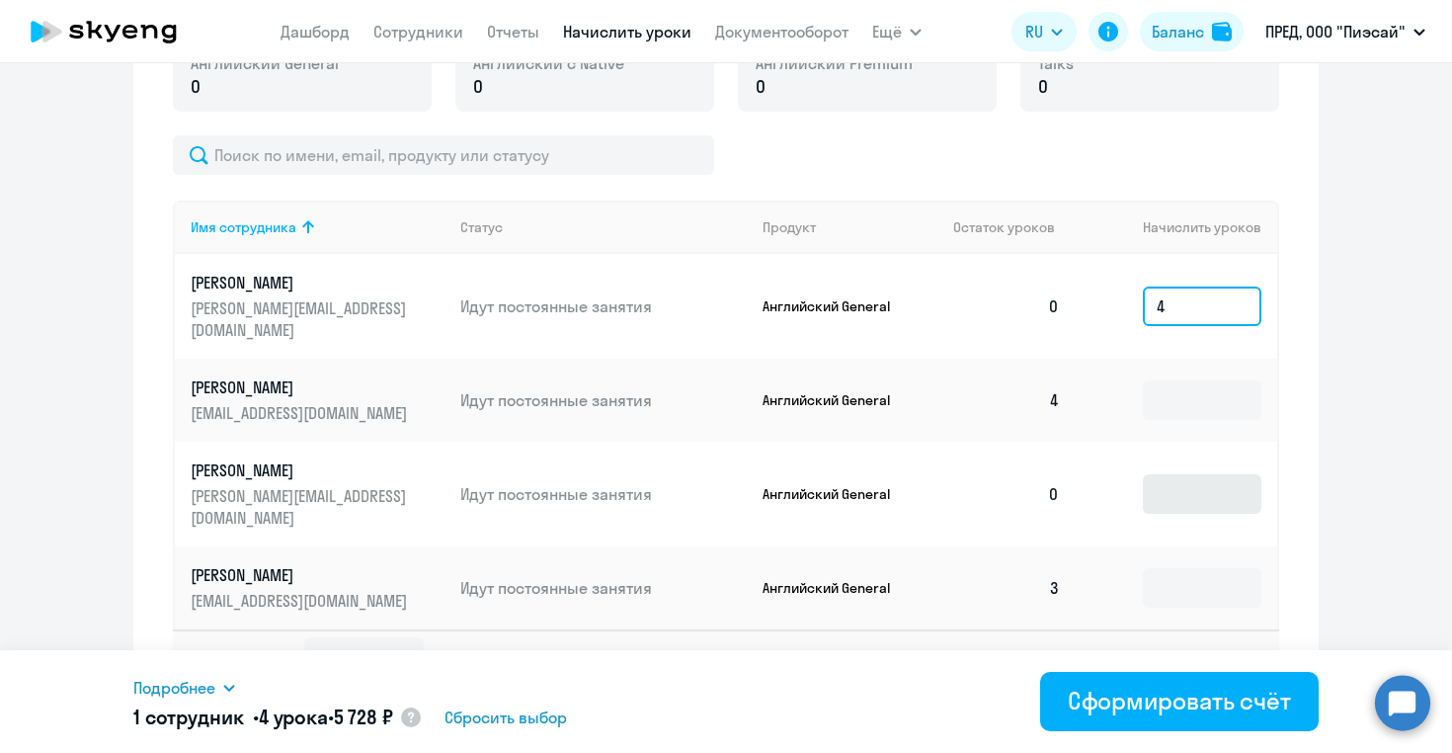
type input "4"
click at [1177, 475] on input at bounding box center [1202, 494] width 119 height 40
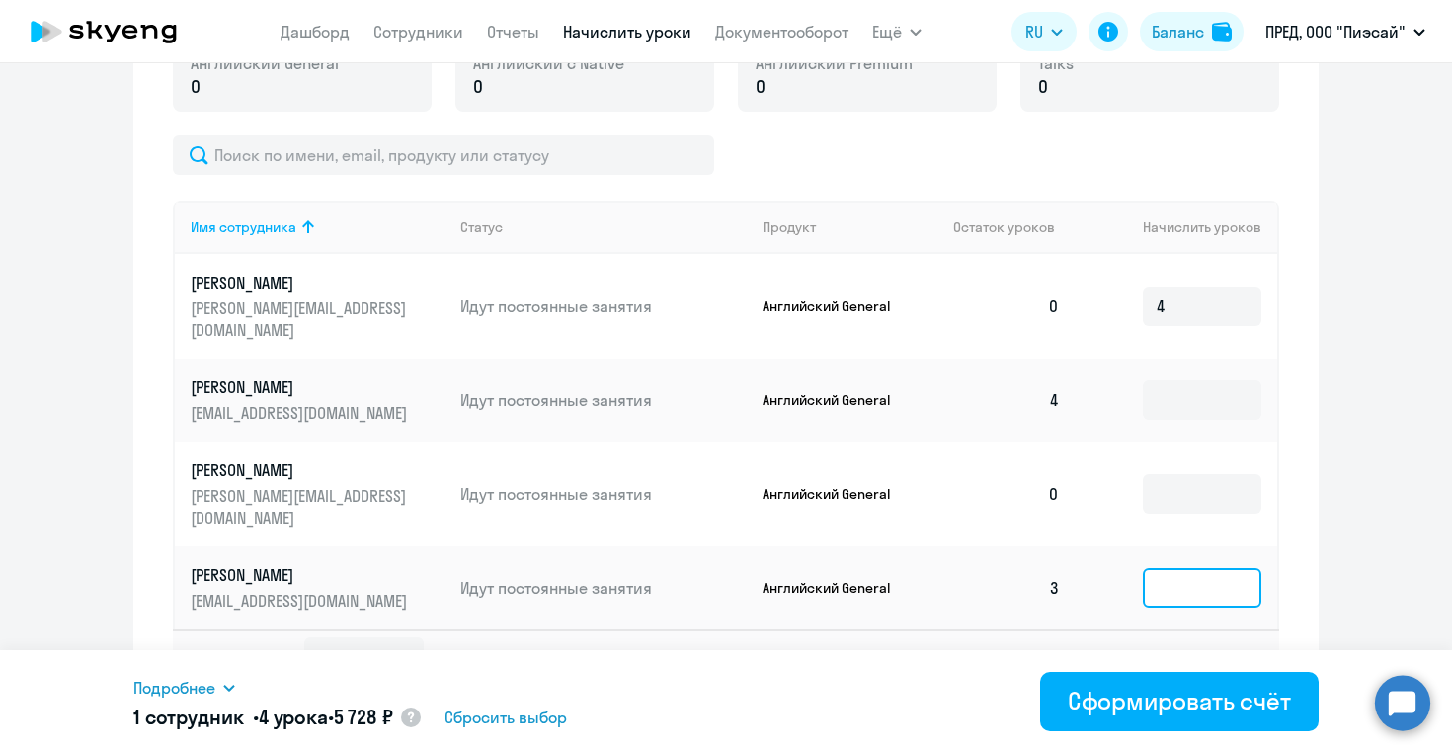
click at [1180, 581] on input at bounding box center [1202, 588] width 119 height 40
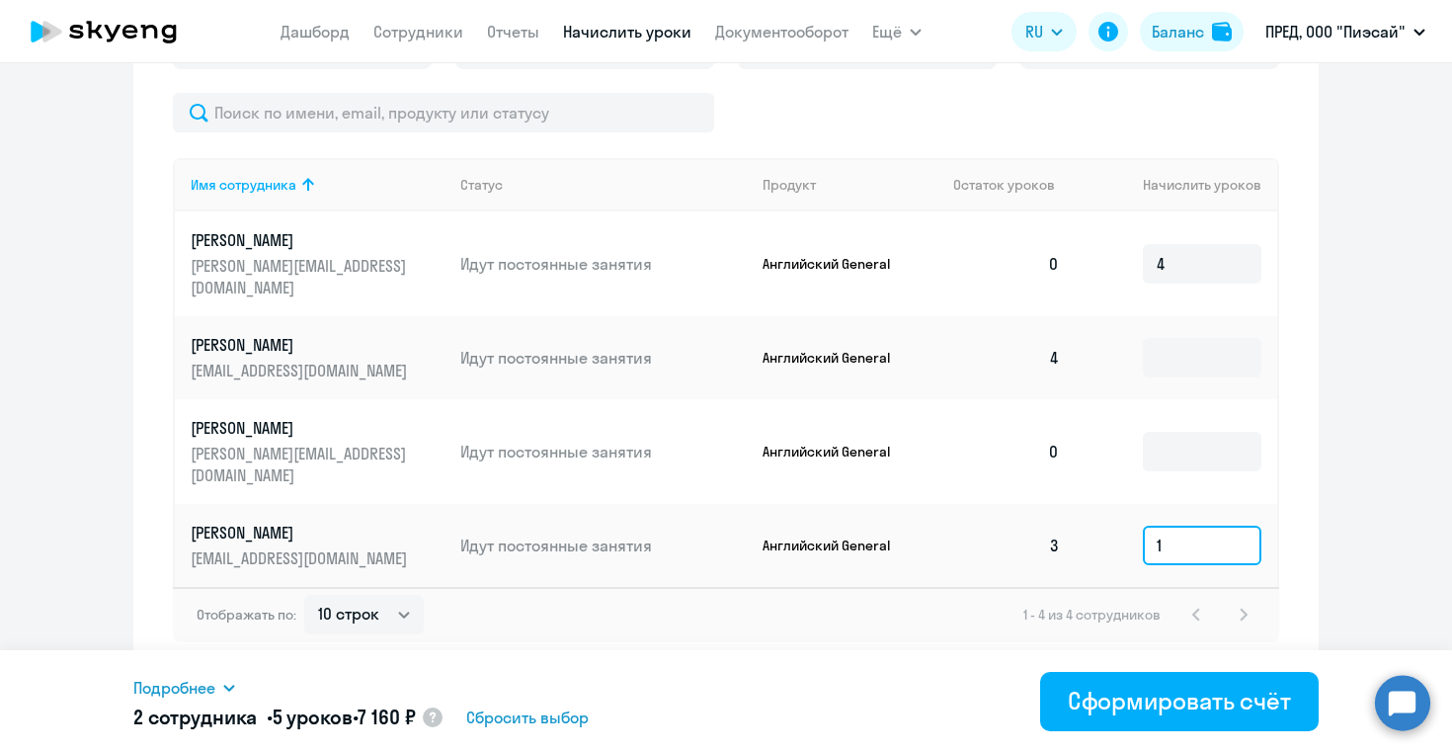
type input "1"
click at [186, 690] on span "Подробнее" at bounding box center [174, 688] width 82 height 24
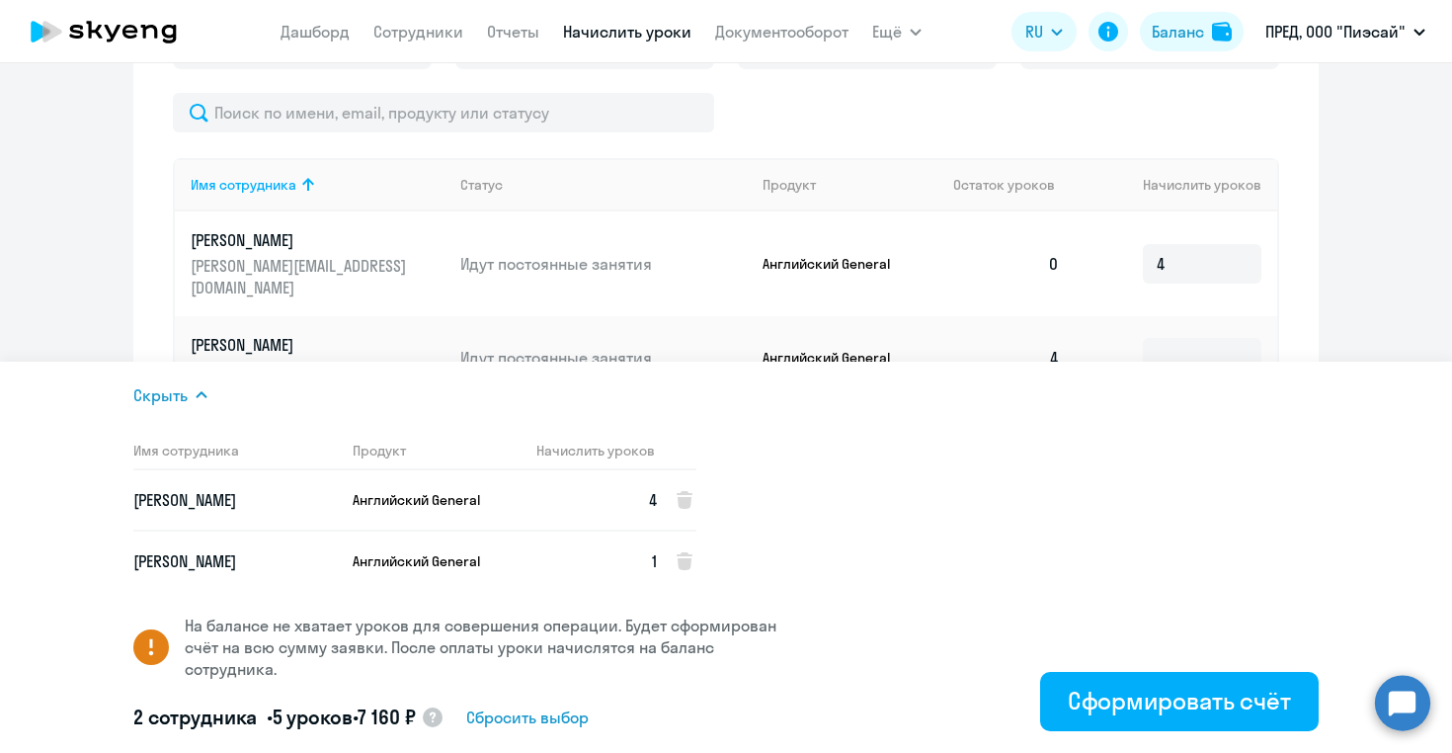
click at [1406, 275] on ng-component "Автоначисления Новый шаблон Пока ничего не создано Создайте шаблон автоначислен…" at bounding box center [726, 67] width 1452 height 1213
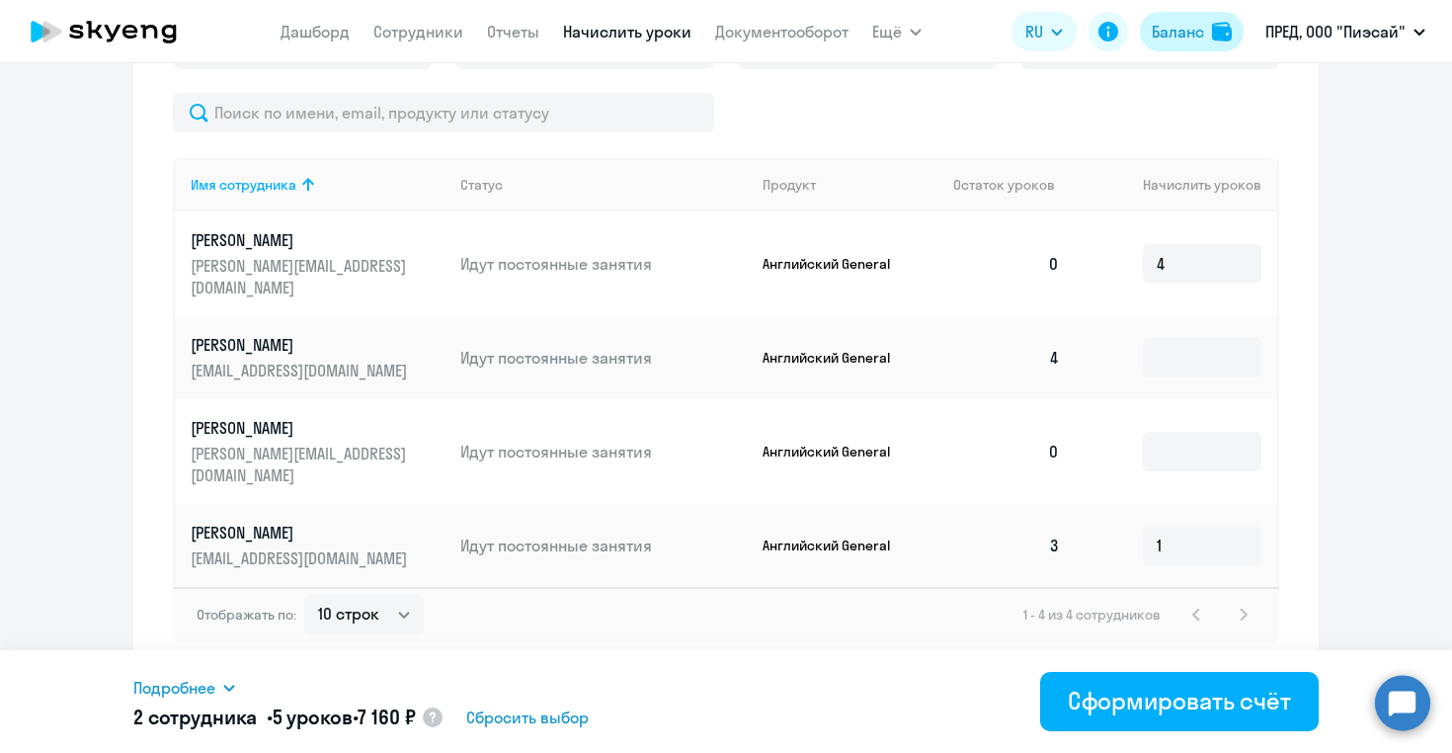
click at [1171, 33] on div "Баланс" at bounding box center [1178, 32] width 52 height 24
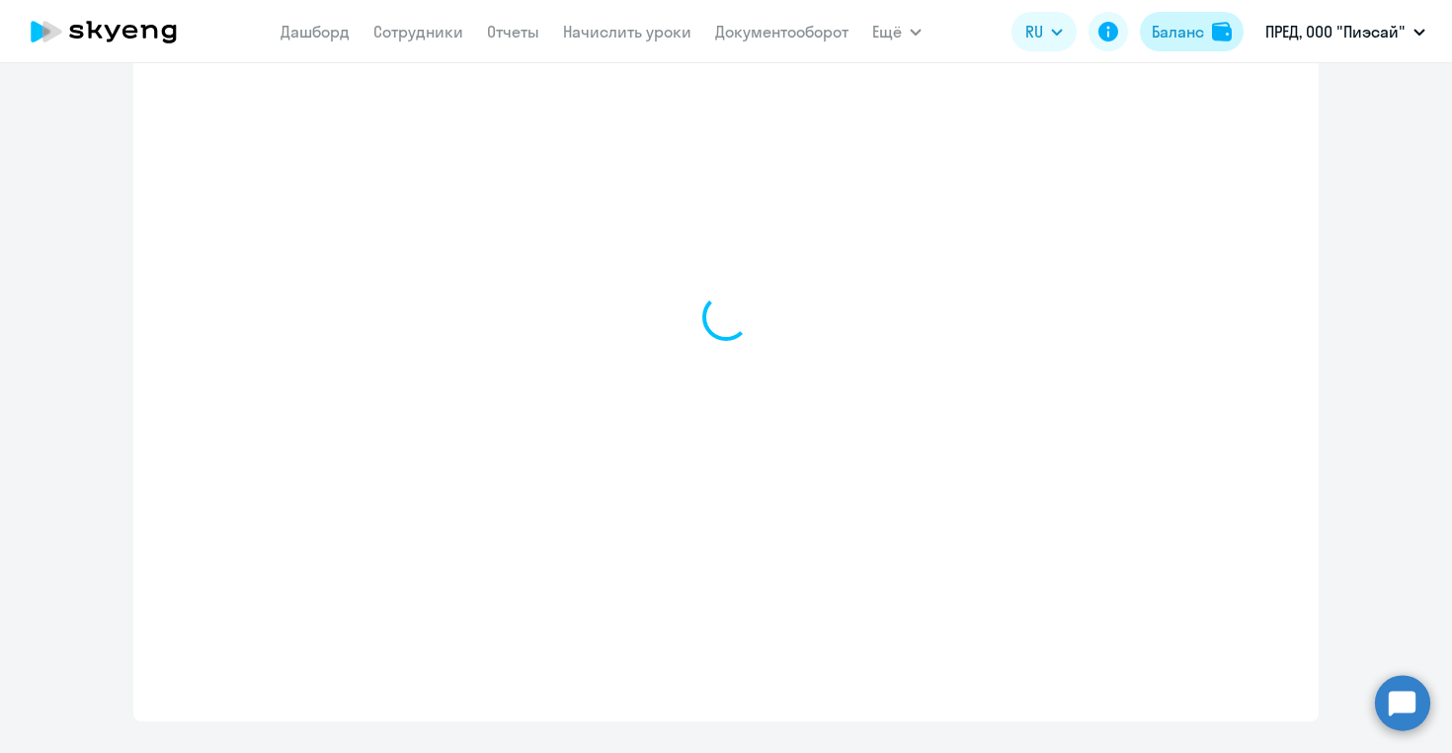
scroll to position [729, 0]
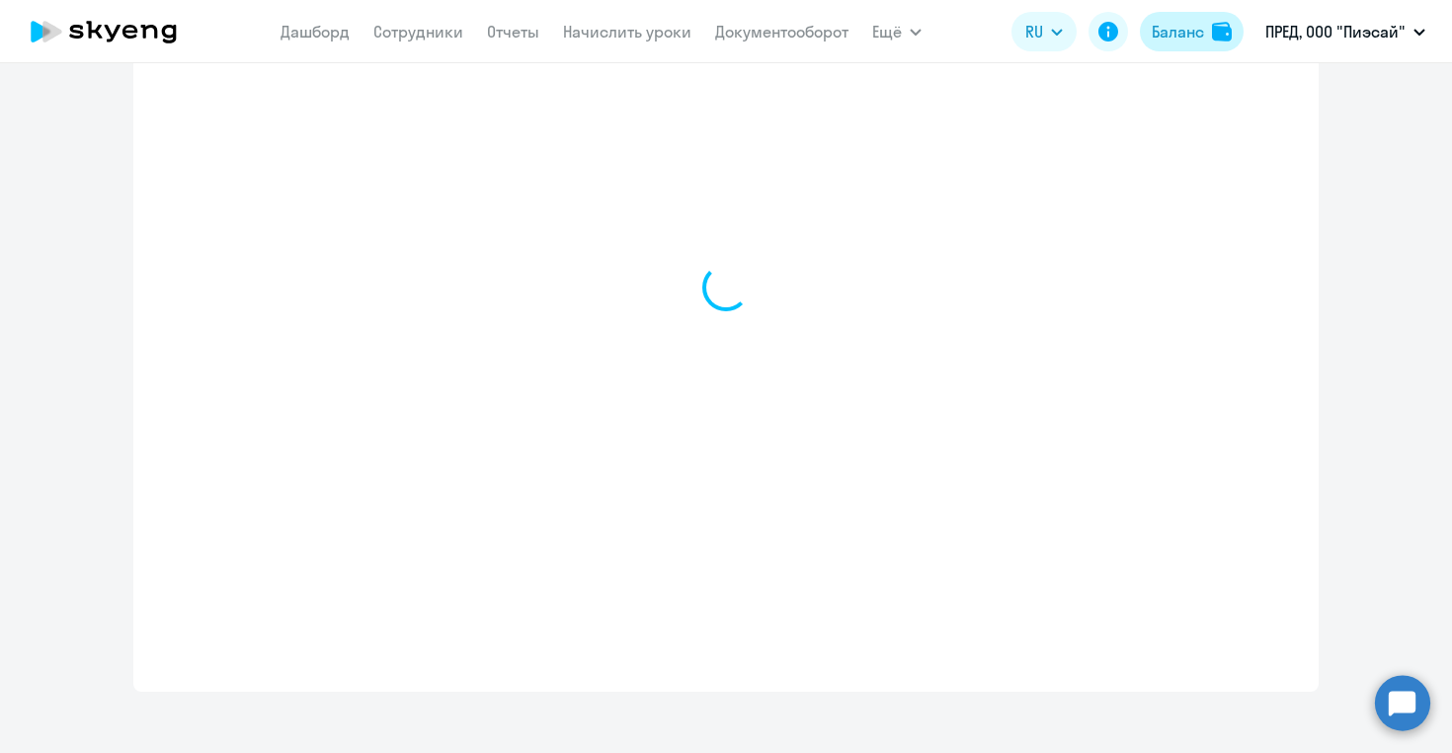
select select "english_adult_not_native_speaker"
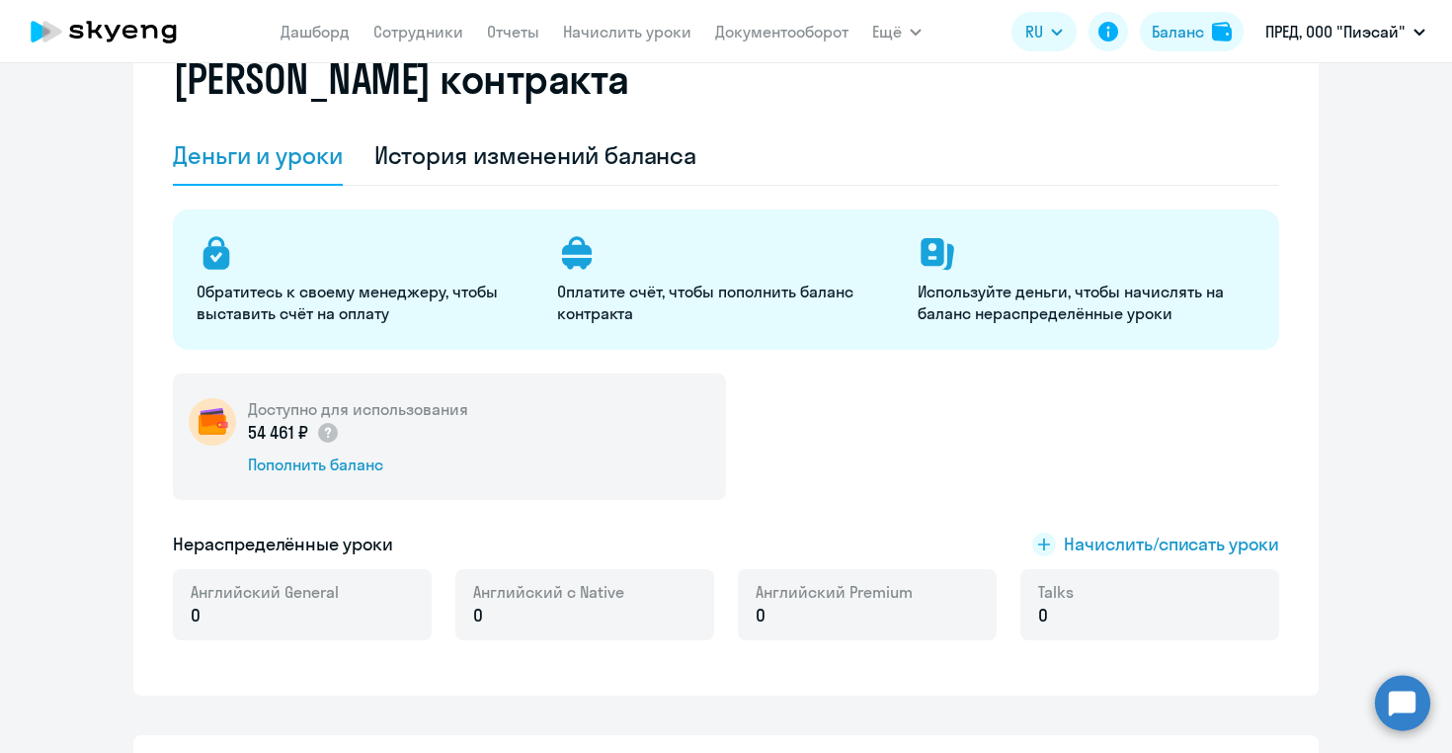
scroll to position [185, 0]
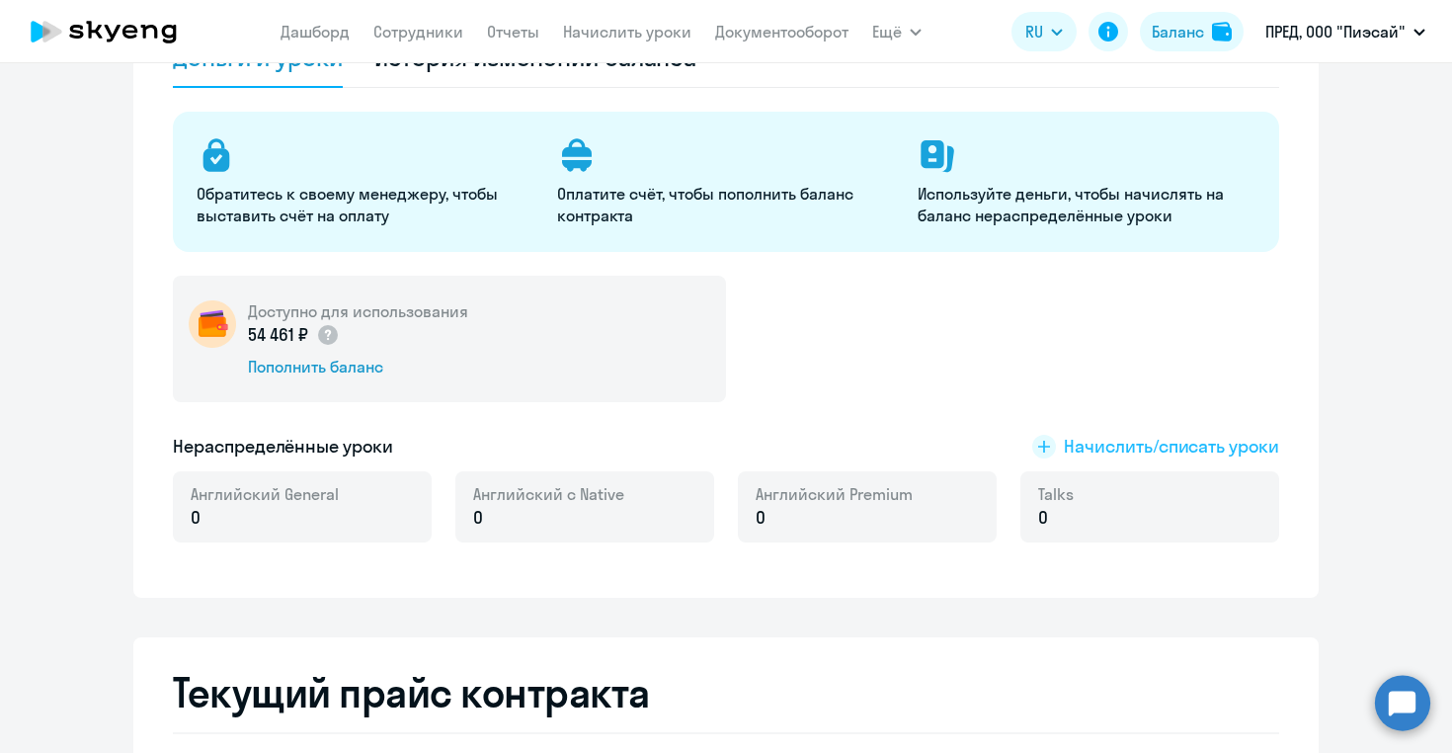
click at [1100, 449] on span "Начислить/списать уроки" at bounding box center [1171, 447] width 215 height 26
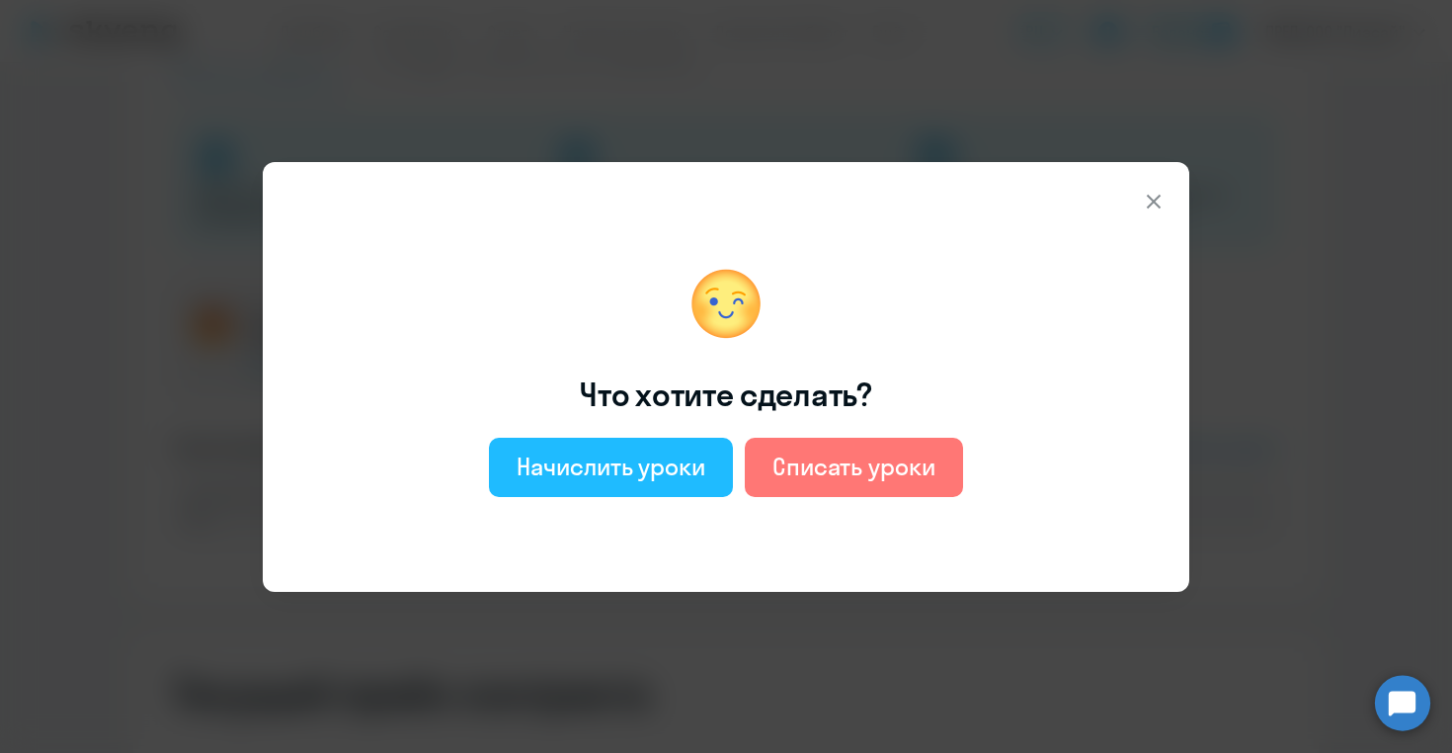
click at [681, 475] on div "Начислить уроки" at bounding box center [611, 467] width 189 height 32
select select "english_adult_not_native_speaker"
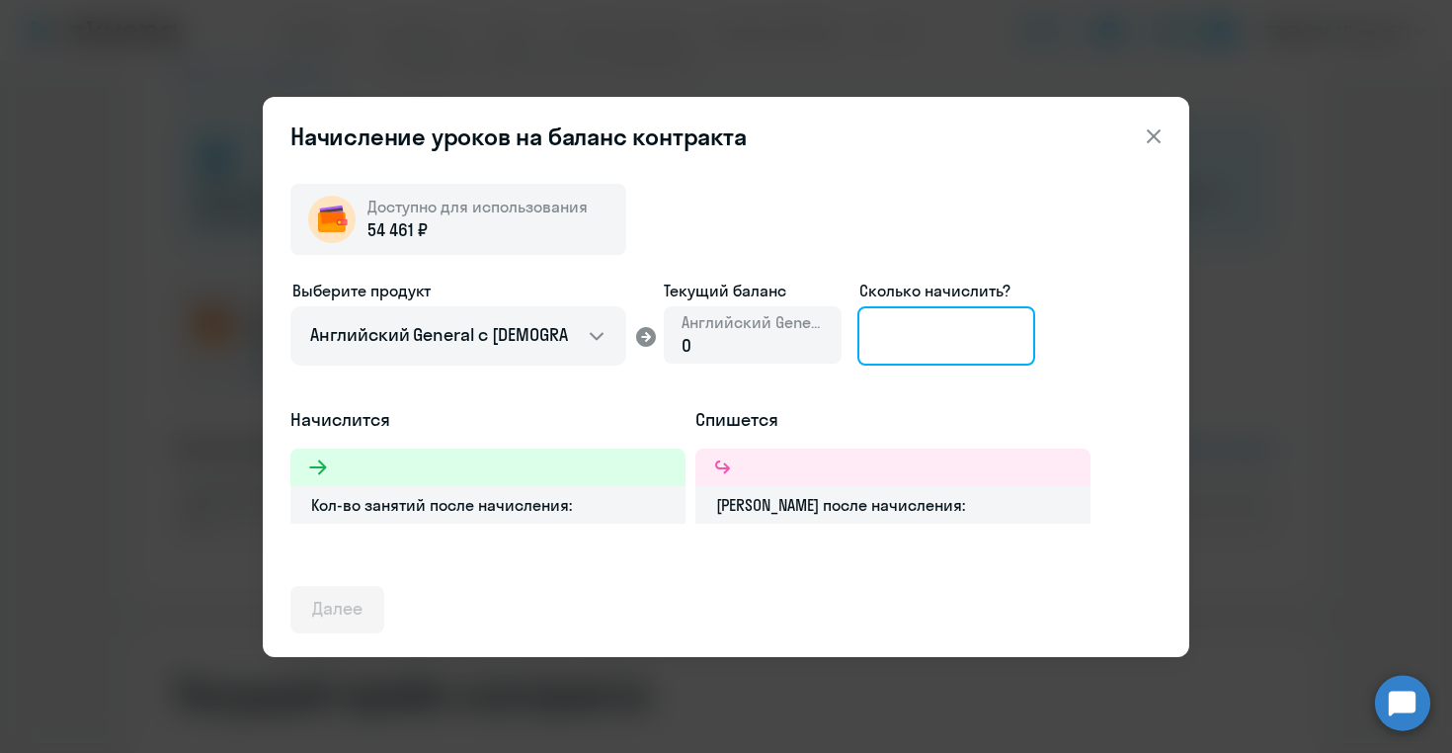
click at [900, 334] on input at bounding box center [947, 335] width 178 height 59
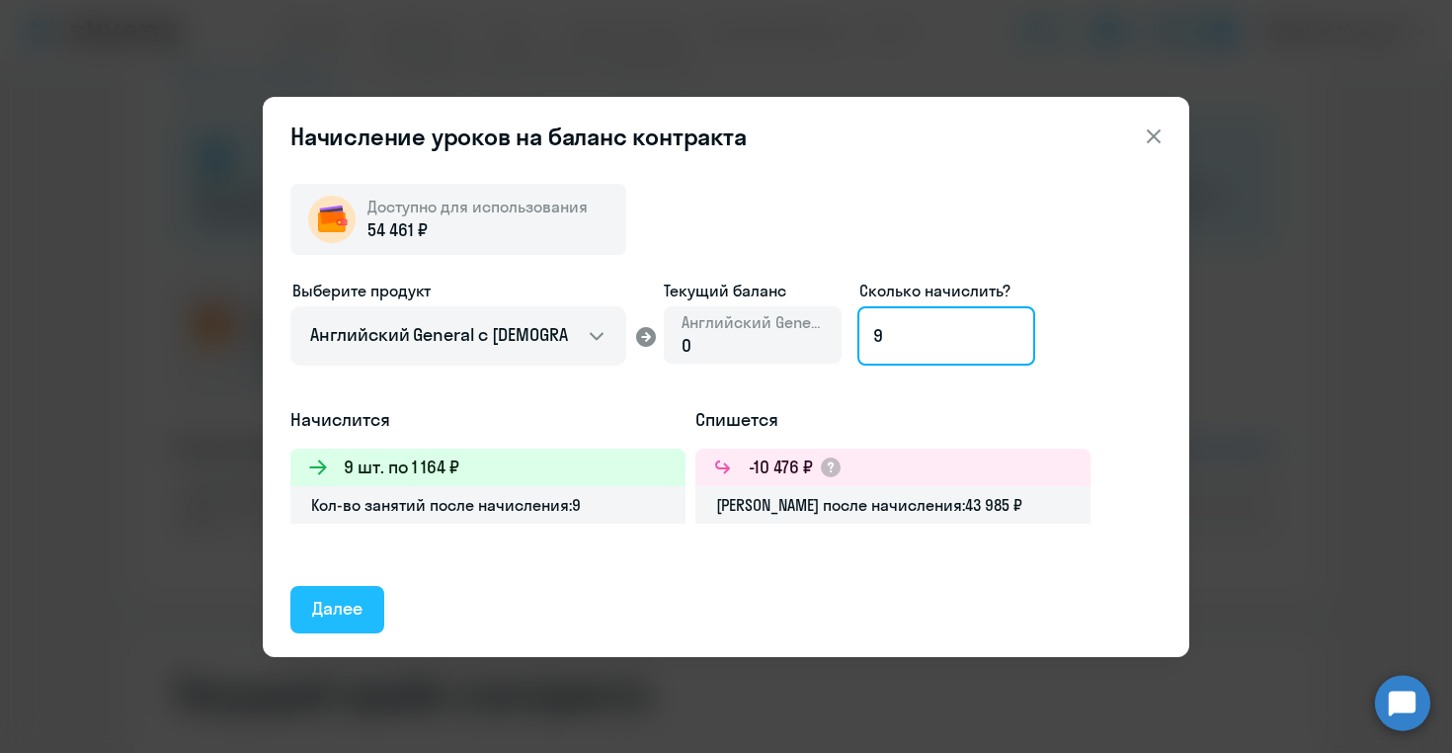
type input "9"
click at [354, 600] on div "Далее" at bounding box center [337, 609] width 50 height 26
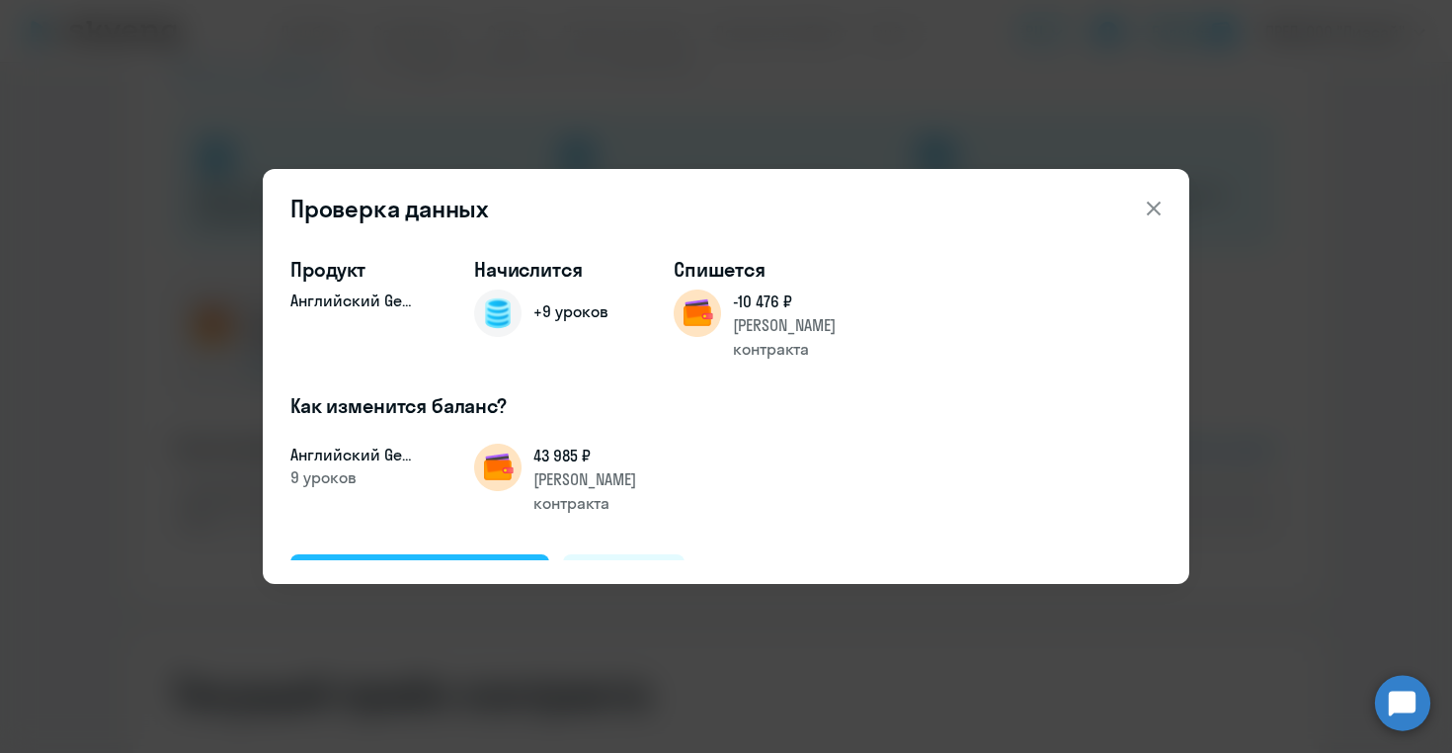
click at [385, 564] on div "Подтвердить и начислить" at bounding box center [419, 577] width 215 height 26
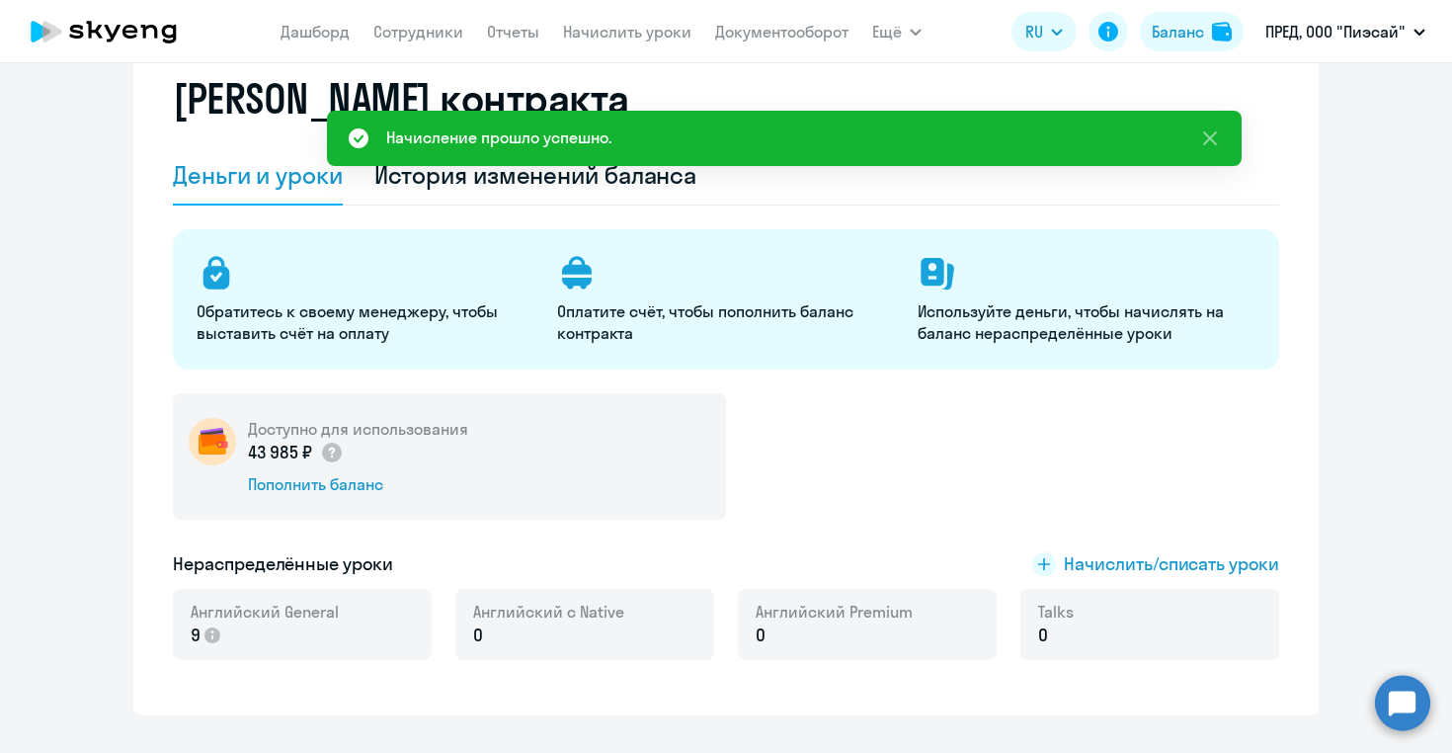
scroll to position [0, 0]
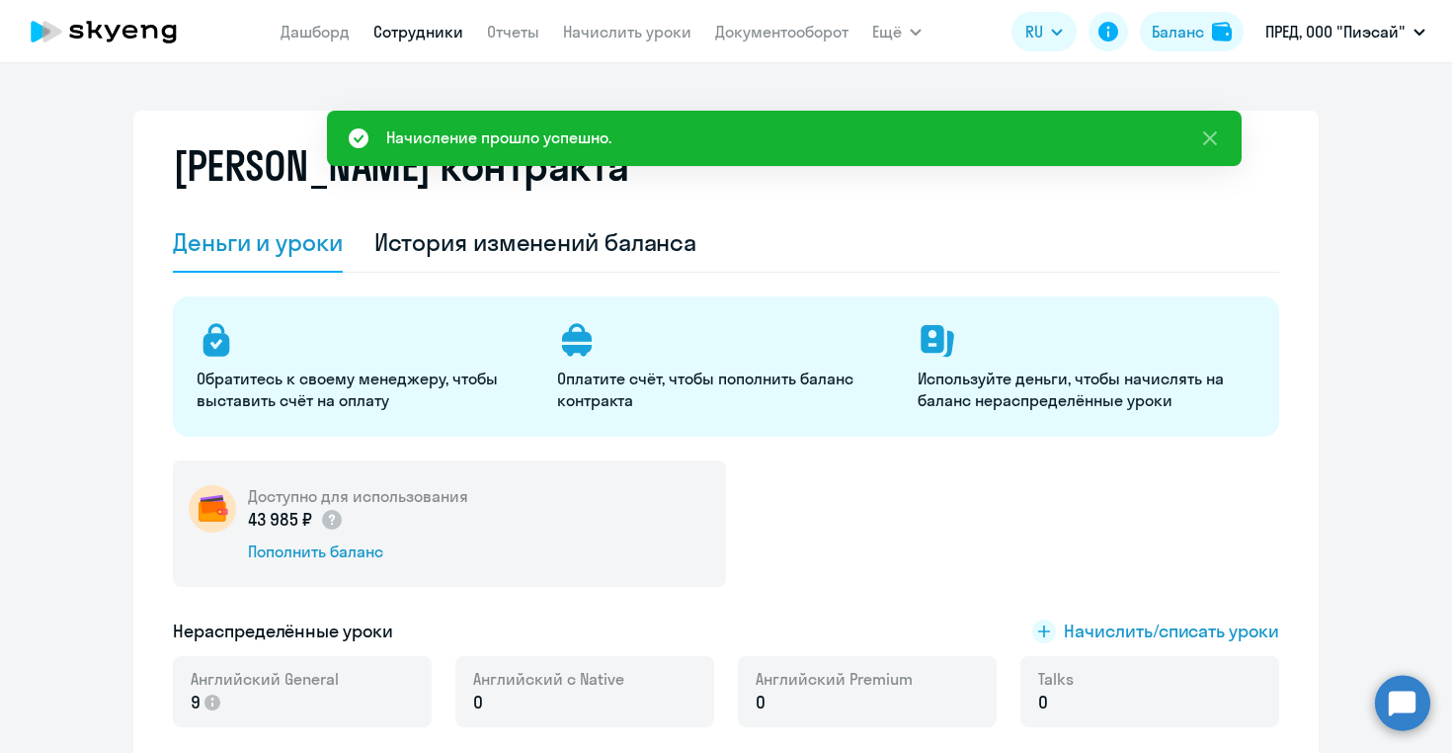
click at [424, 31] on link "Сотрудники" at bounding box center [418, 32] width 90 height 20
select select "30"
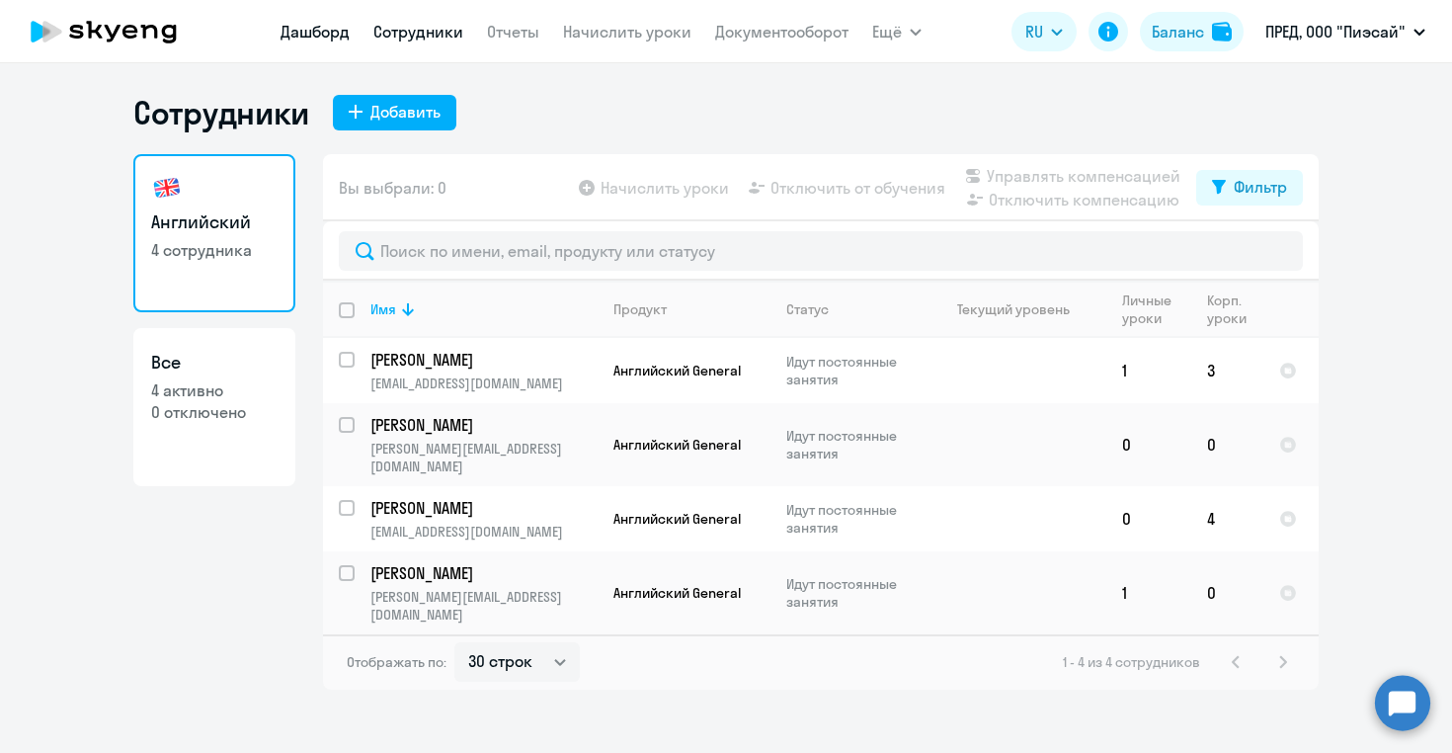
click at [316, 31] on link "Дашборд" at bounding box center [315, 32] width 69 height 20
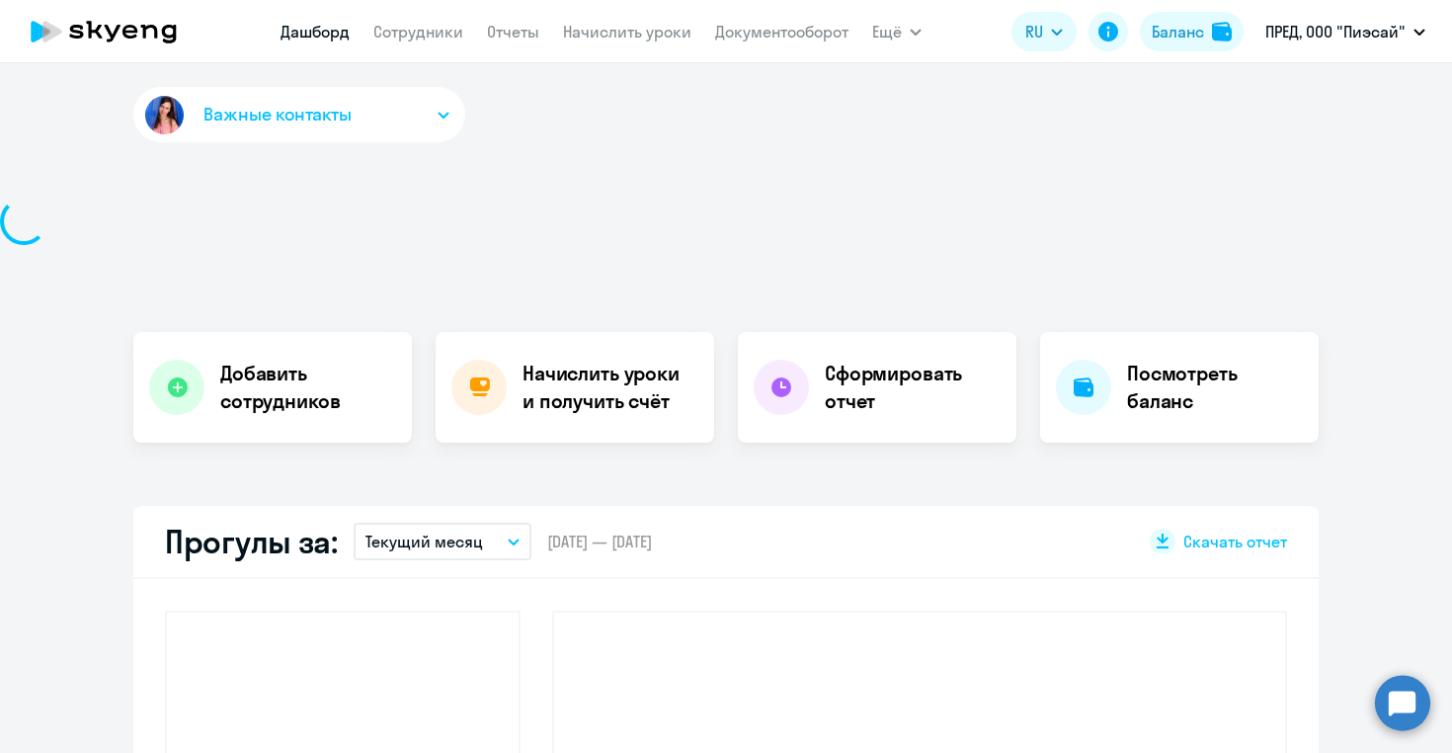
select select "30"
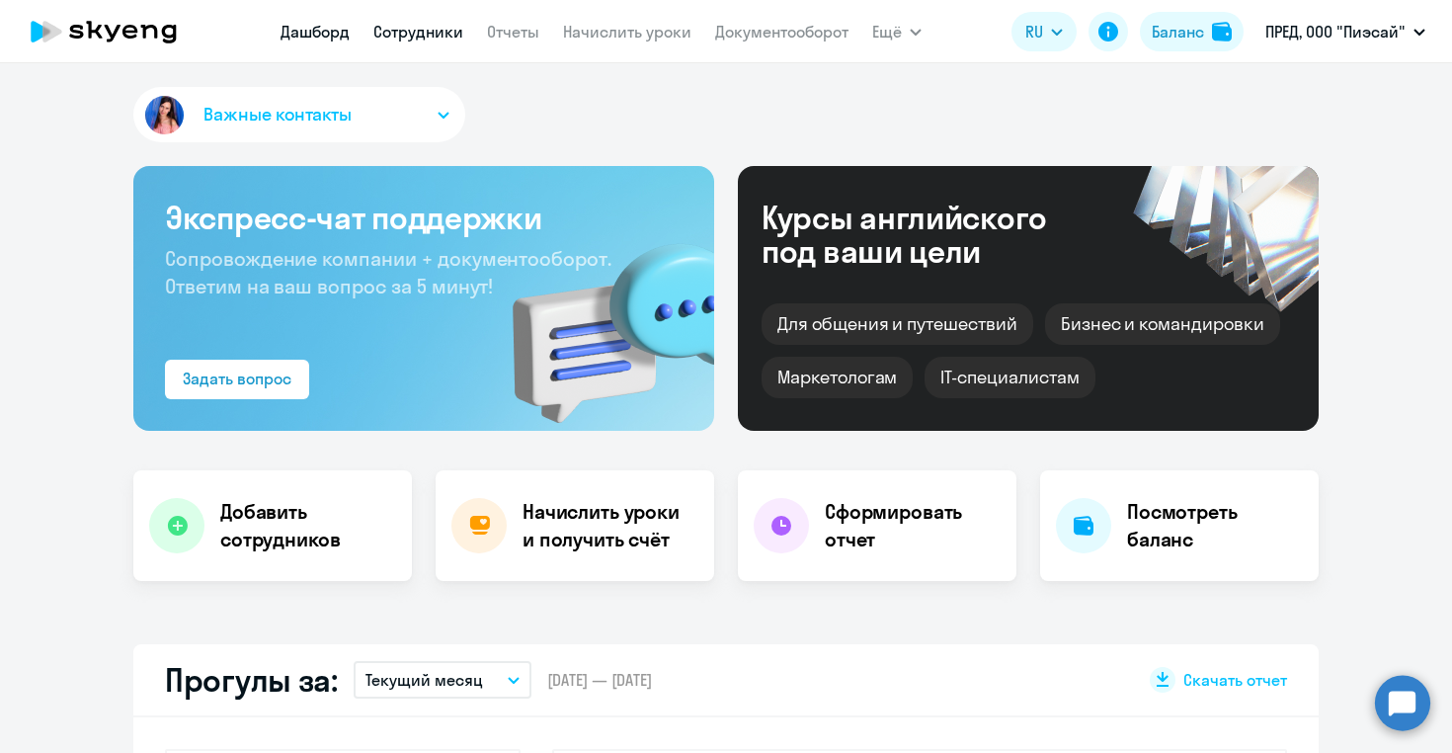
click at [434, 36] on link "Сотрудники" at bounding box center [418, 32] width 90 height 20
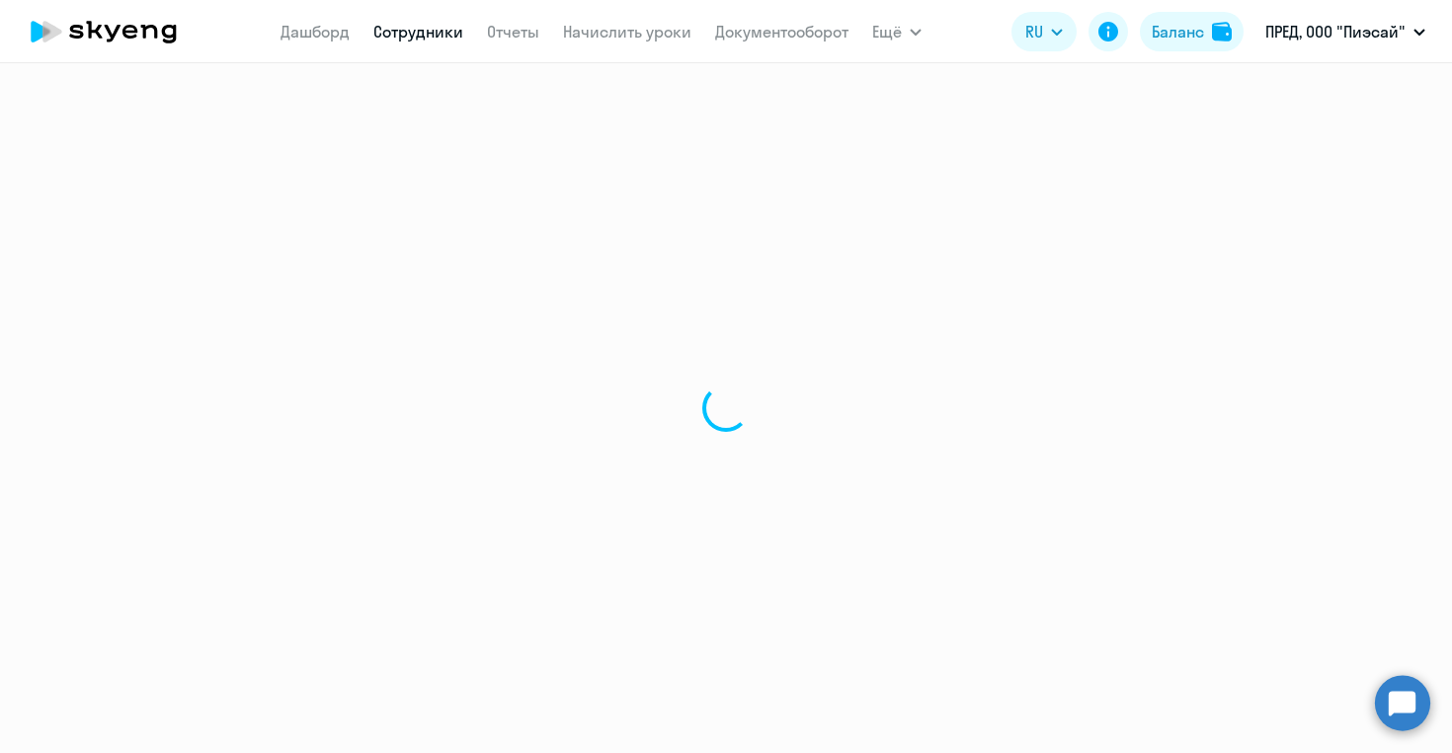
select select "30"
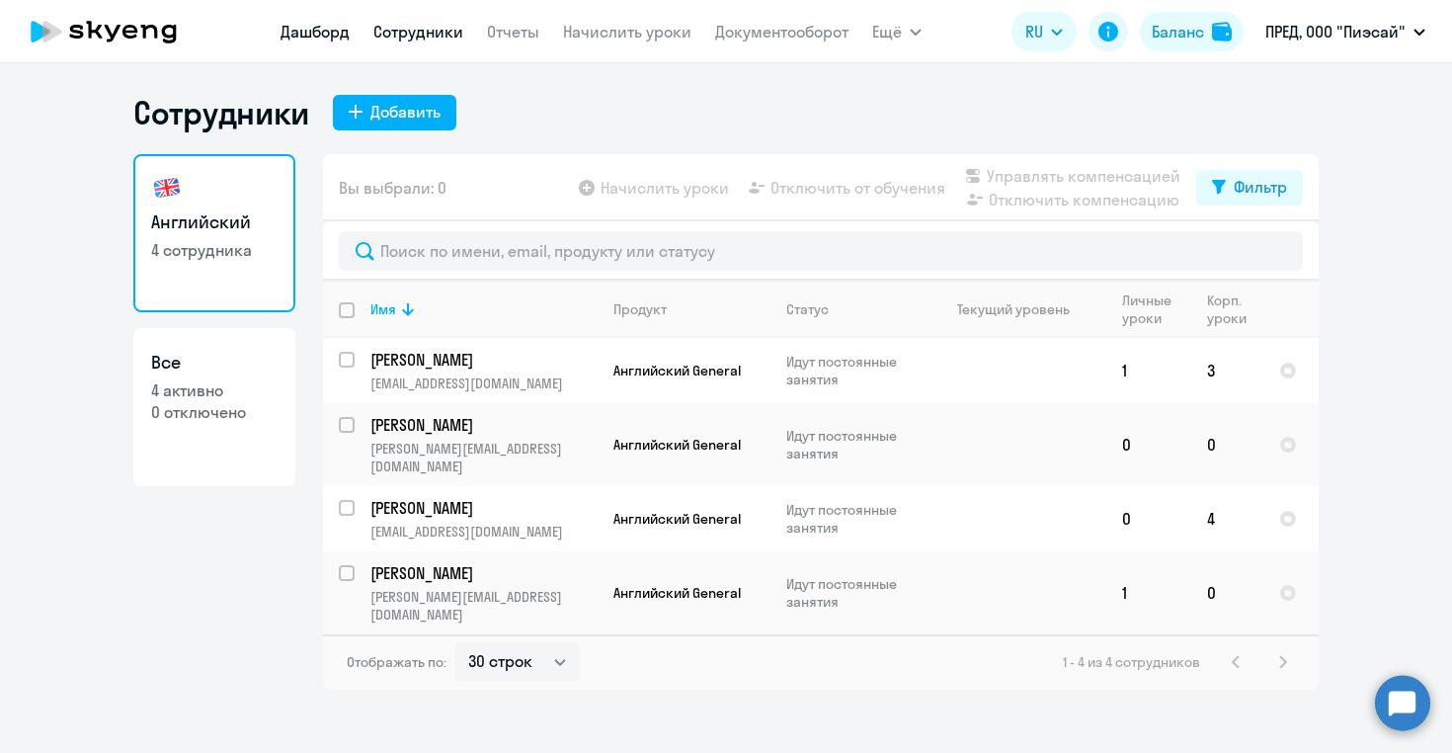
click at [313, 30] on link "Дашборд" at bounding box center [315, 32] width 69 height 20
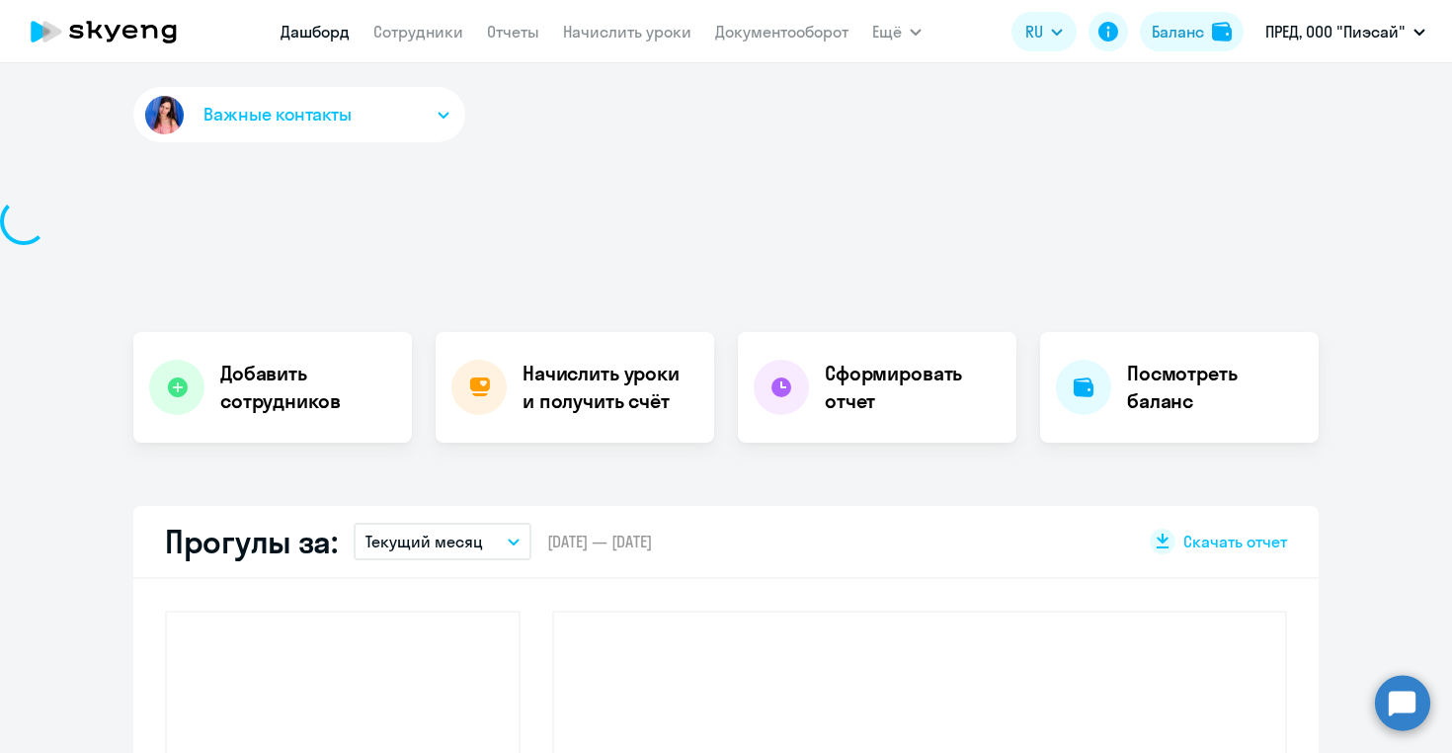
select select "30"
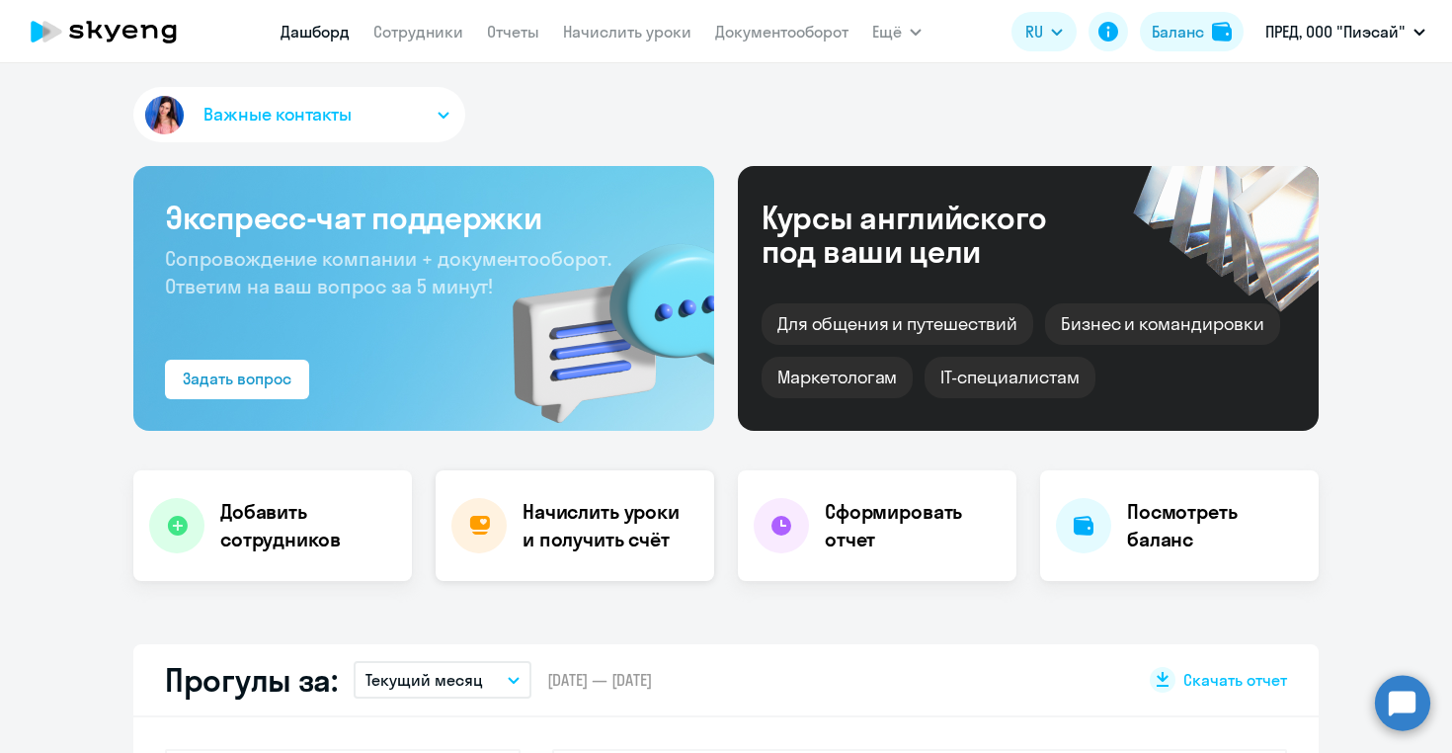
click at [550, 525] on h4 "Начислить уроки и получить счёт" at bounding box center [609, 525] width 172 height 55
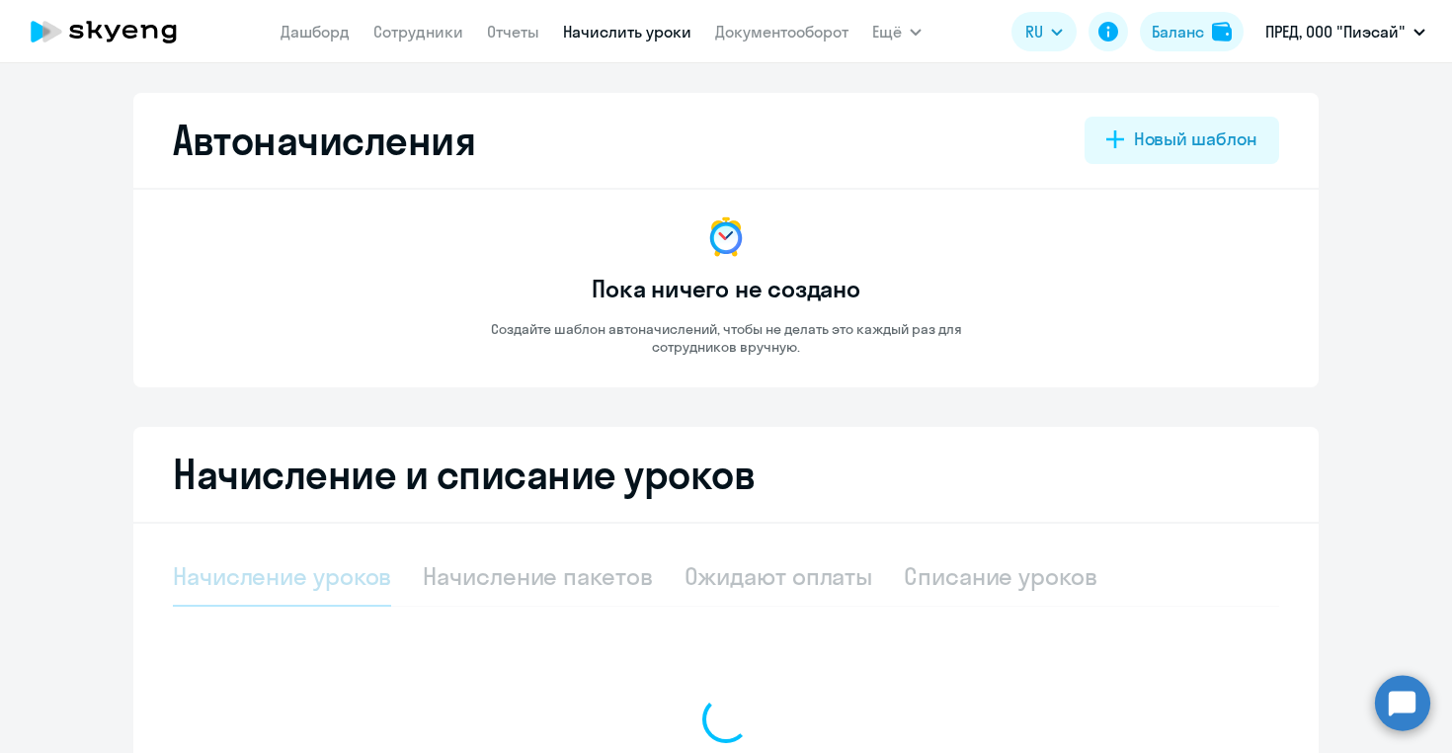
select select "10"
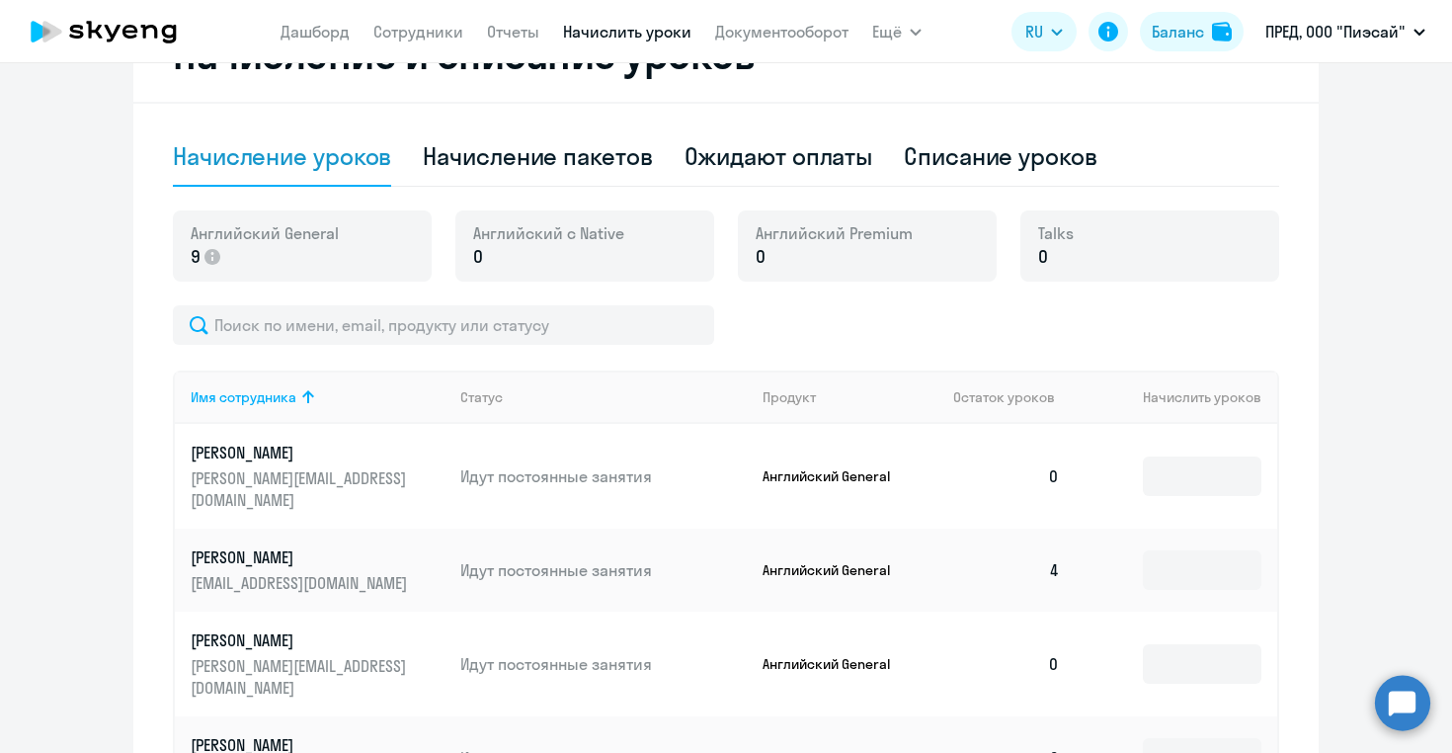
scroll to position [502, 0]
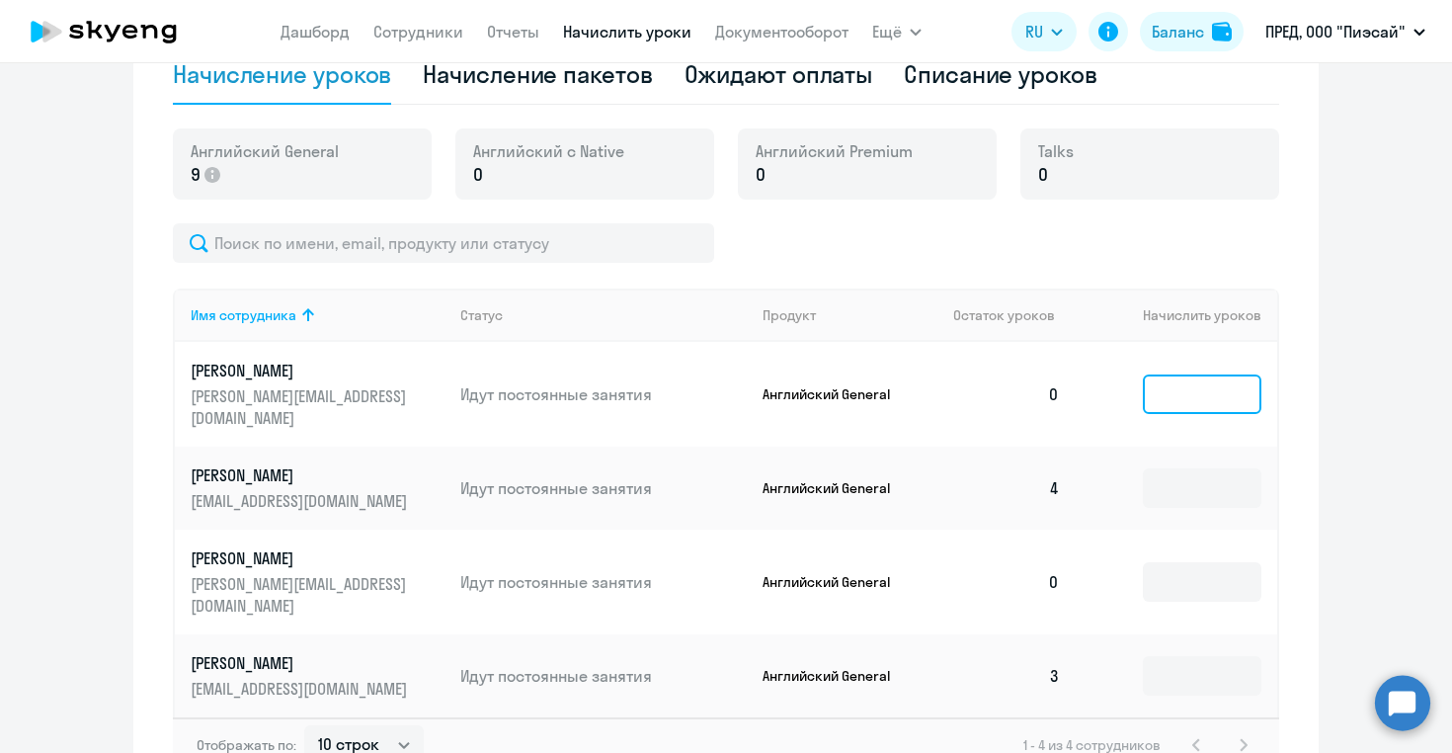
click at [1167, 388] on input at bounding box center [1202, 394] width 119 height 40
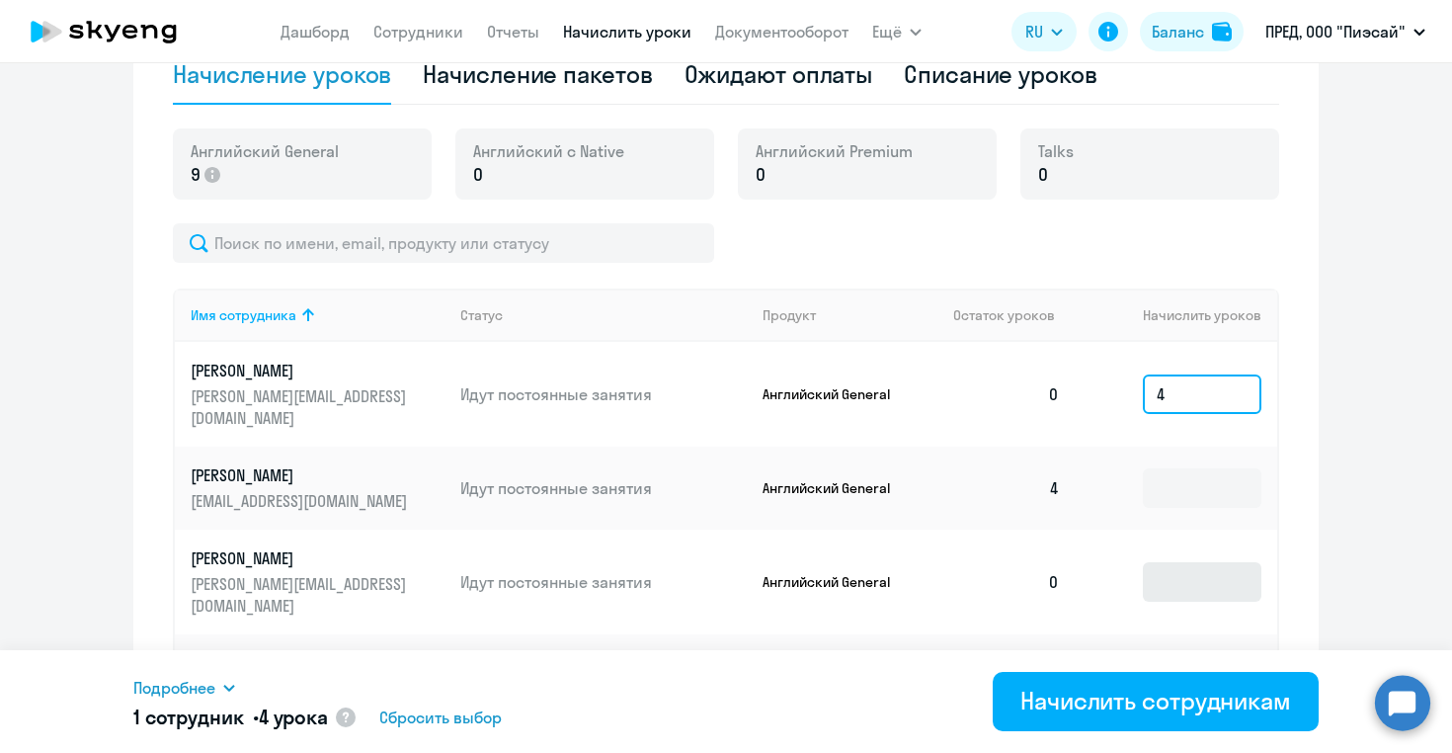
type input "4"
click at [1167, 563] on input at bounding box center [1202, 582] width 119 height 40
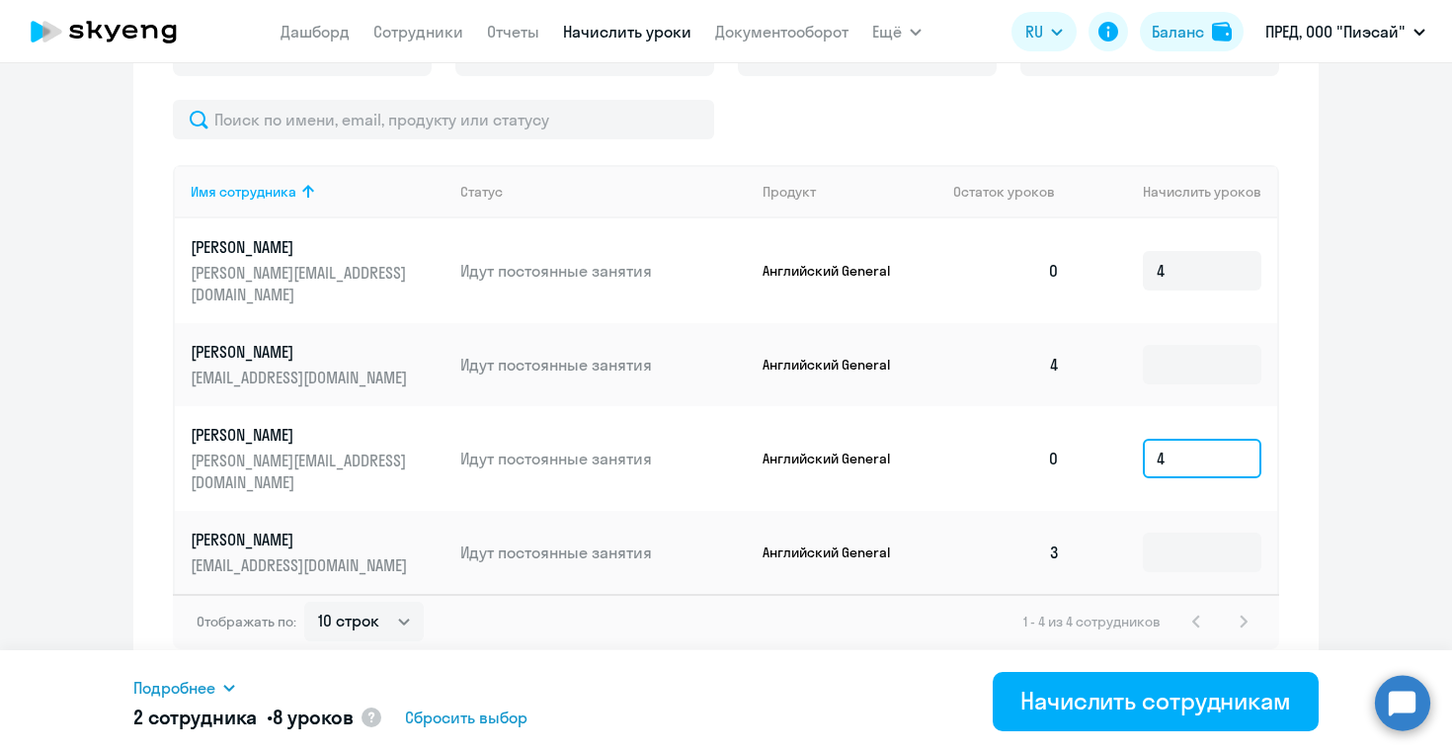
scroll to position [632, 0]
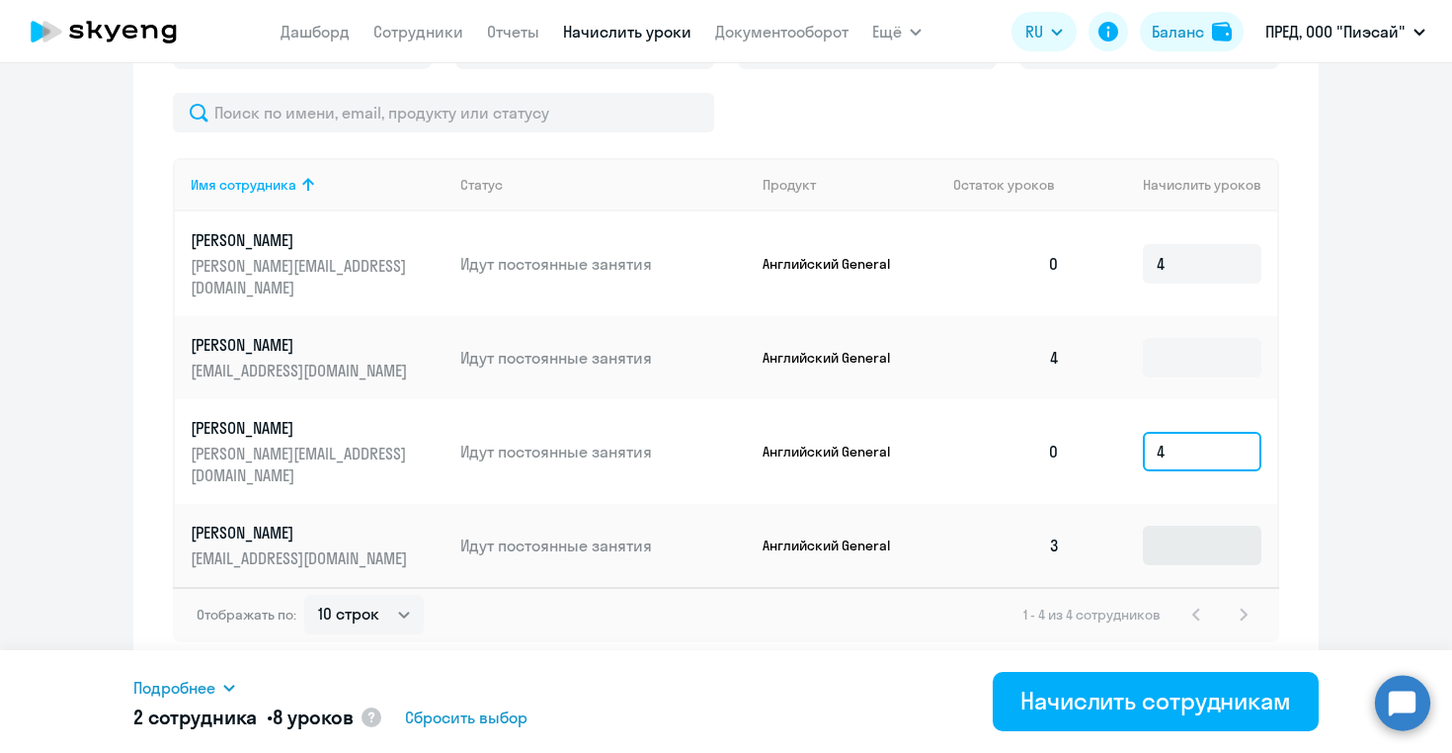
type input "4"
click at [1173, 533] on input at bounding box center [1202, 546] width 119 height 40
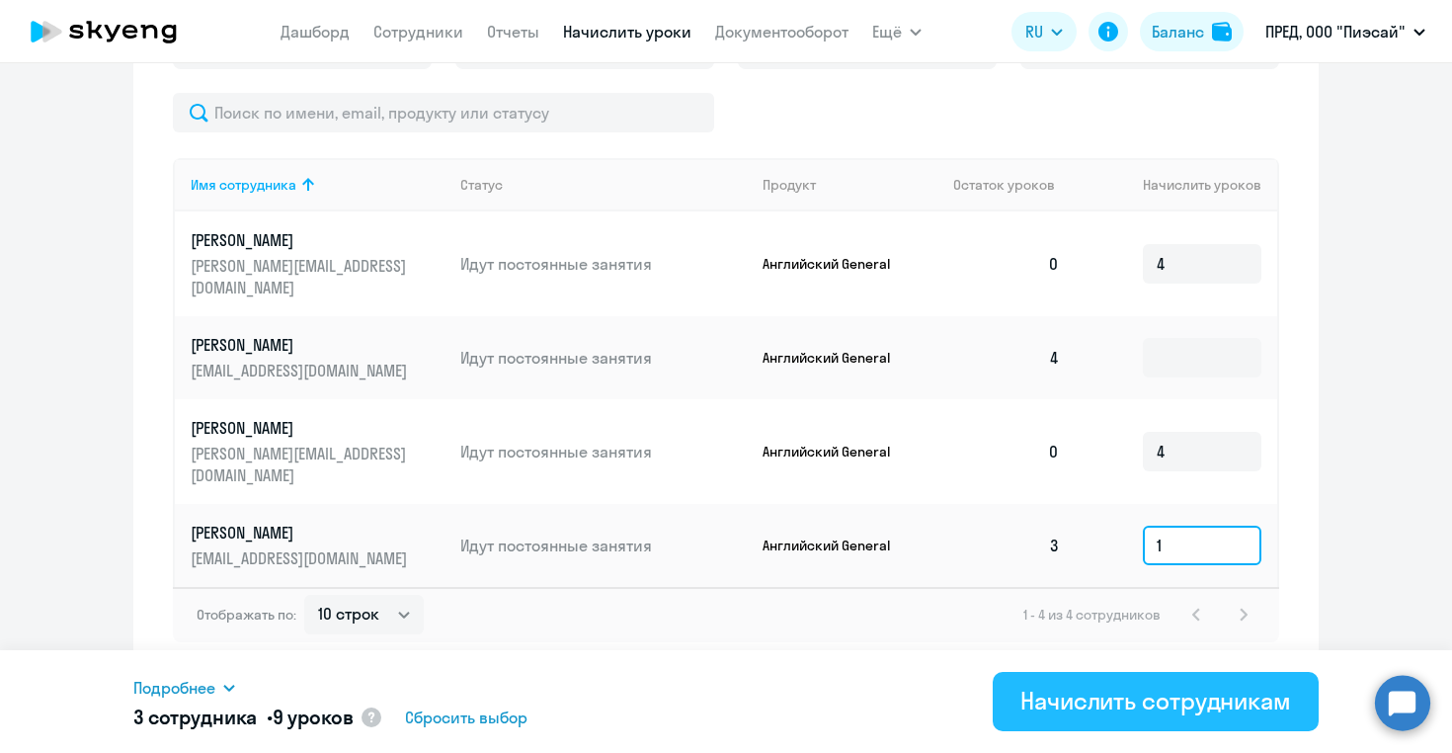
type input "1"
click at [1129, 711] on div "Начислить сотрудникам" at bounding box center [1156, 701] width 271 height 32
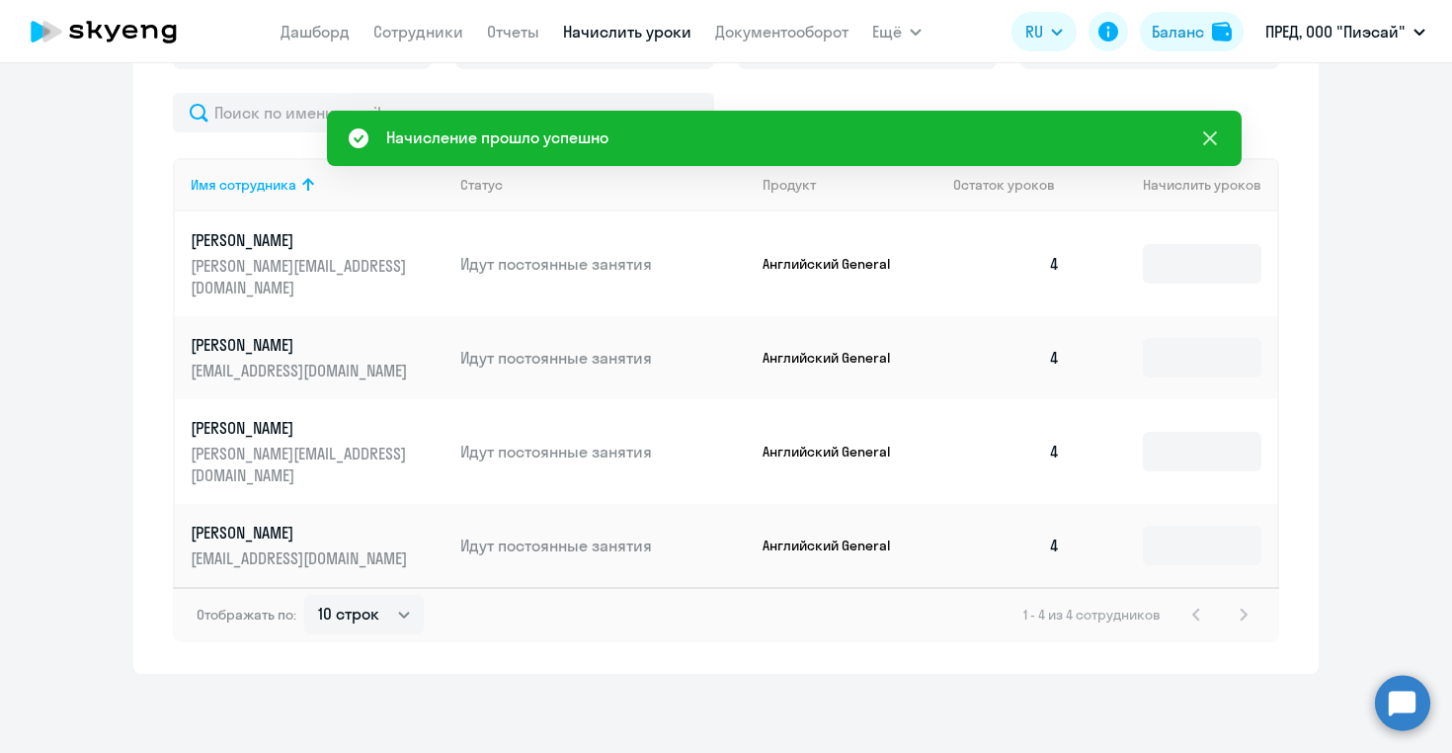
click at [1210, 138] on icon at bounding box center [1210, 138] width 14 height 14
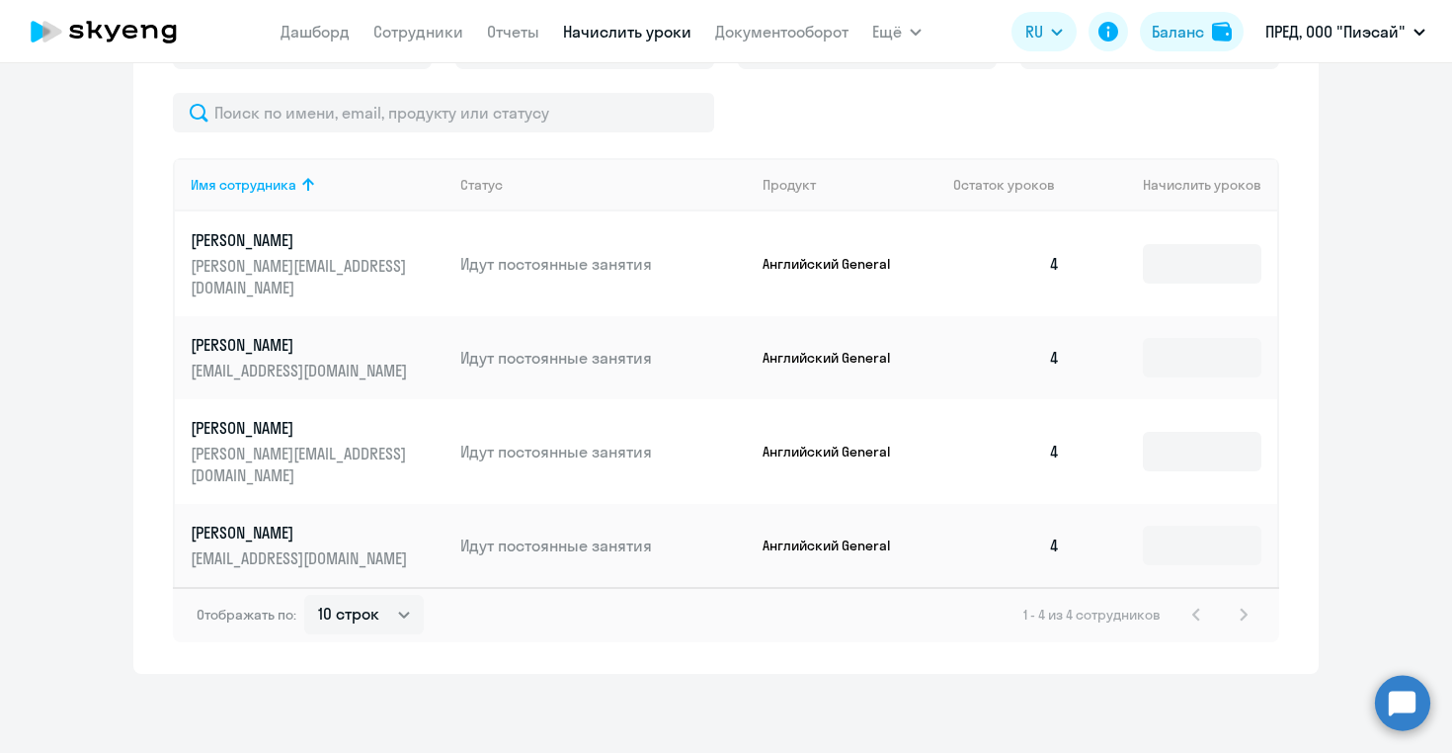
scroll to position [0, 0]
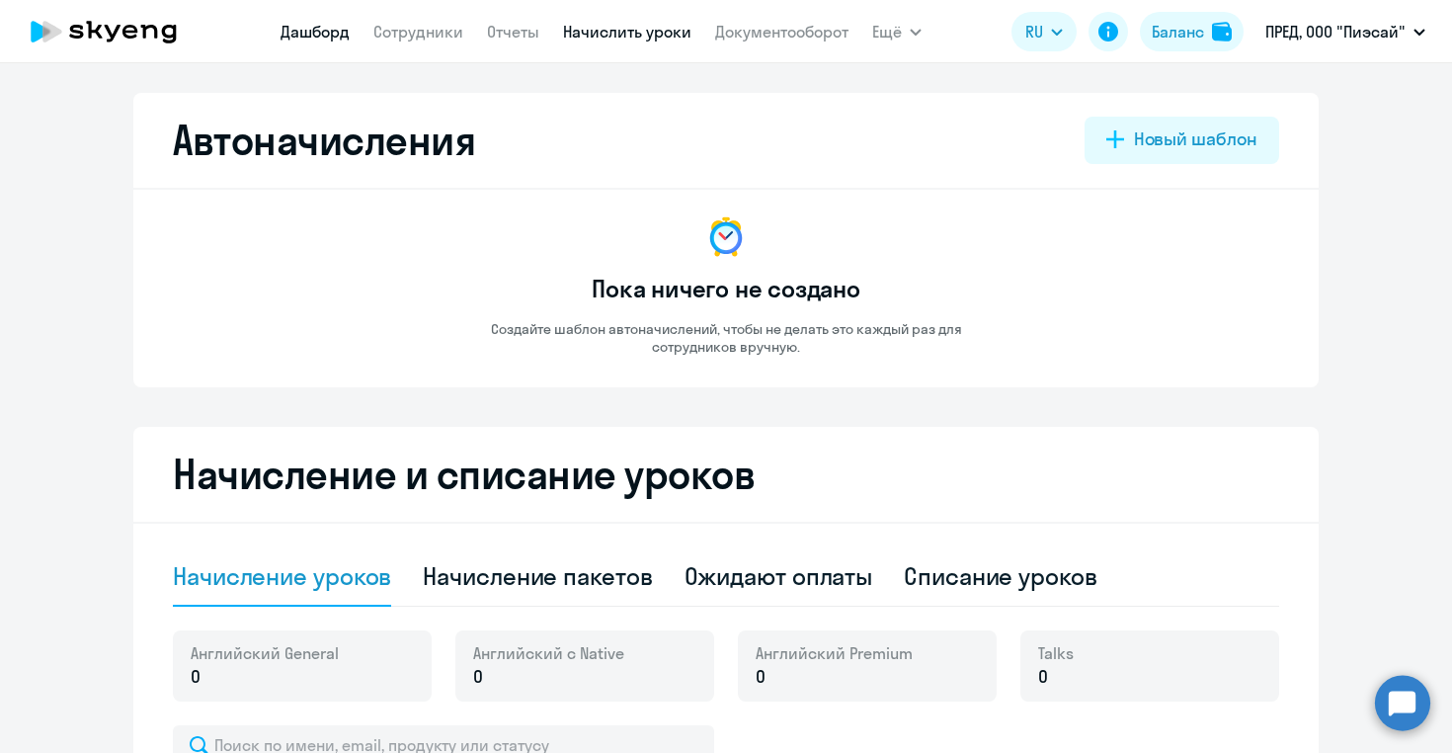
click at [302, 36] on link "Дашборд" at bounding box center [315, 32] width 69 height 20
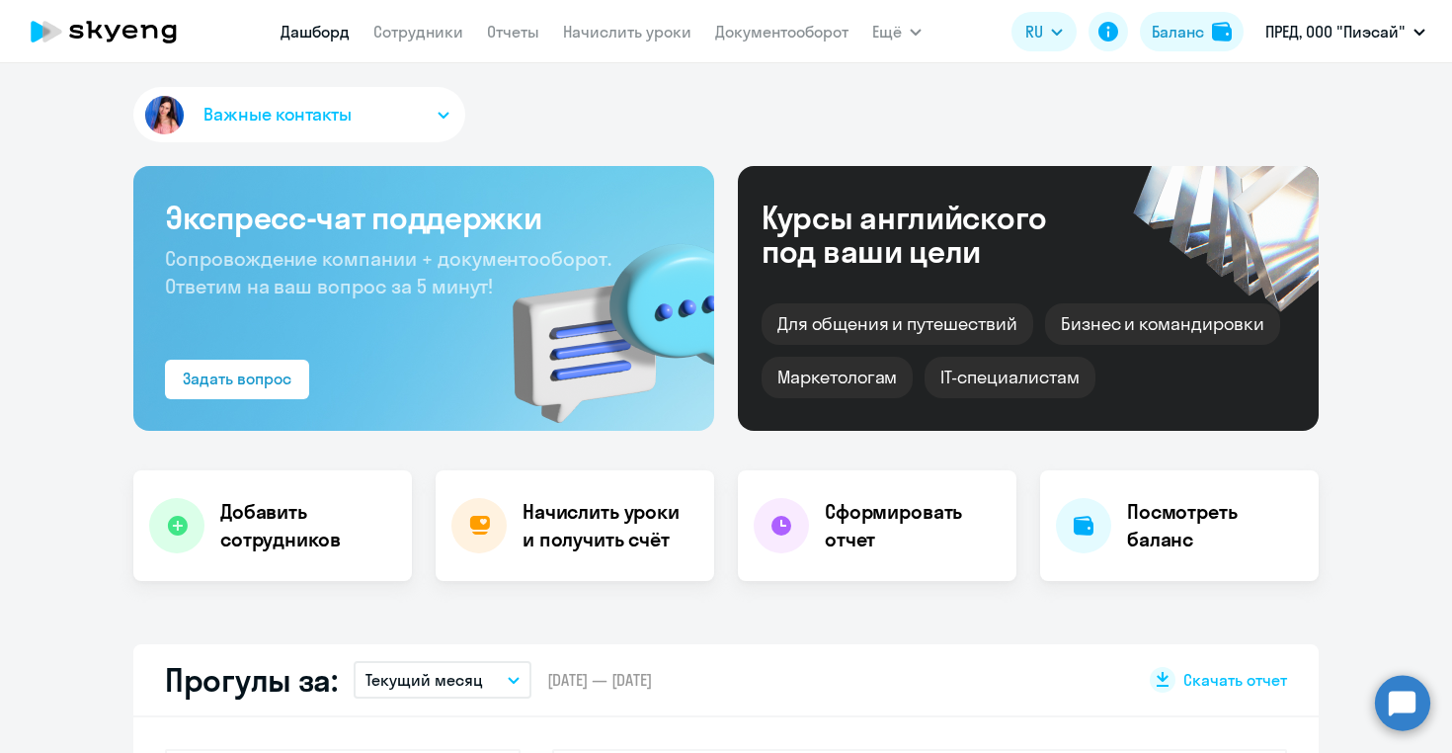
select select "30"
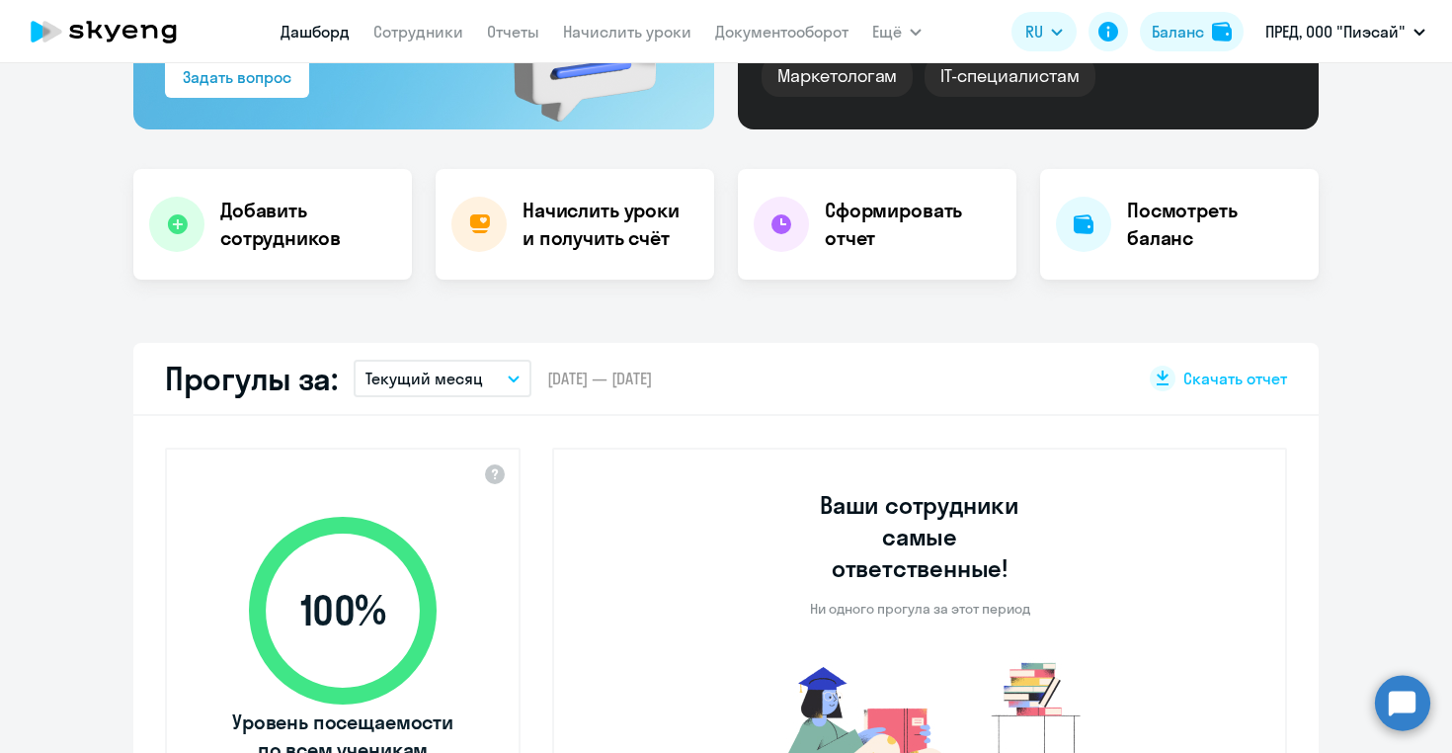
scroll to position [288, 0]
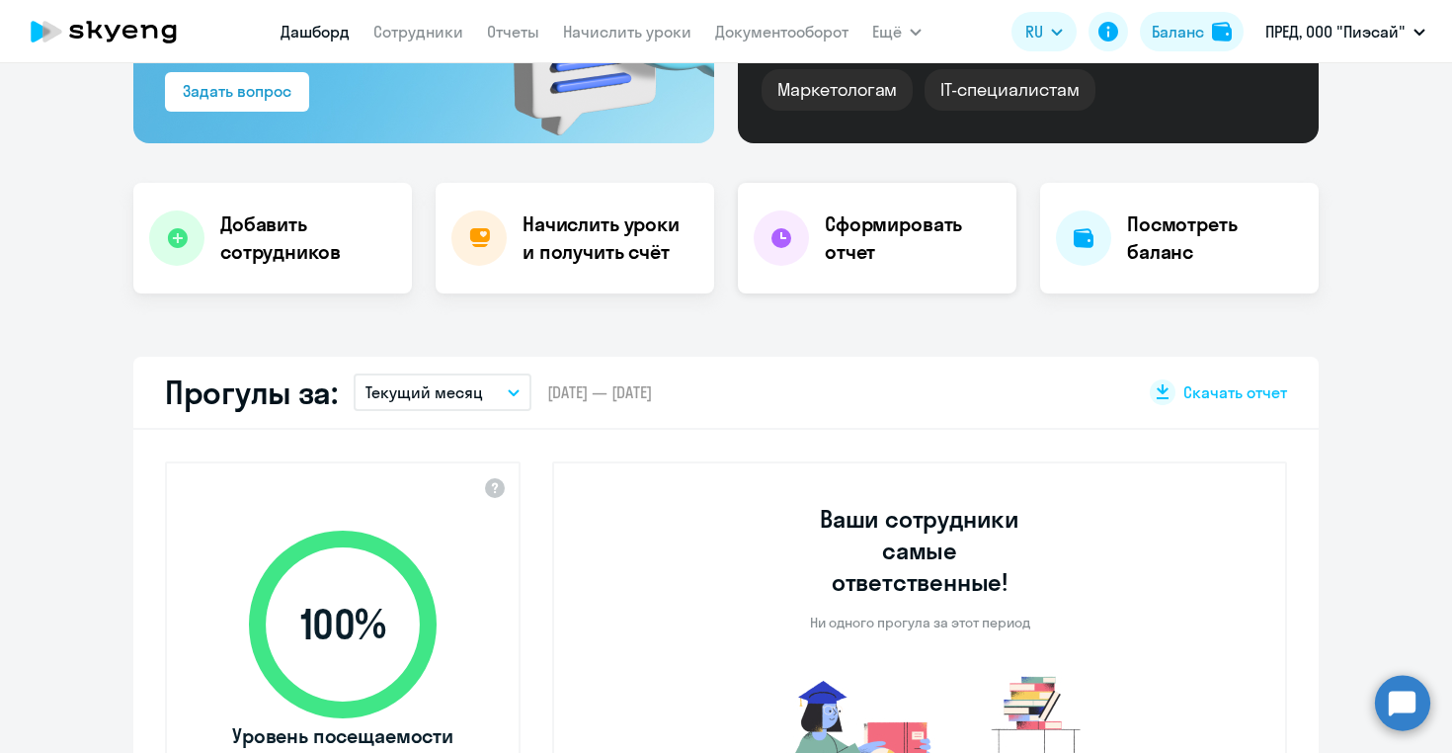
click at [874, 246] on h4 "Сформировать отчет" at bounding box center [913, 237] width 176 height 55
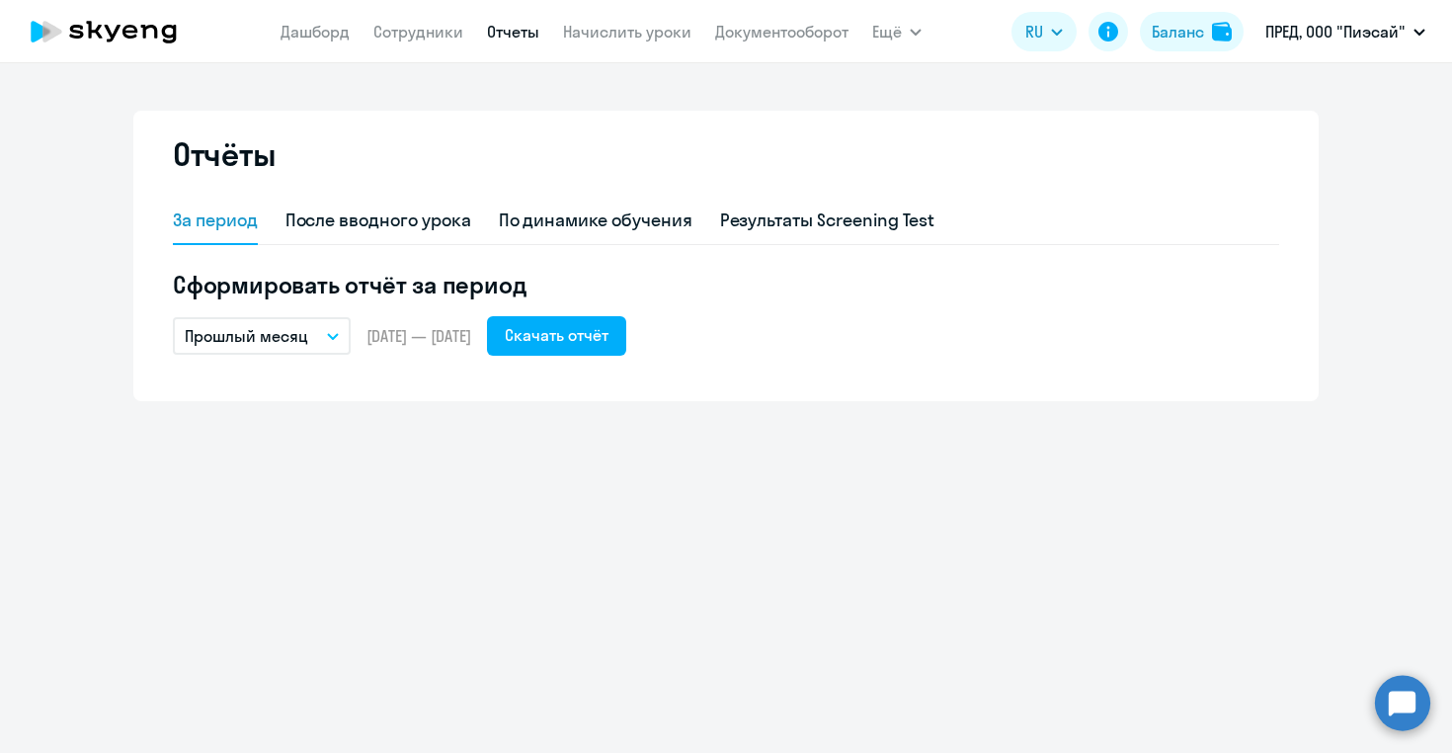
click at [237, 335] on p "Прошлый месяц" at bounding box center [247, 336] width 124 height 24
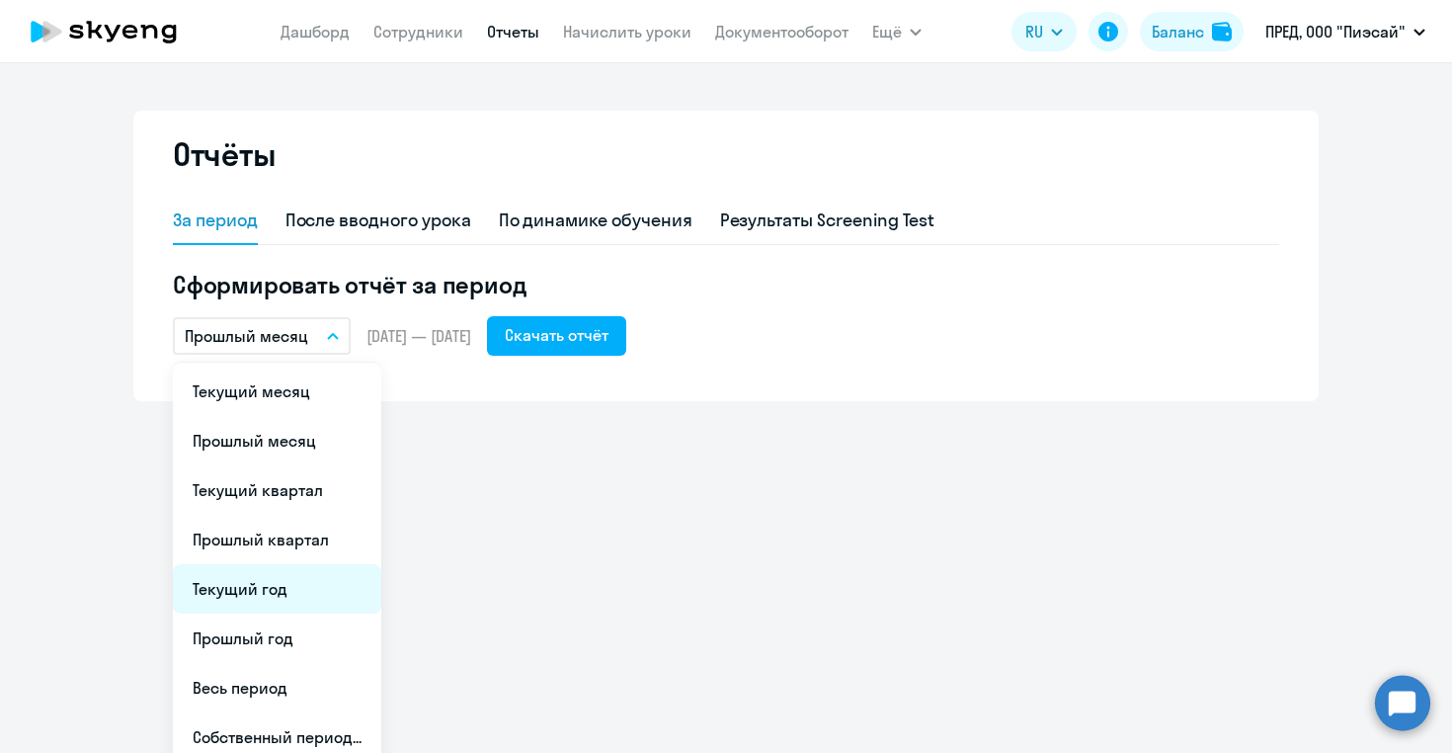
scroll to position [13, 0]
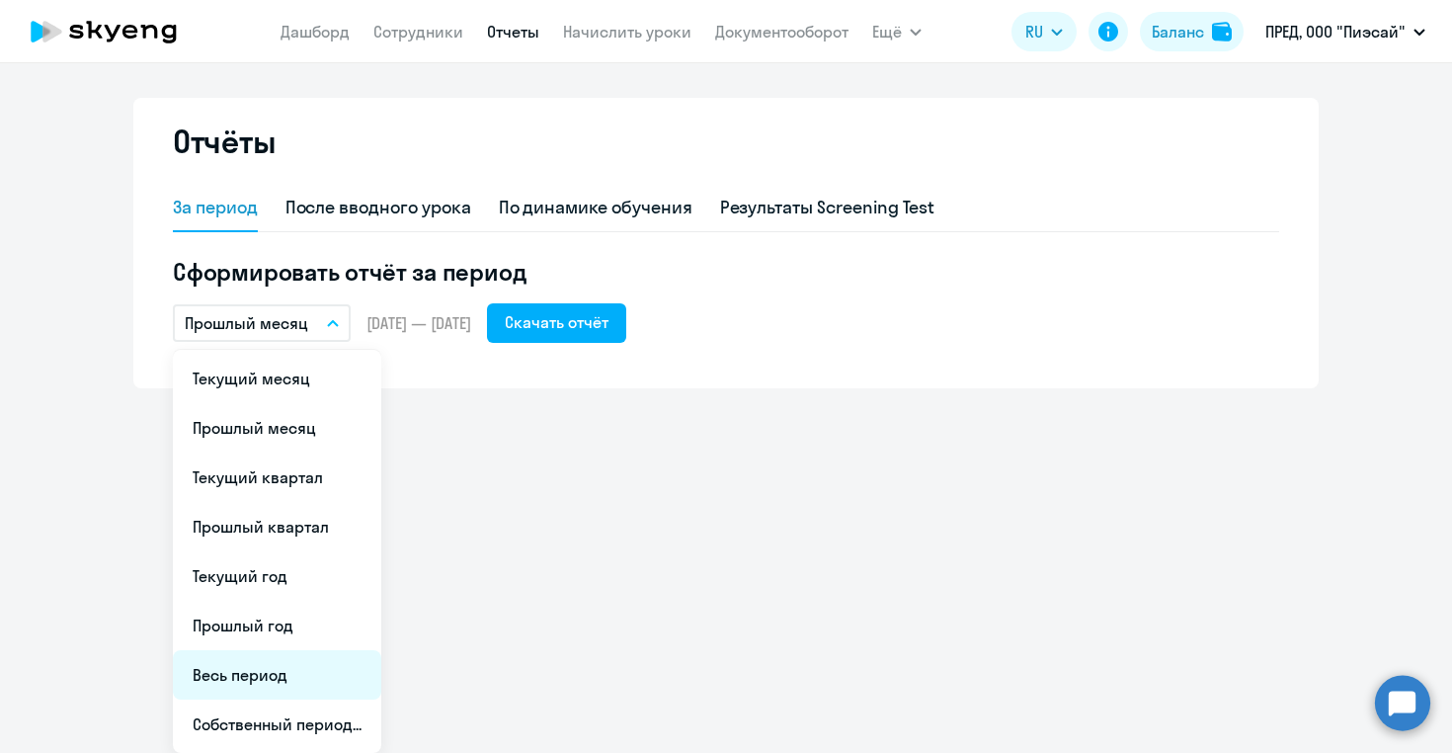
click at [238, 684] on li "Весь период" at bounding box center [277, 674] width 208 height 49
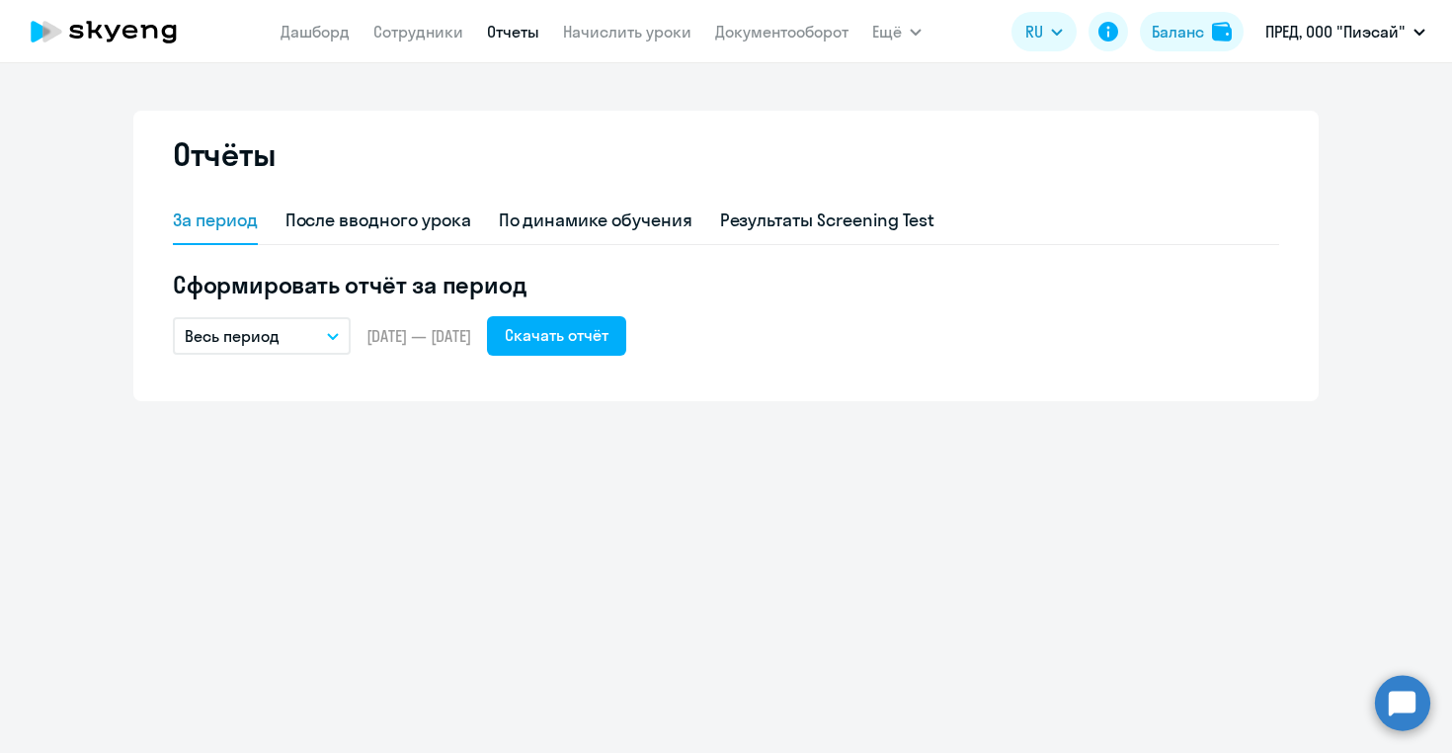
scroll to position [0, 0]
click at [587, 342] on div "Скачать отчёт" at bounding box center [557, 335] width 104 height 24
